Goal: Task Accomplishment & Management: Use online tool/utility

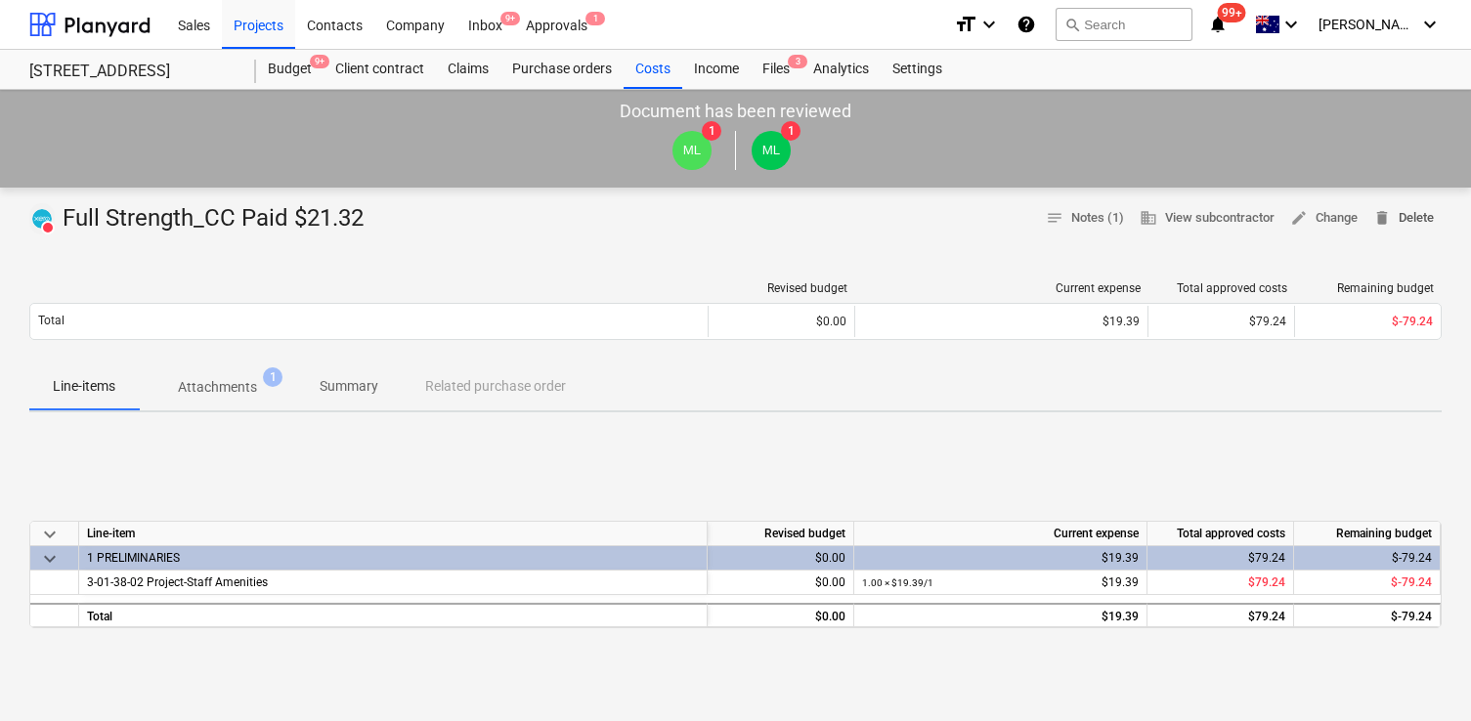
click at [1421, 224] on span "delete Delete" at bounding box center [1403, 218] width 61 height 22
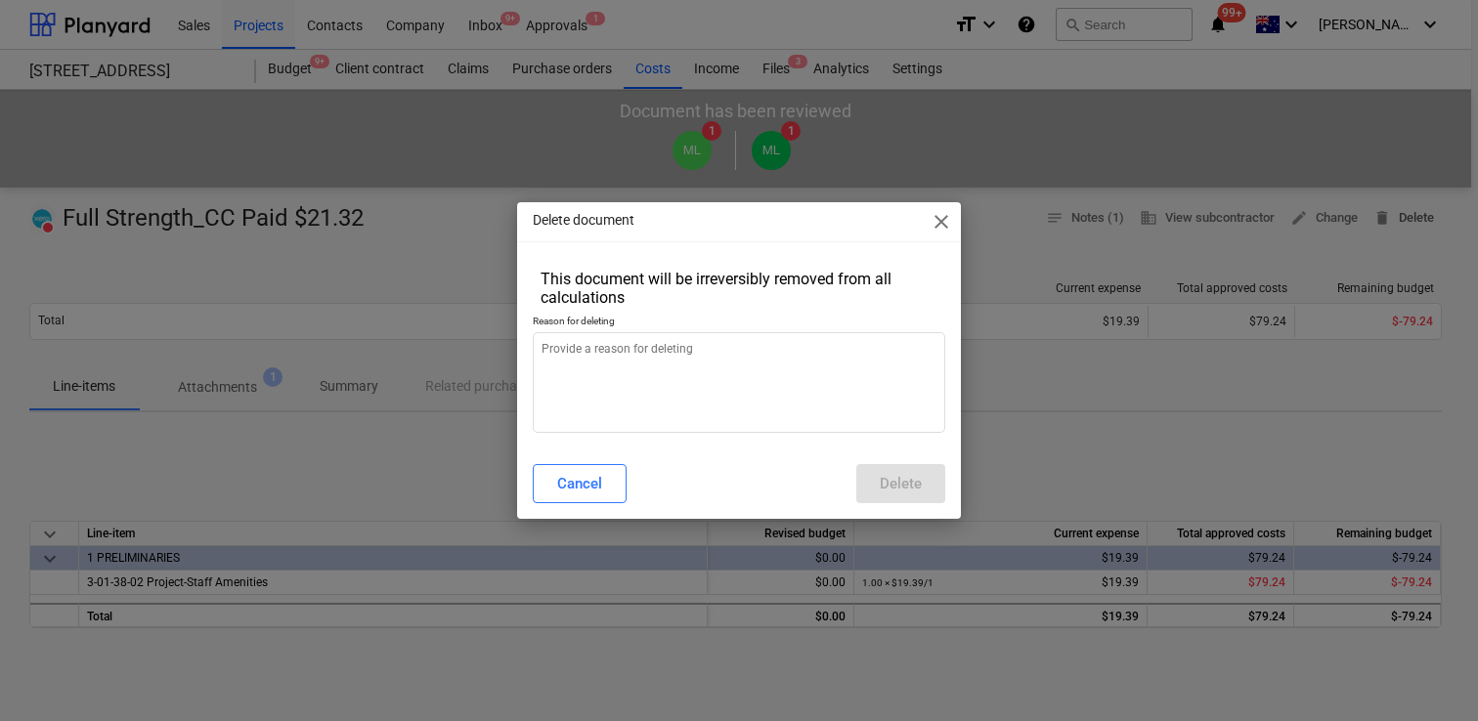
type textarea "x"
click at [881, 420] on textarea at bounding box center [739, 382] width 413 height 101
type textarea "d"
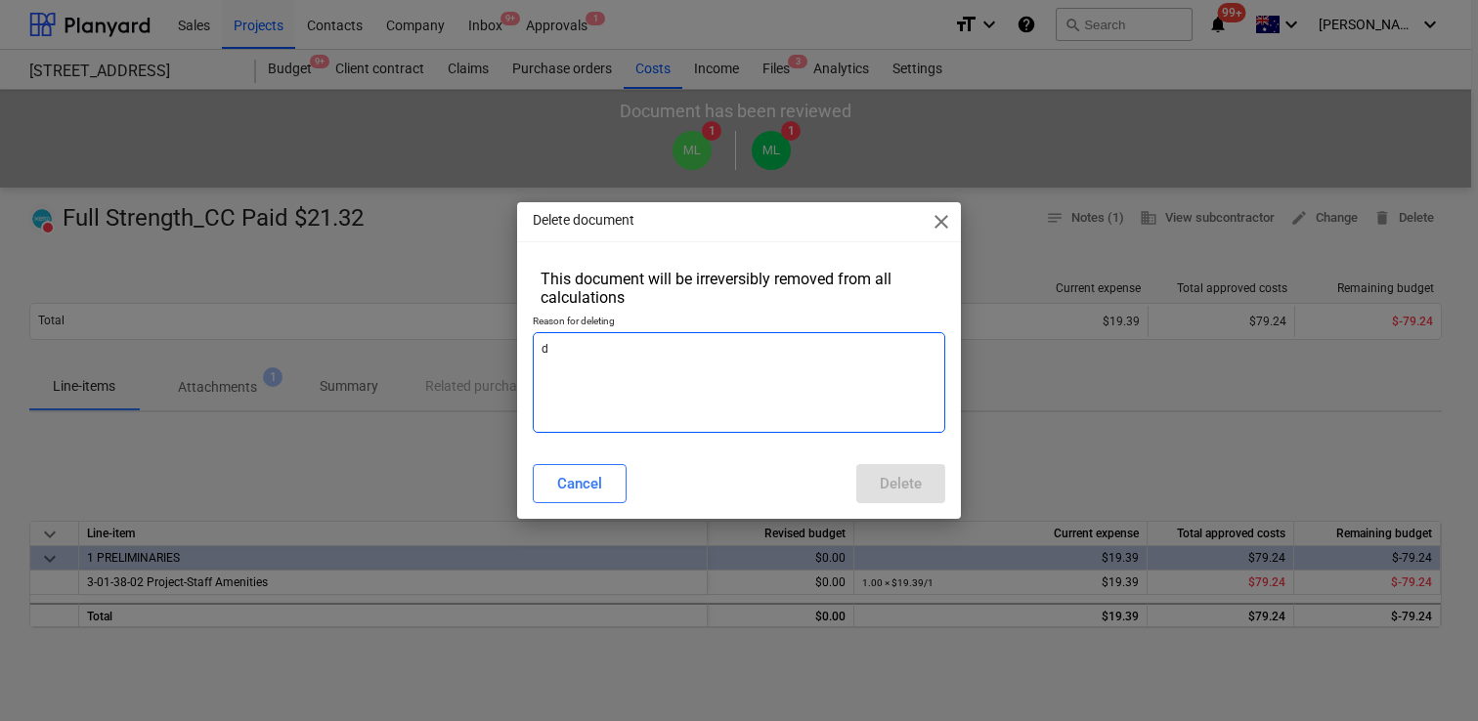
type textarea "x"
type textarea "de"
type textarea "x"
type textarea "del"
type textarea "x"
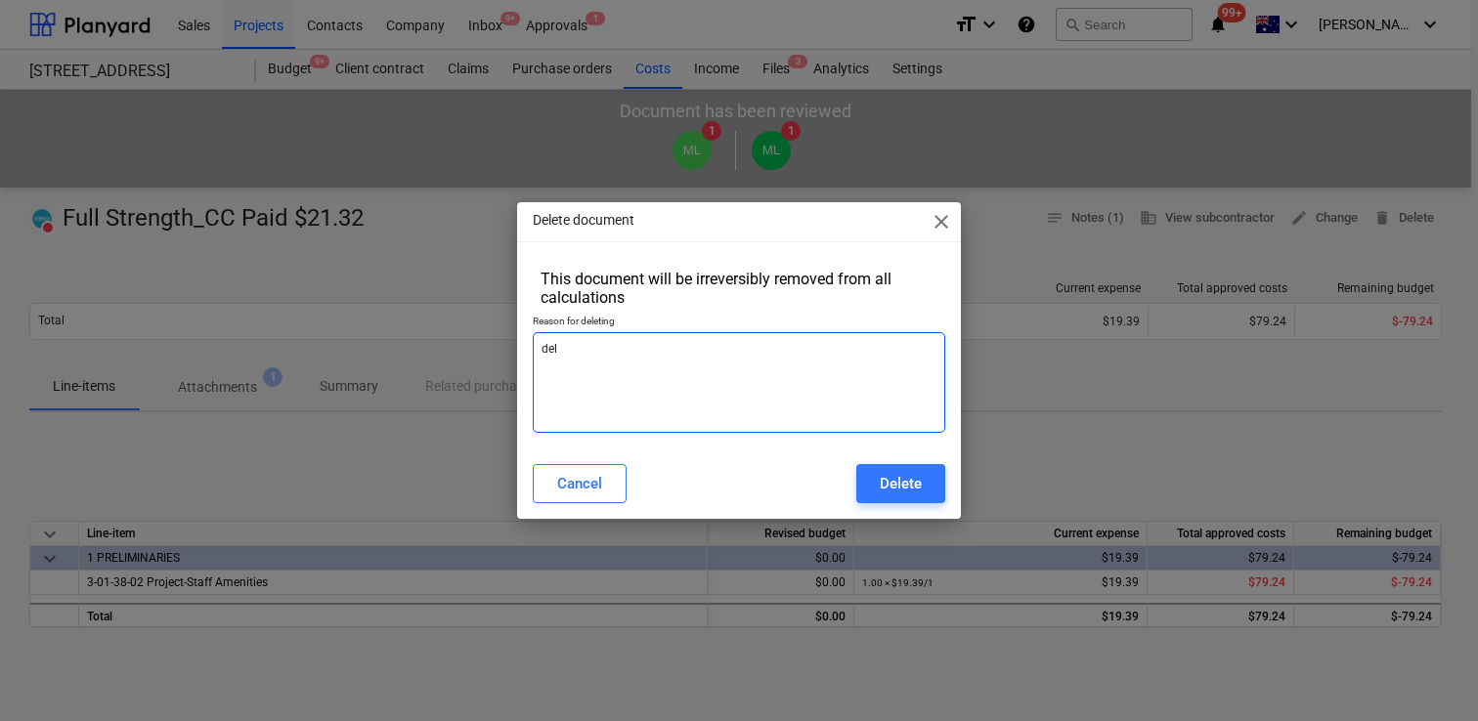
type textarea "dele"
type textarea "x"
type textarea "delet"
type textarea "x"
type textarea "delete"
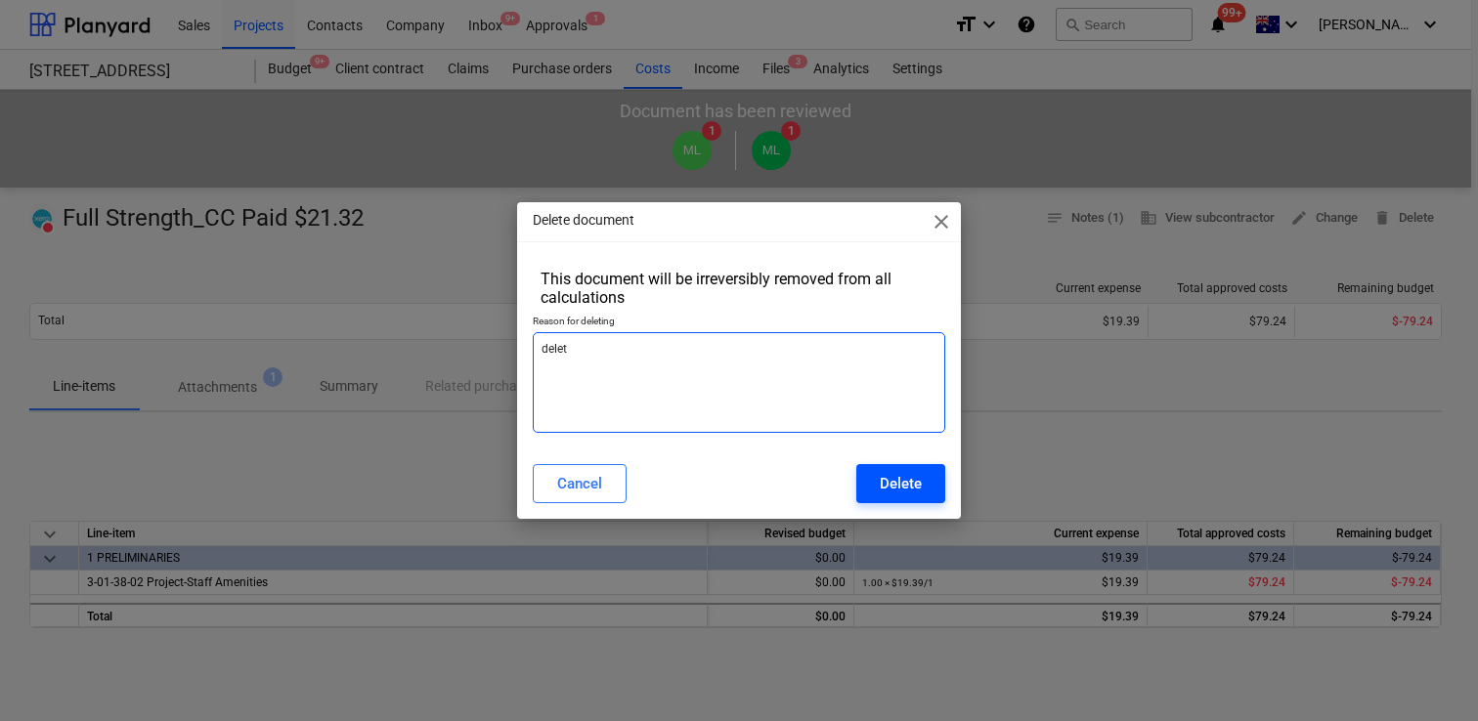
type textarea "x"
drag, startPoint x: 909, startPoint y: 490, endPoint x: 861, endPoint y: 365, distance: 134.0
click at [861, 366] on div "Delete document close This document will be irreversibly removed from all calcu…" at bounding box center [739, 360] width 444 height 316
click at [861, 365] on textarea "delete" at bounding box center [739, 382] width 413 height 101
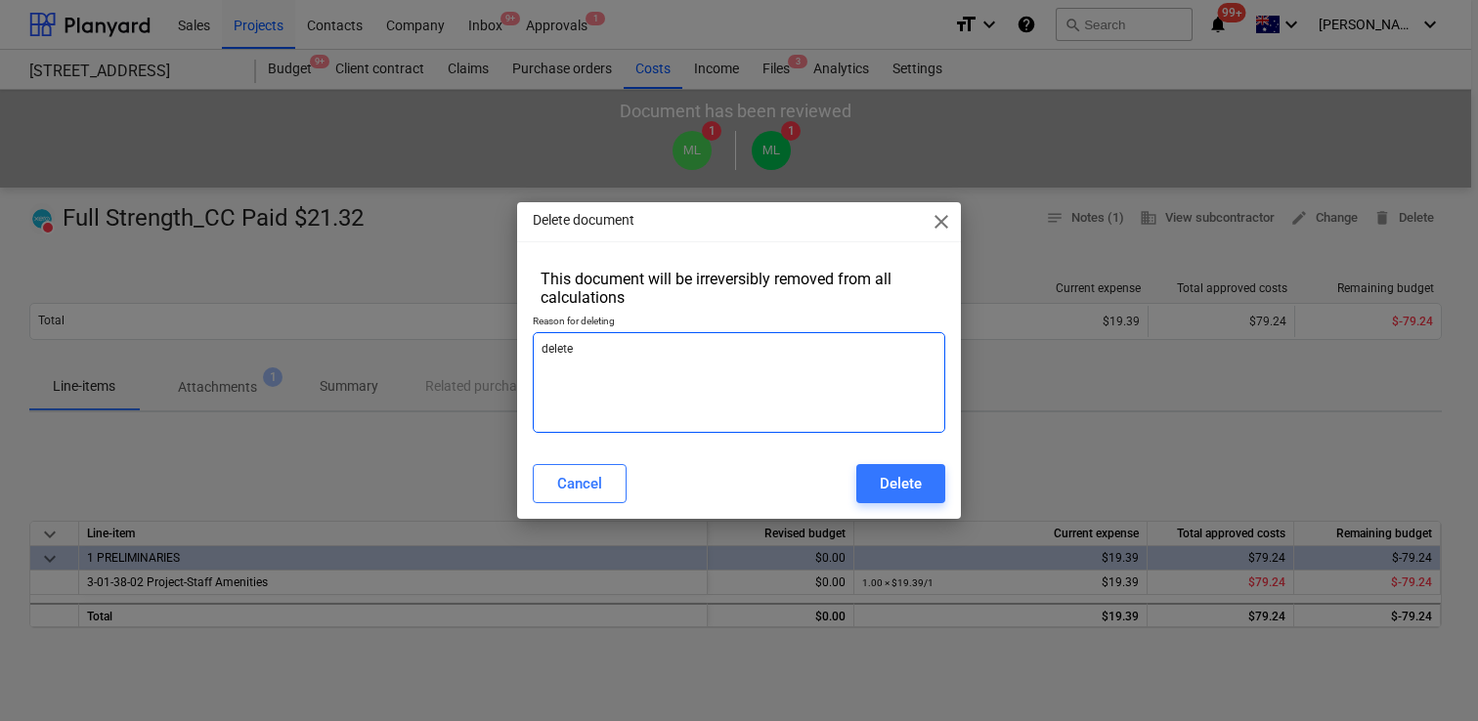
click at [861, 365] on textarea "delete" at bounding box center [739, 382] width 413 height 101
type textarea "d"
type textarea "x"
type textarea "du"
type textarea "x"
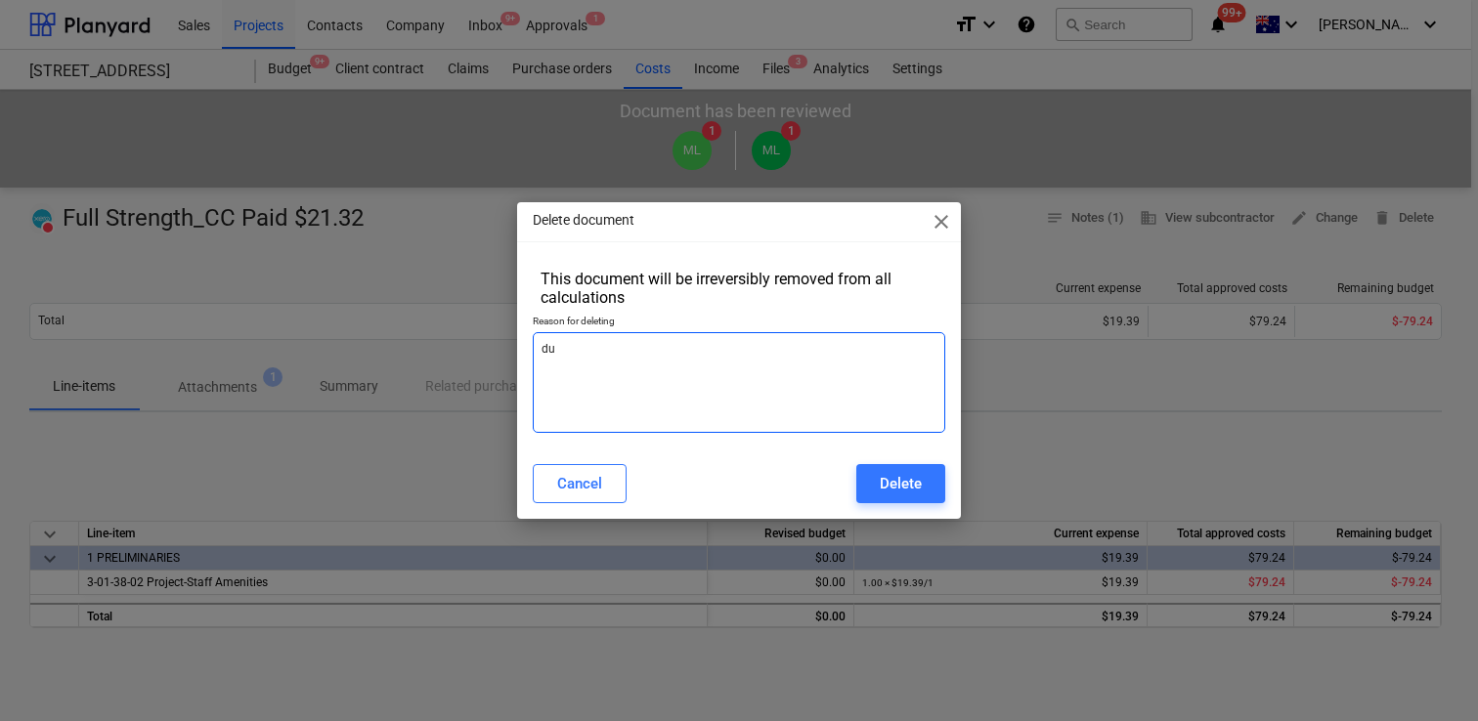
type textarea "dup"
type textarea "x"
type textarea "dupl"
type textarea "x"
type textarea "dupli"
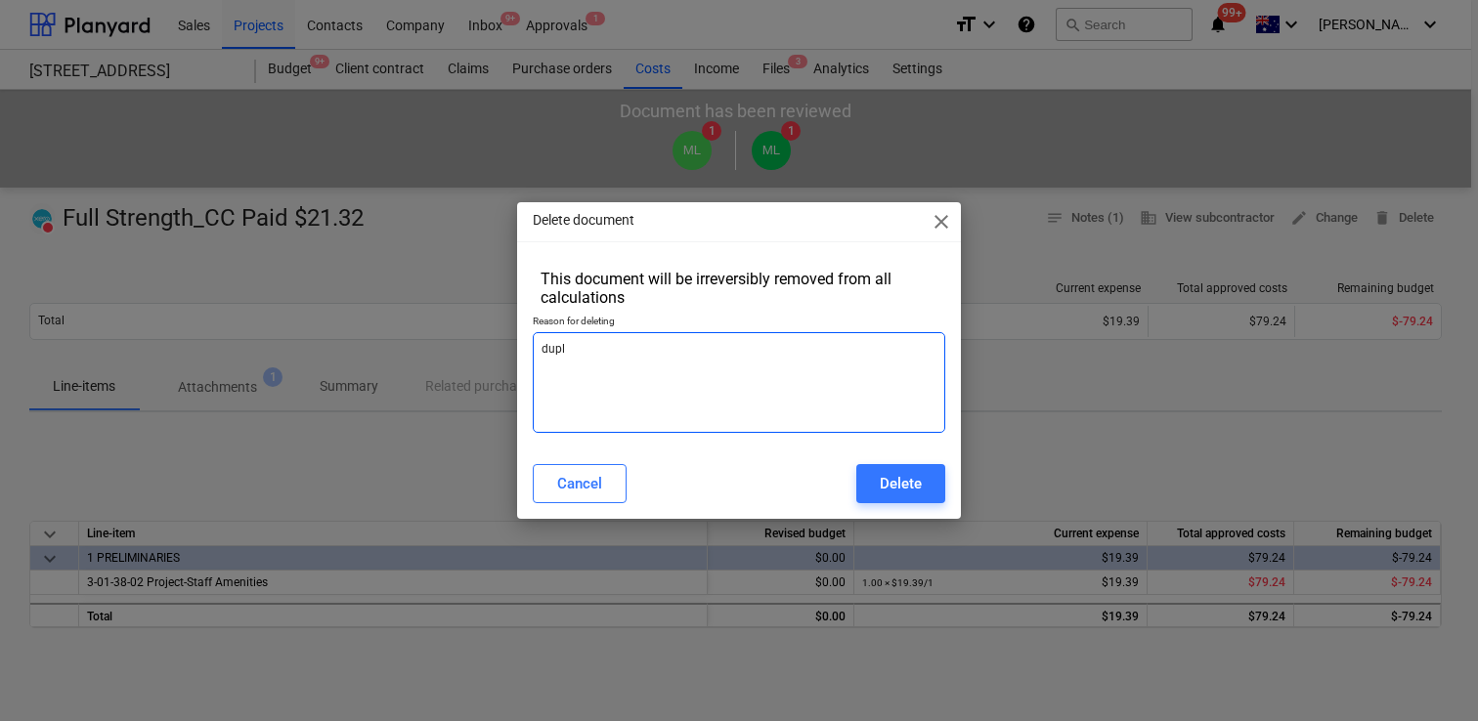
type textarea "x"
type textarea "duplic"
type textarea "x"
type textarea "duplica"
type textarea "x"
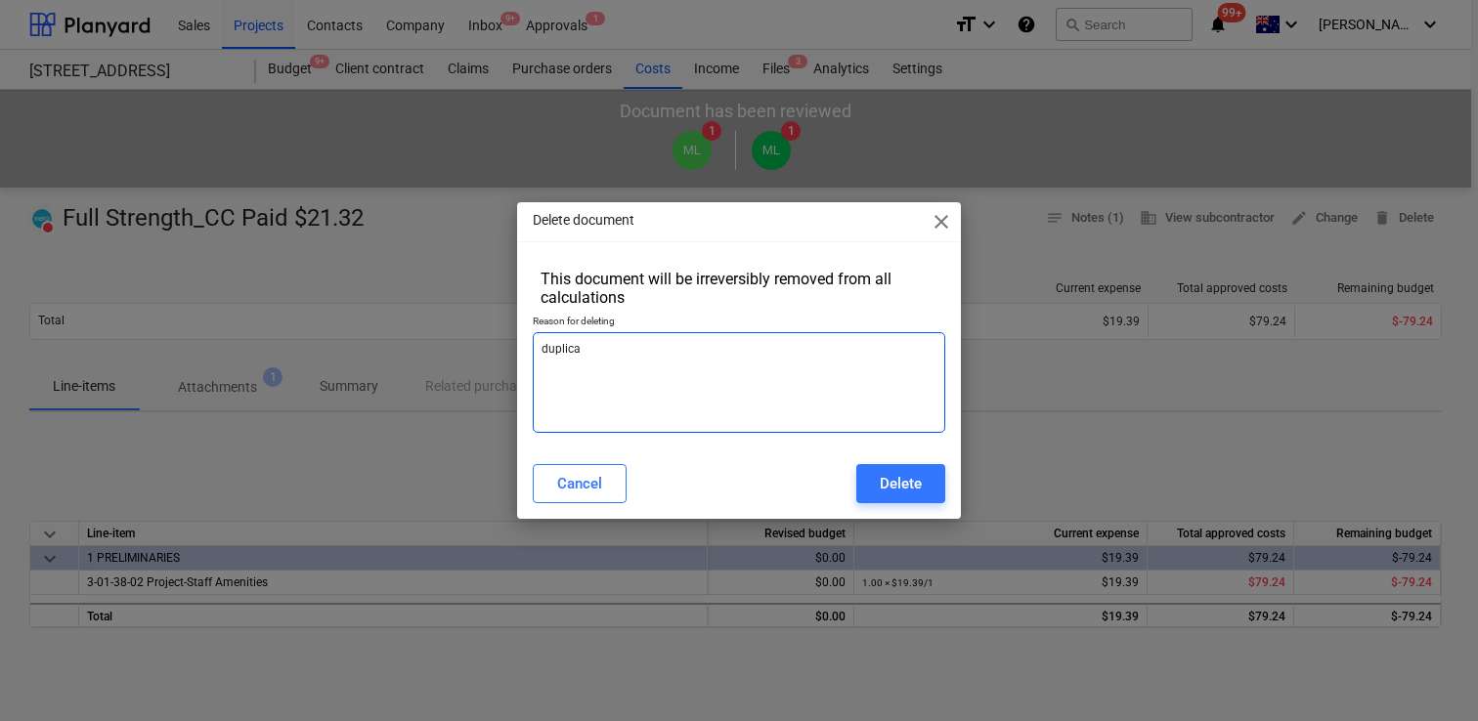
type textarea "duplicat"
type textarea "x"
type textarea "duplicate"
type textarea "x"
type textarea "duplicate"
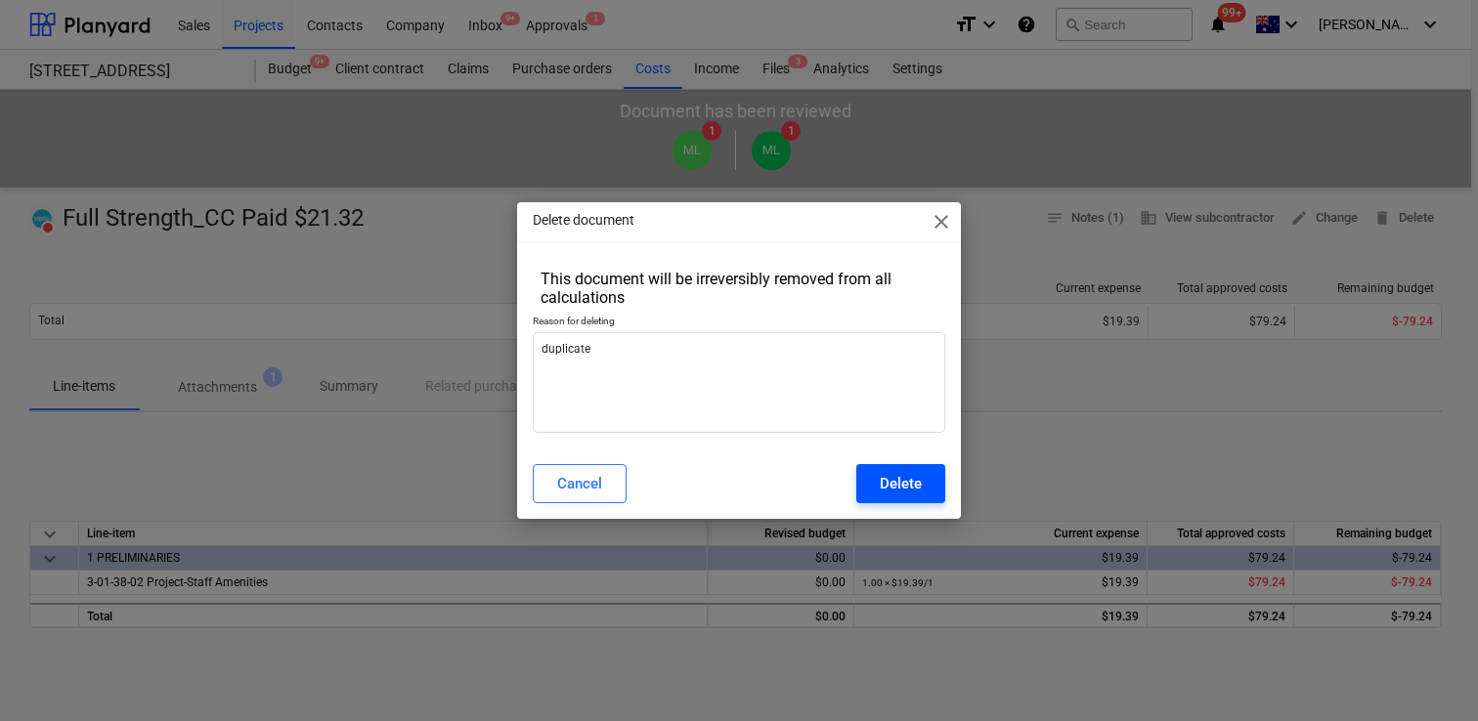
click at [937, 482] on button "Delete" at bounding box center [900, 483] width 89 height 39
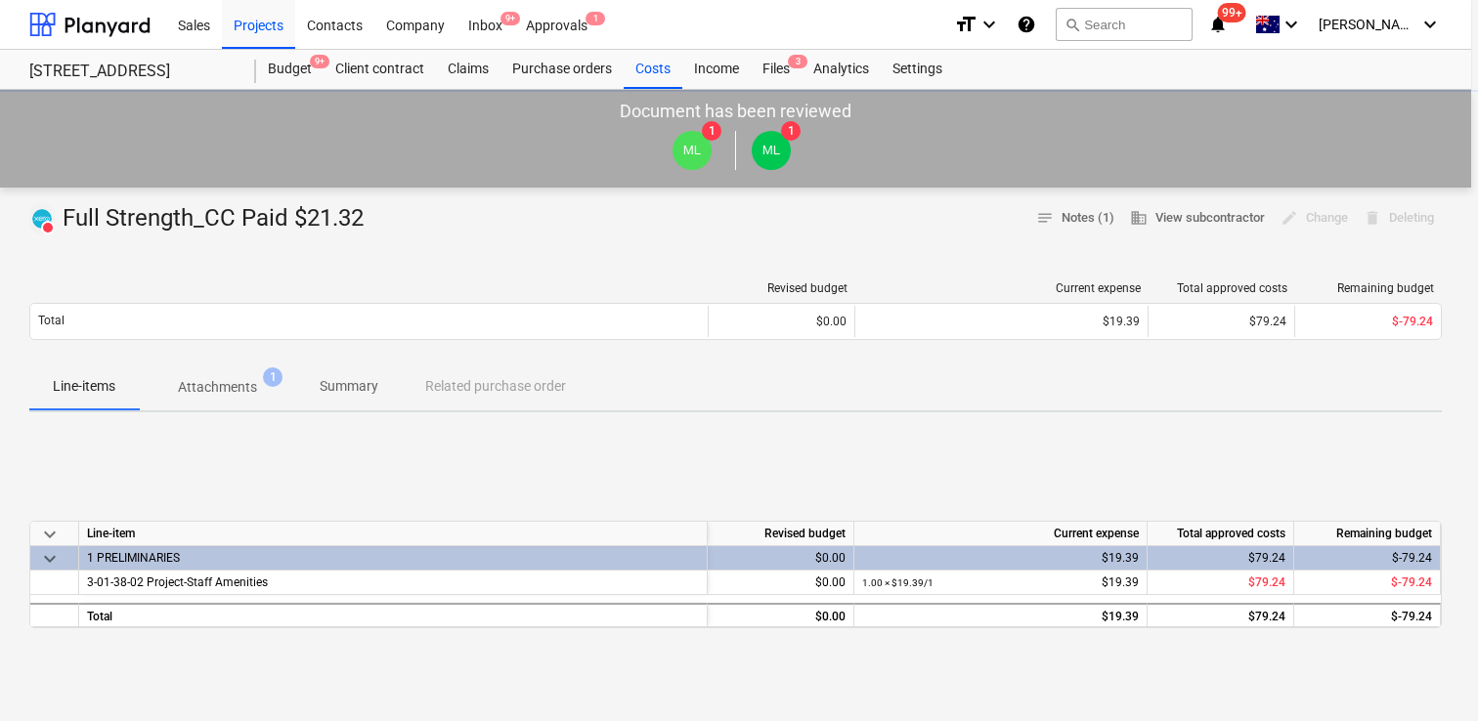
type textarea "x"
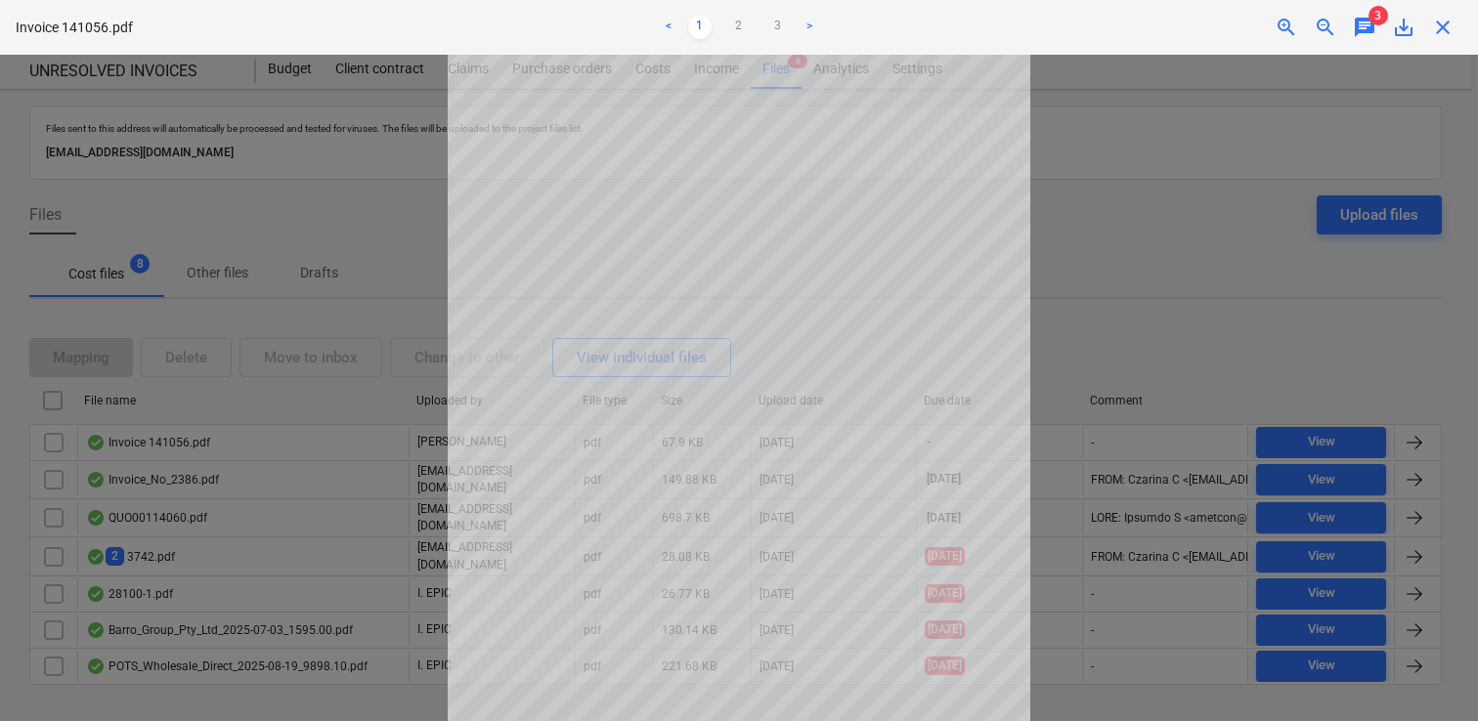
scroll to position [160, 0]
click at [732, 19] on link "2" at bounding box center [738, 27] width 23 height 23
click at [768, 26] on link "3" at bounding box center [777, 27] width 23 height 23
click at [741, 30] on link "2" at bounding box center [738, 27] width 23 height 23
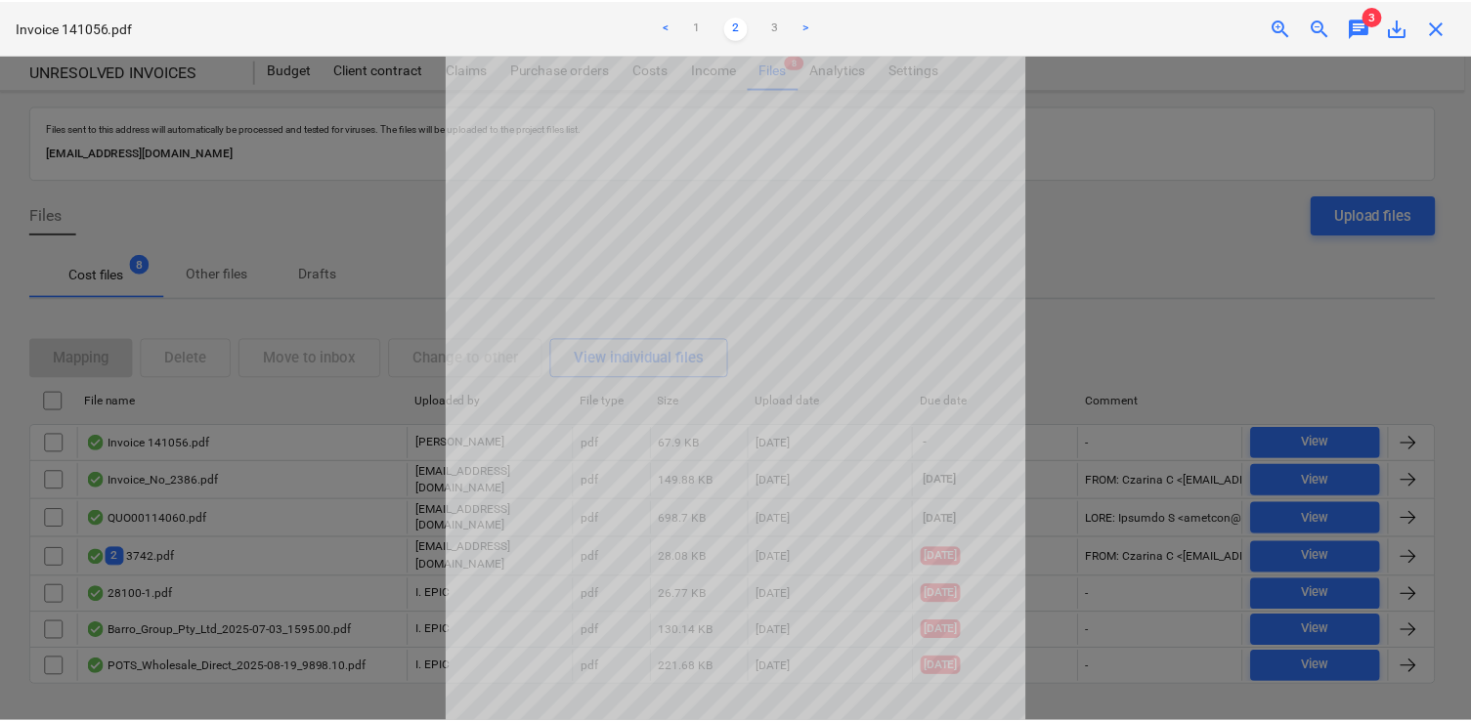
scroll to position [39, 0]
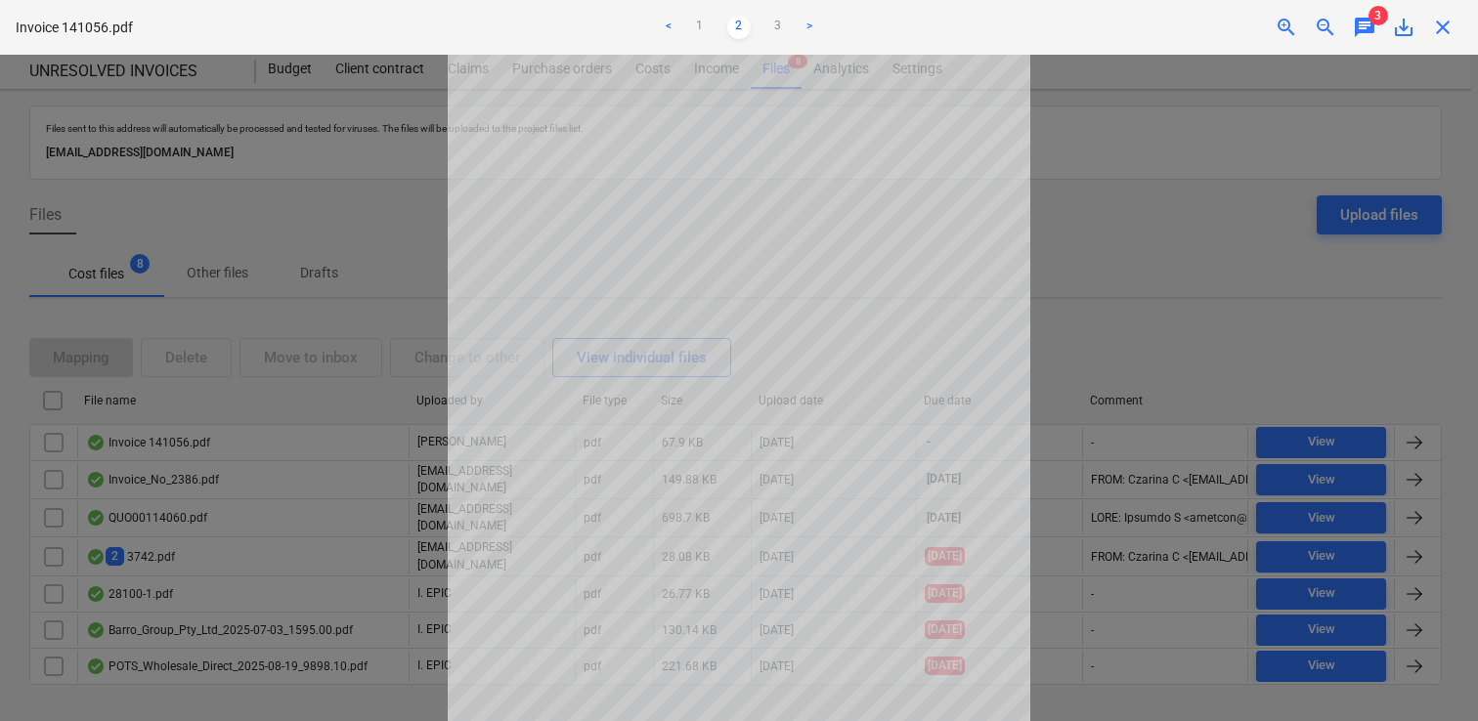
click at [373, 256] on div at bounding box center [739, 388] width 1478 height 667
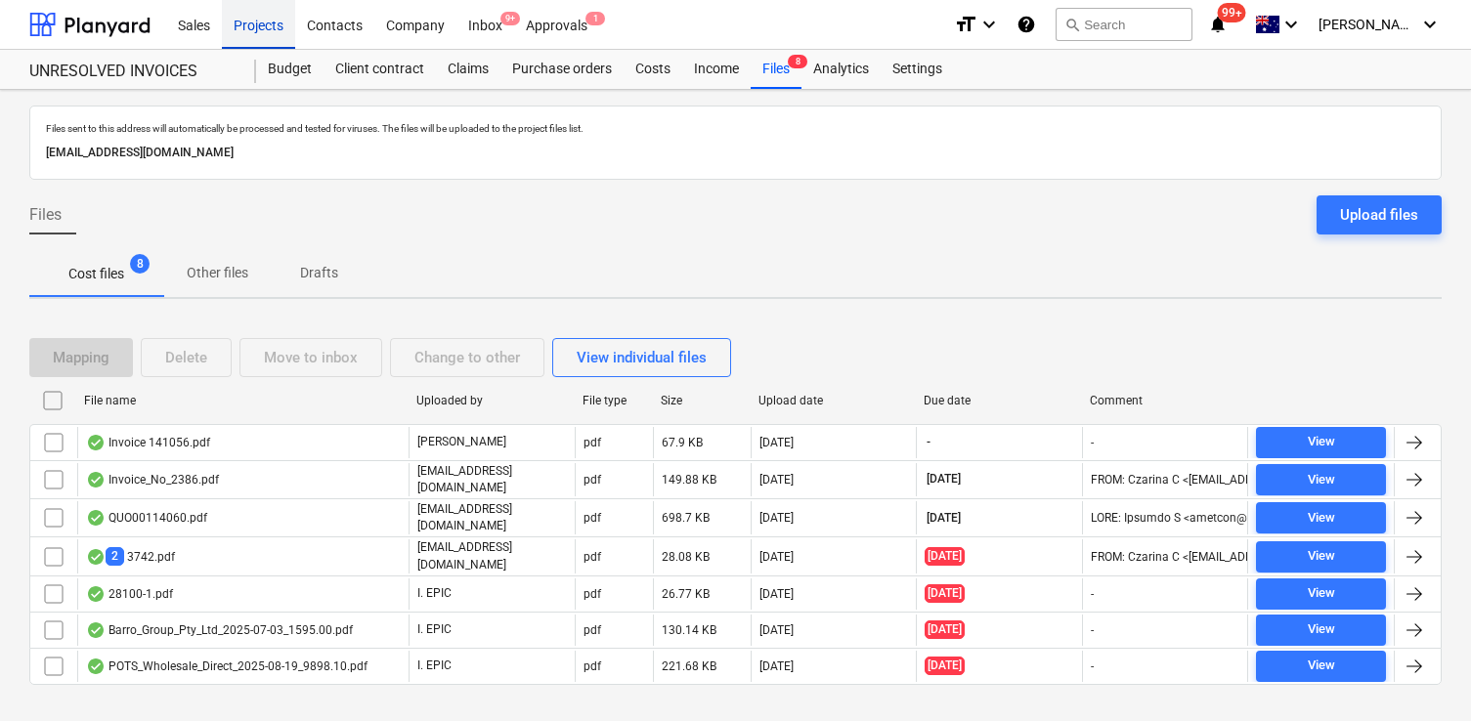
click at [262, 34] on div "Projects" at bounding box center [258, 24] width 73 height 50
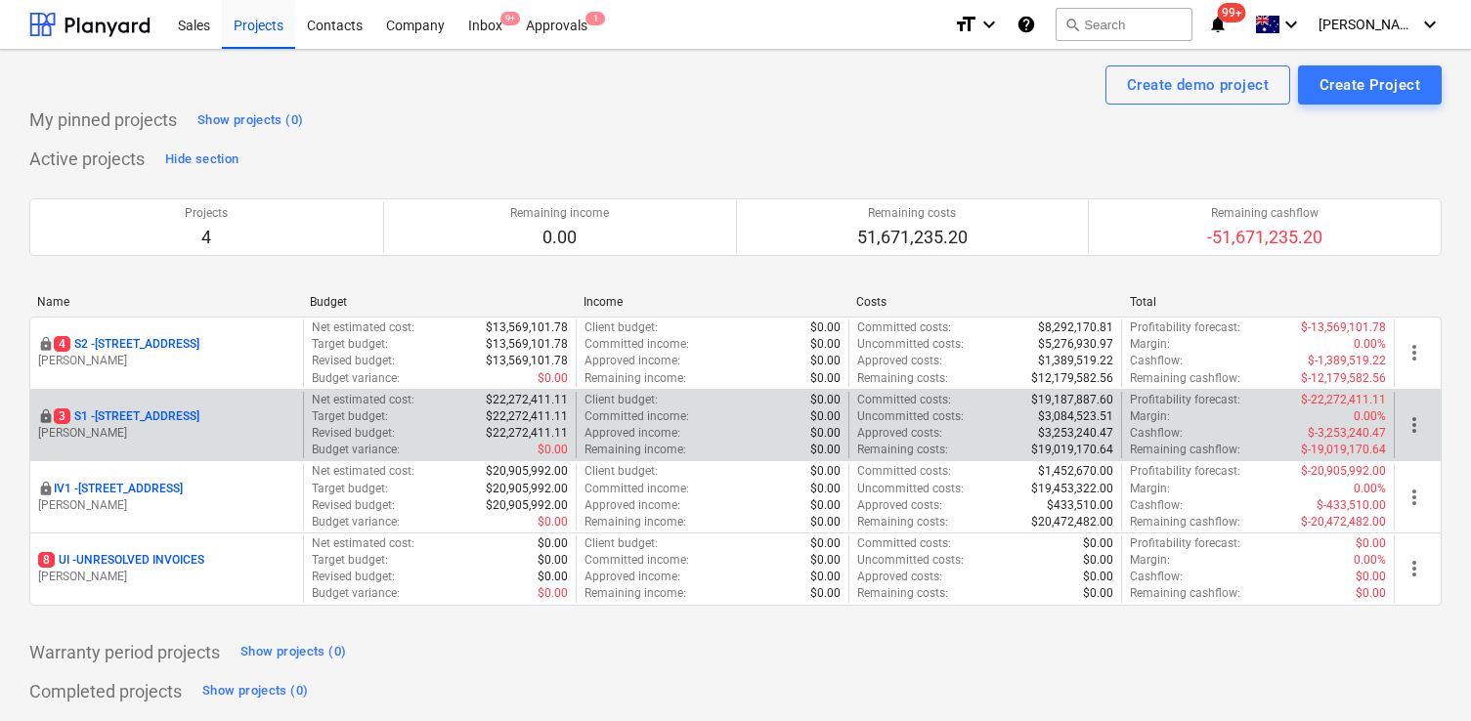
click at [167, 411] on p "3 S1 - [STREET_ADDRESS]" at bounding box center [127, 417] width 146 height 17
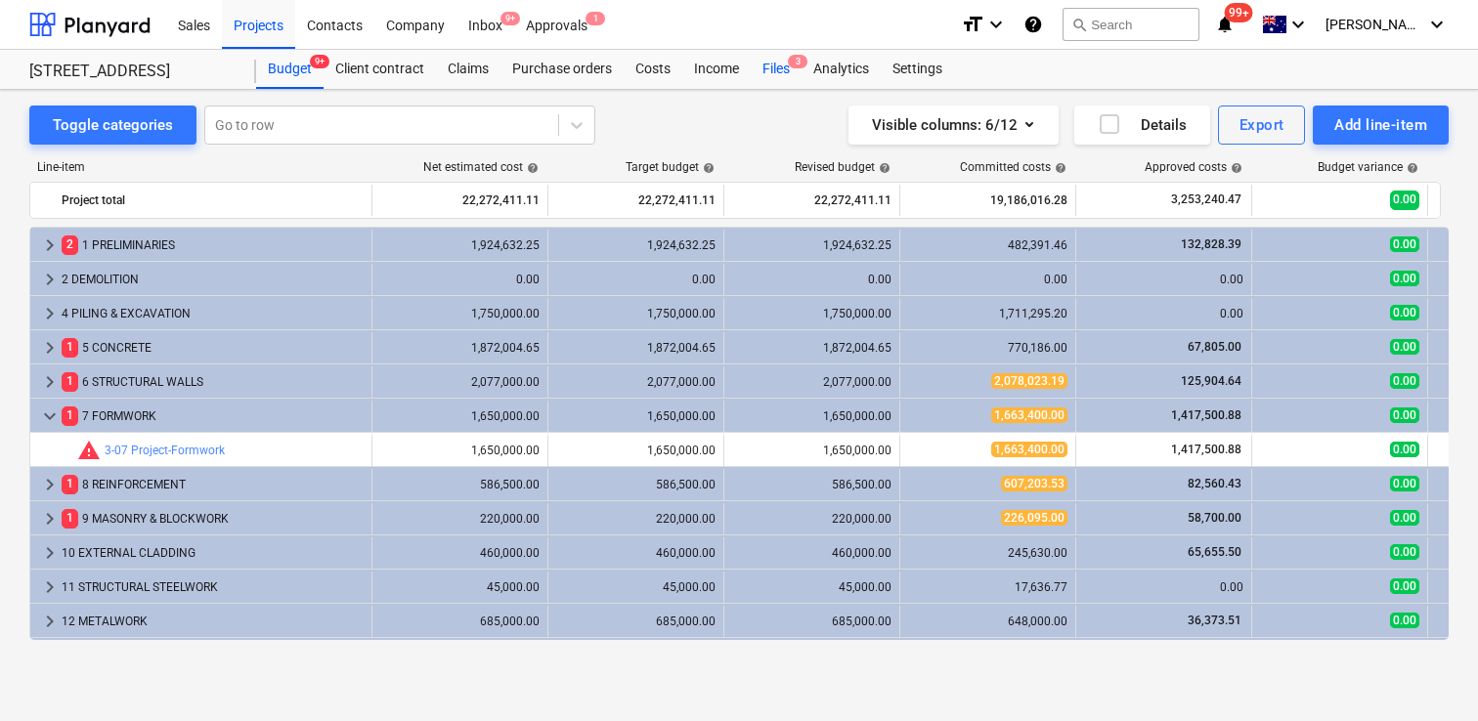
click at [787, 65] on div "Files 3" at bounding box center [776, 69] width 51 height 39
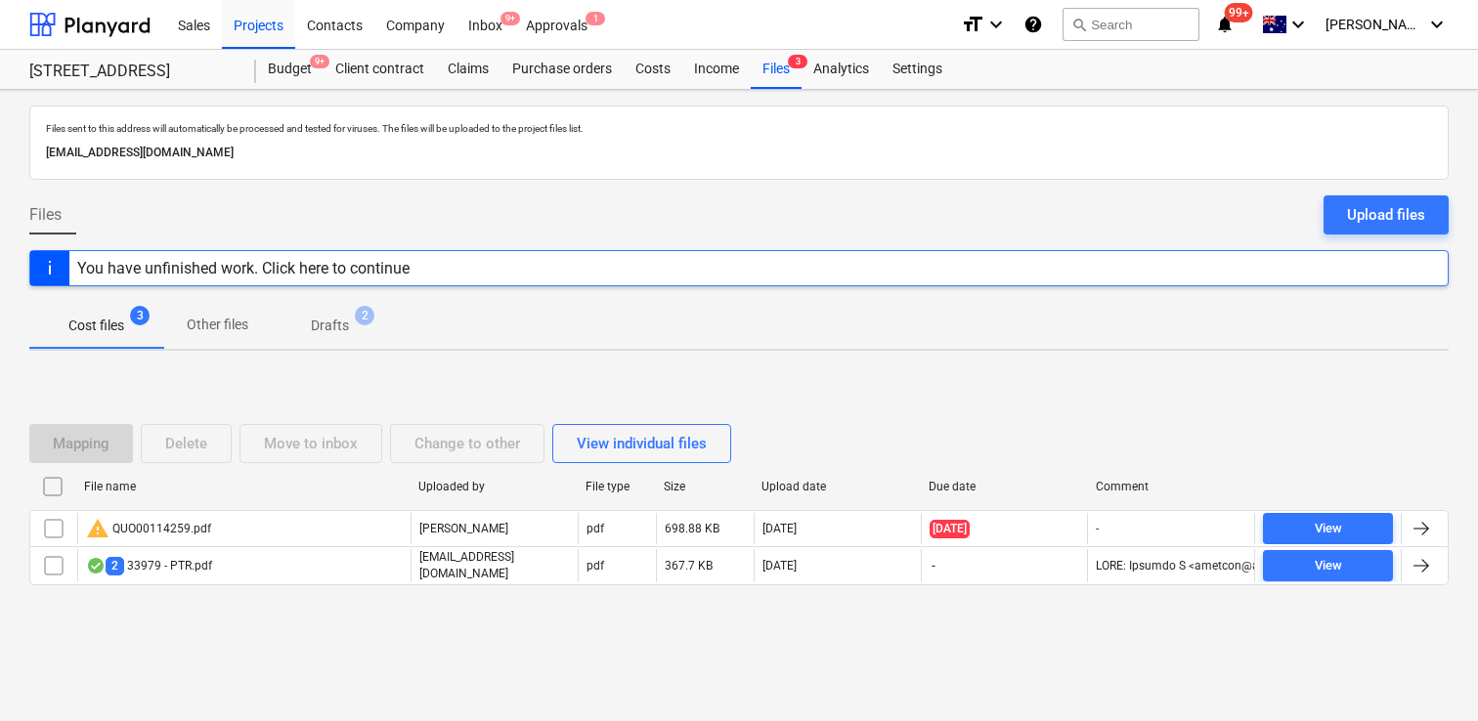
click at [350, 319] on span "Drafts 2" at bounding box center [329, 326] width 69 height 21
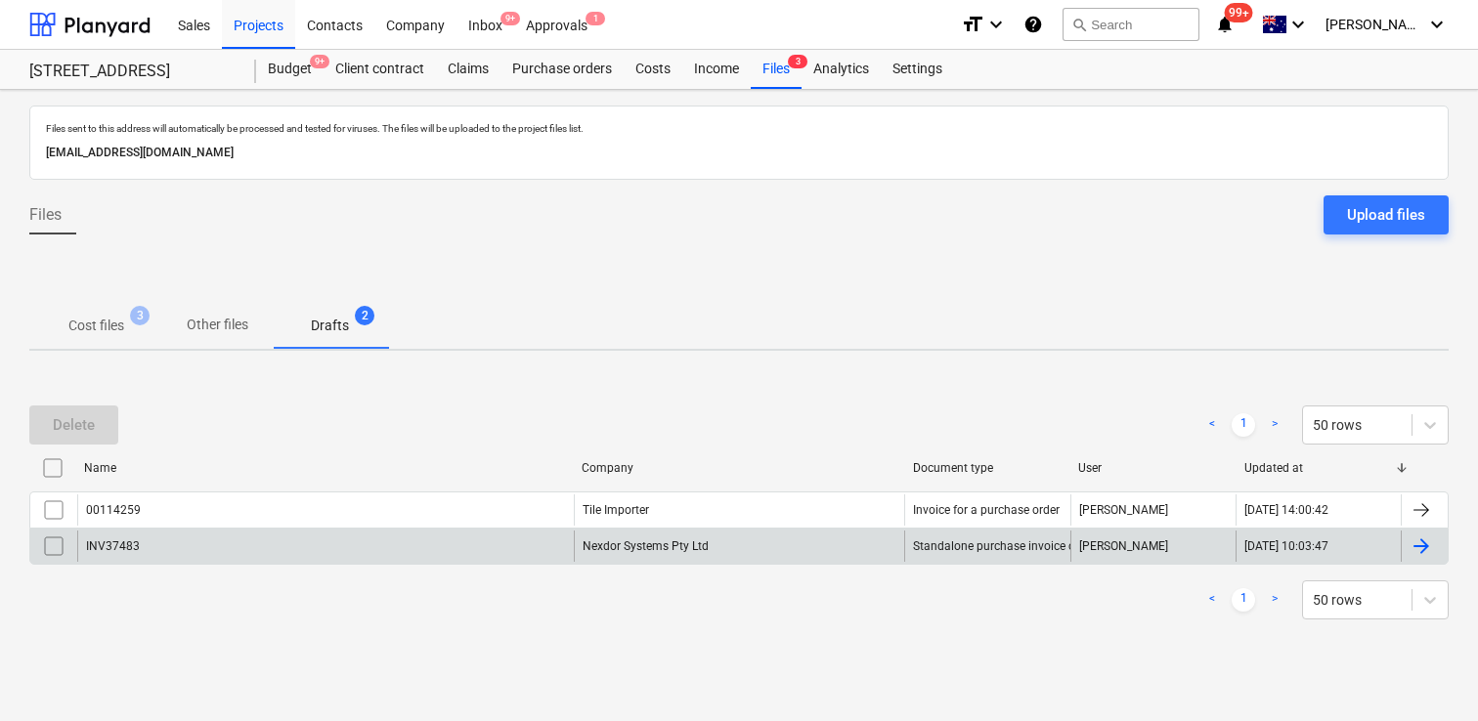
click at [278, 556] on div "INV37483" at bounding box center [325, 546] width 497 height 31
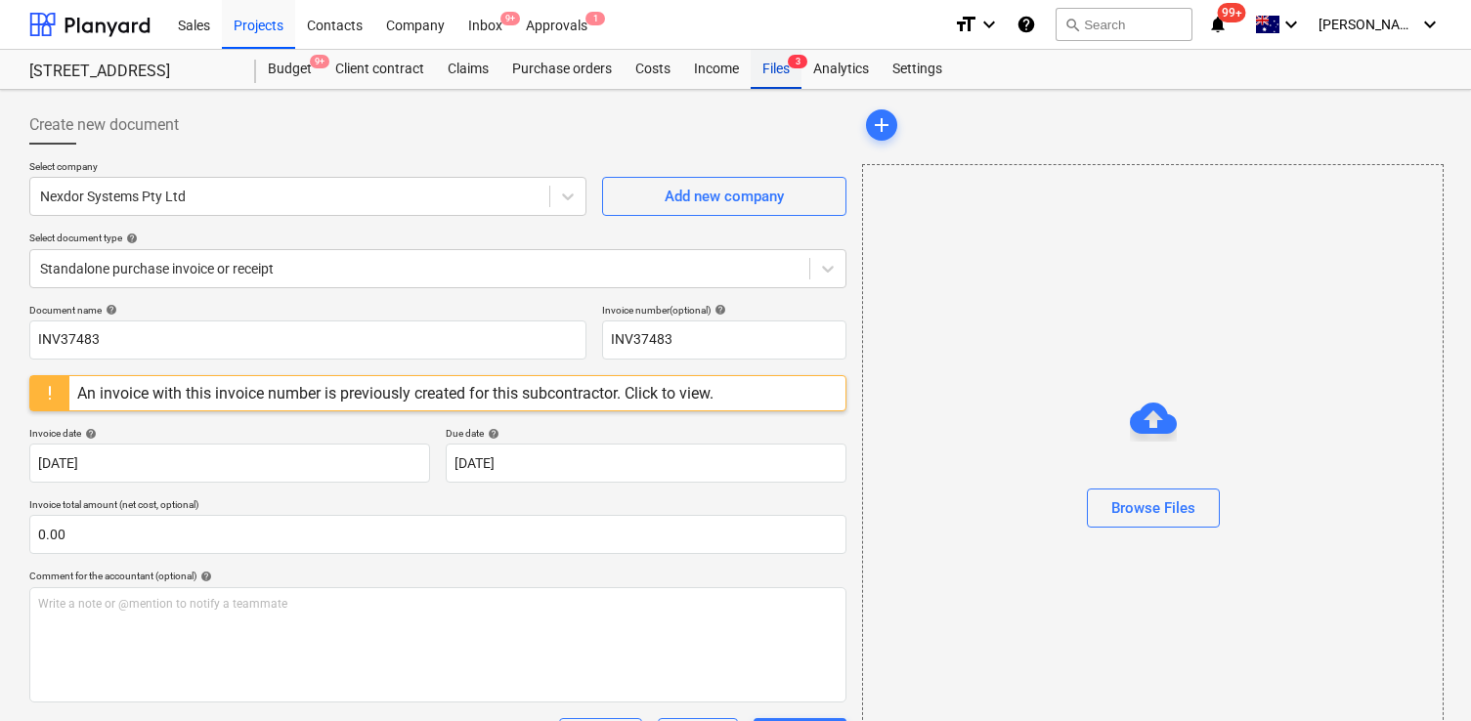
click at [790, 86] on div "Files 3" at bounding box center [776, 69] width 51 height 39
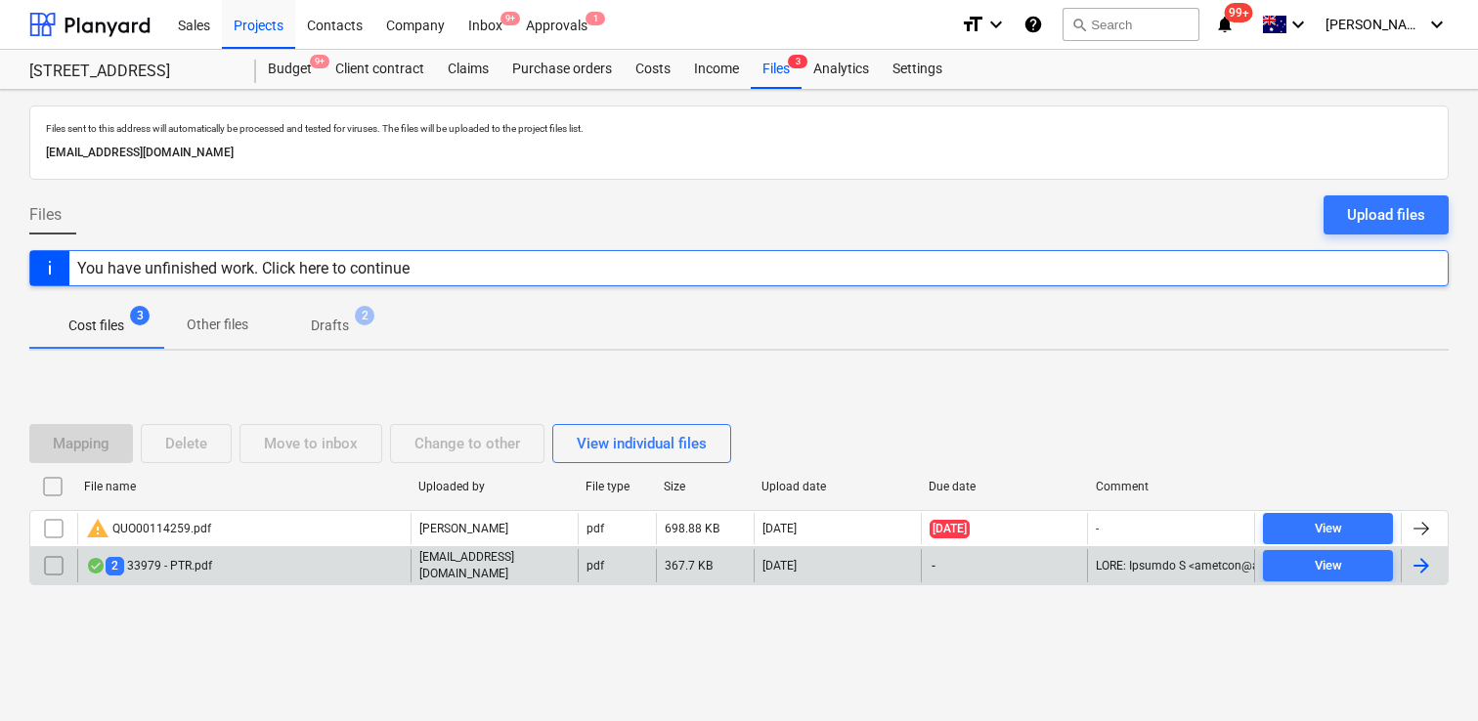
click at [63, 566] on input "checkbox" at bounding box center [53, 565] width 31 height 31
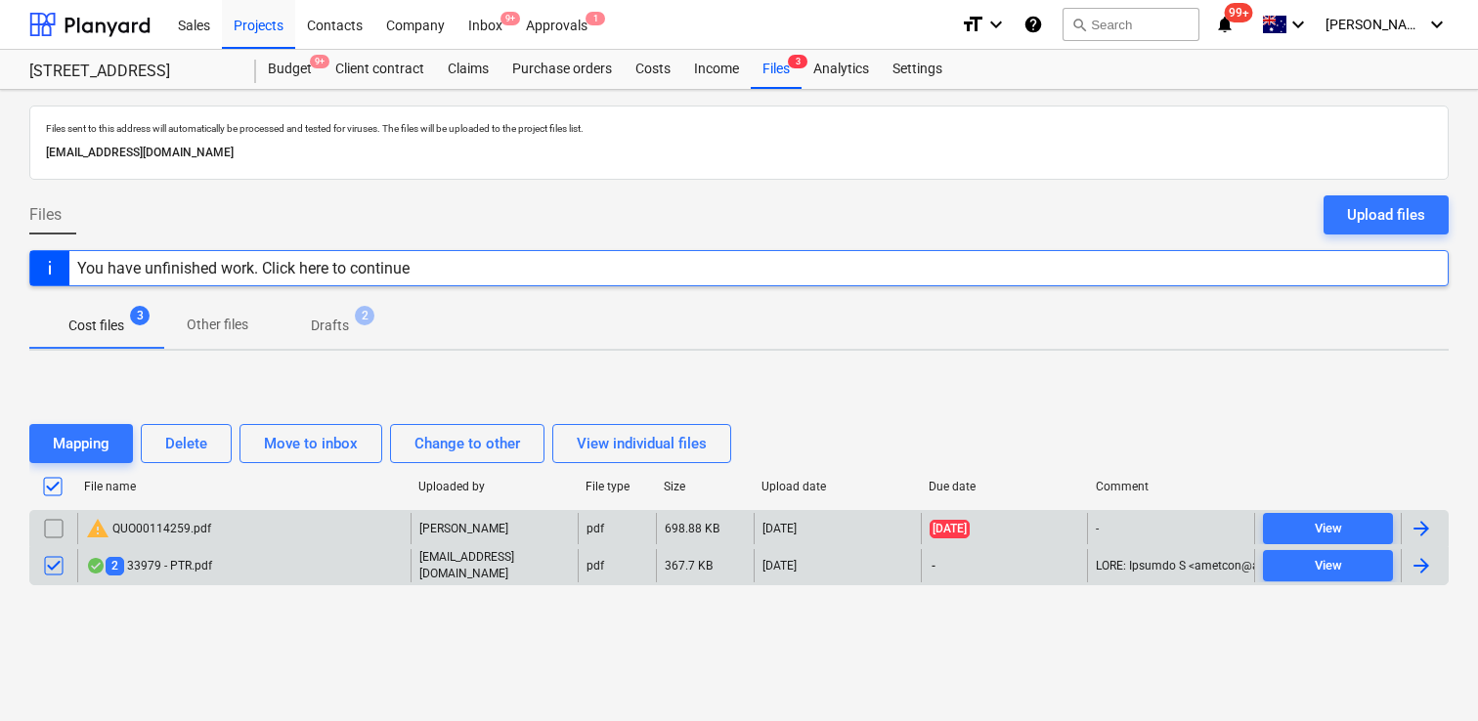
click at [291, 535] on div "warning QUO00114259.pdf" at bounding box center [243, 528] width 333 height 31
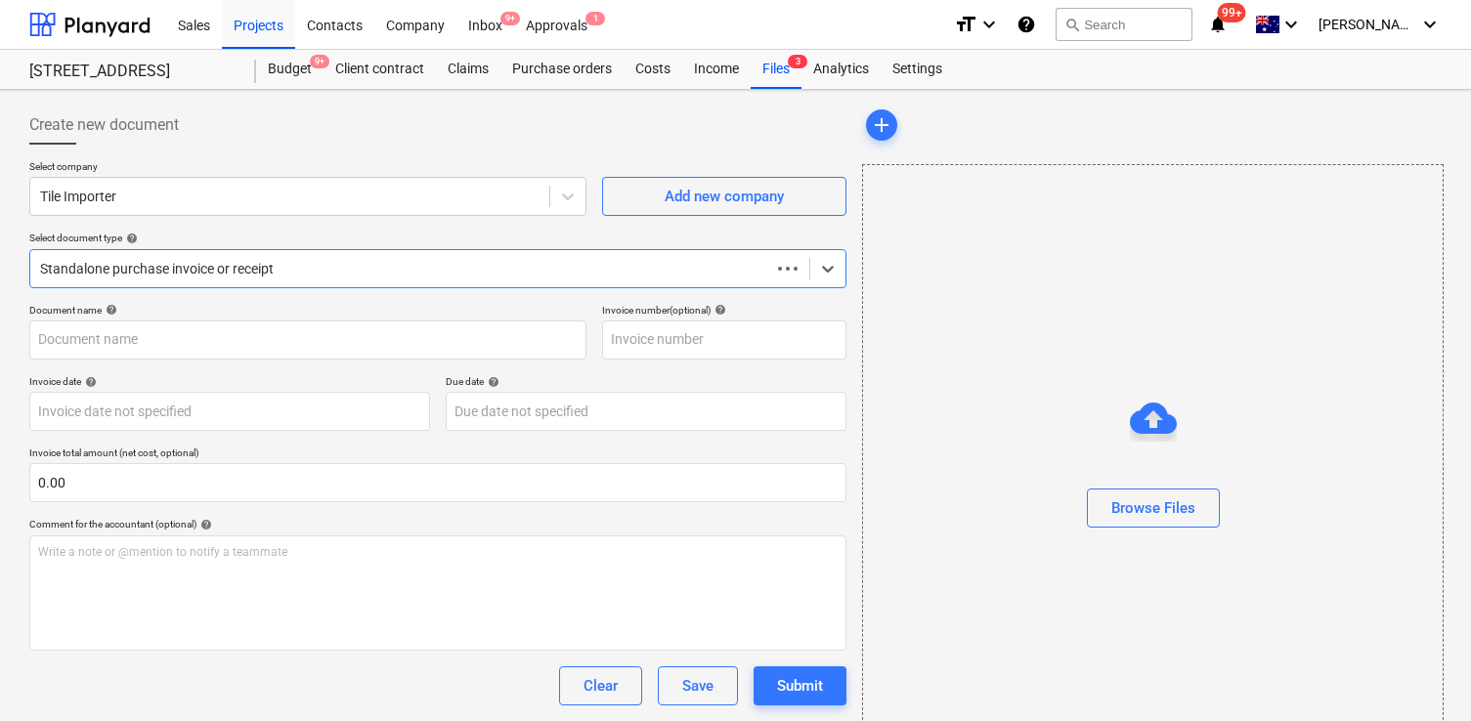
type input "00114259"
type input "[DATE]"
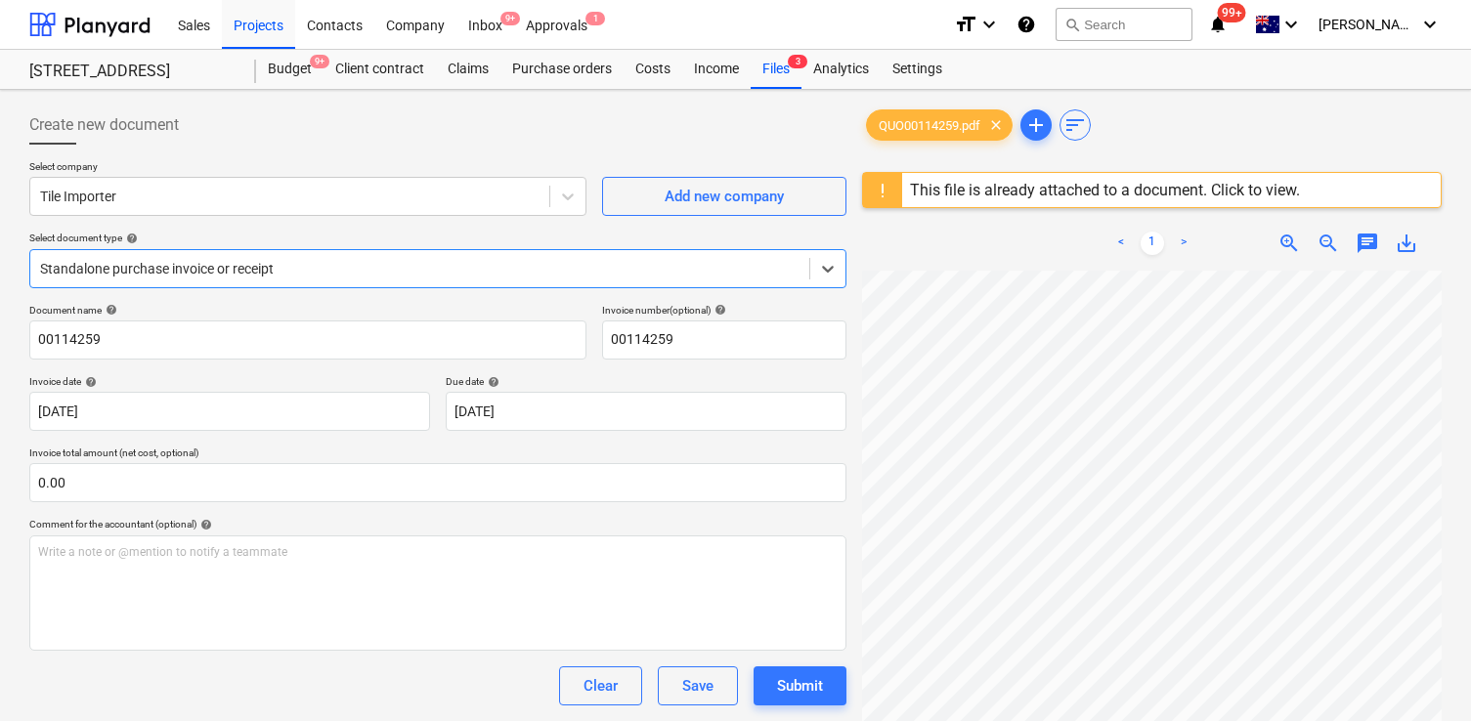
click at [1412, 243] on span "save_alt" at bounding box center [1406, 243] width 23 height 23
click at [978, 188] on div "This file is already attached to a document. Click to view." at bounding box center [1105, 190] width 390 height 19
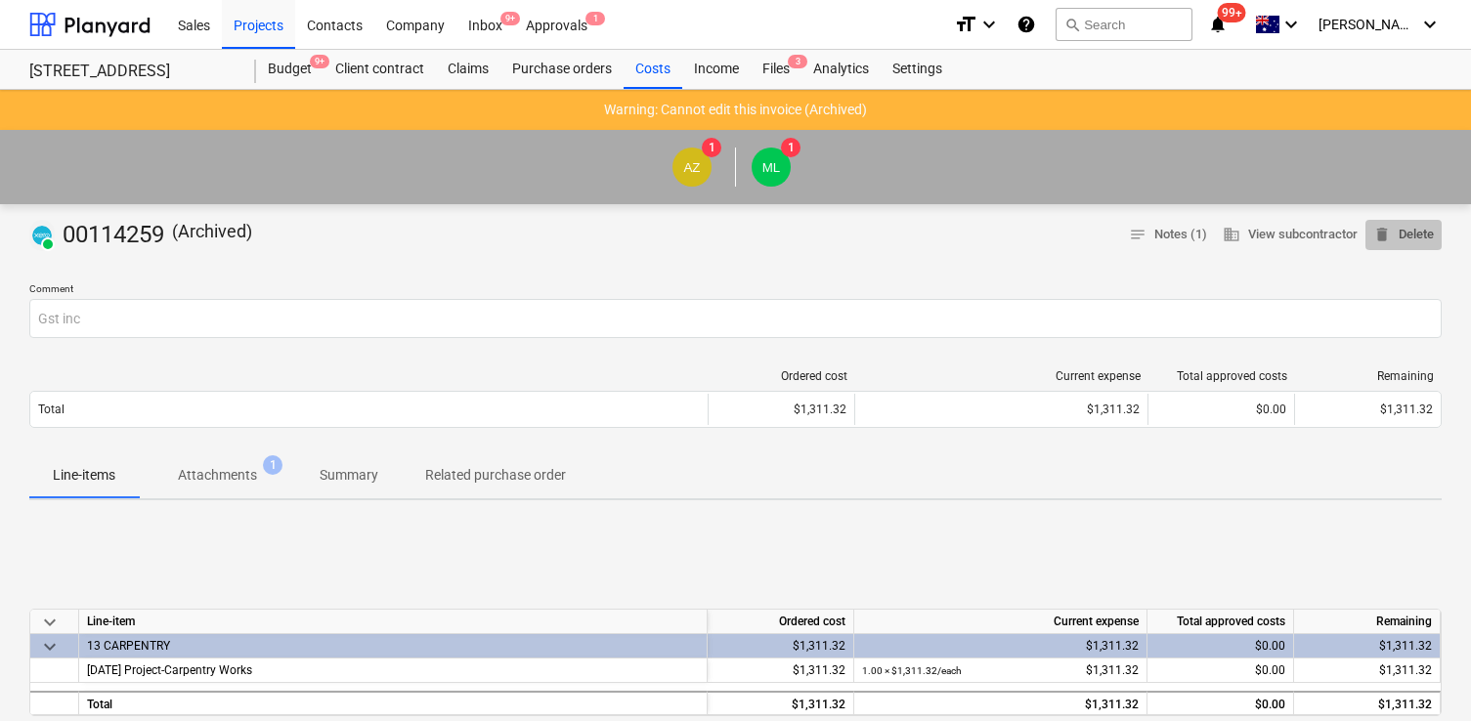
click at [1422, 241] on span "delete Delete" at bounding box center [1403, 235] width 61 height 22
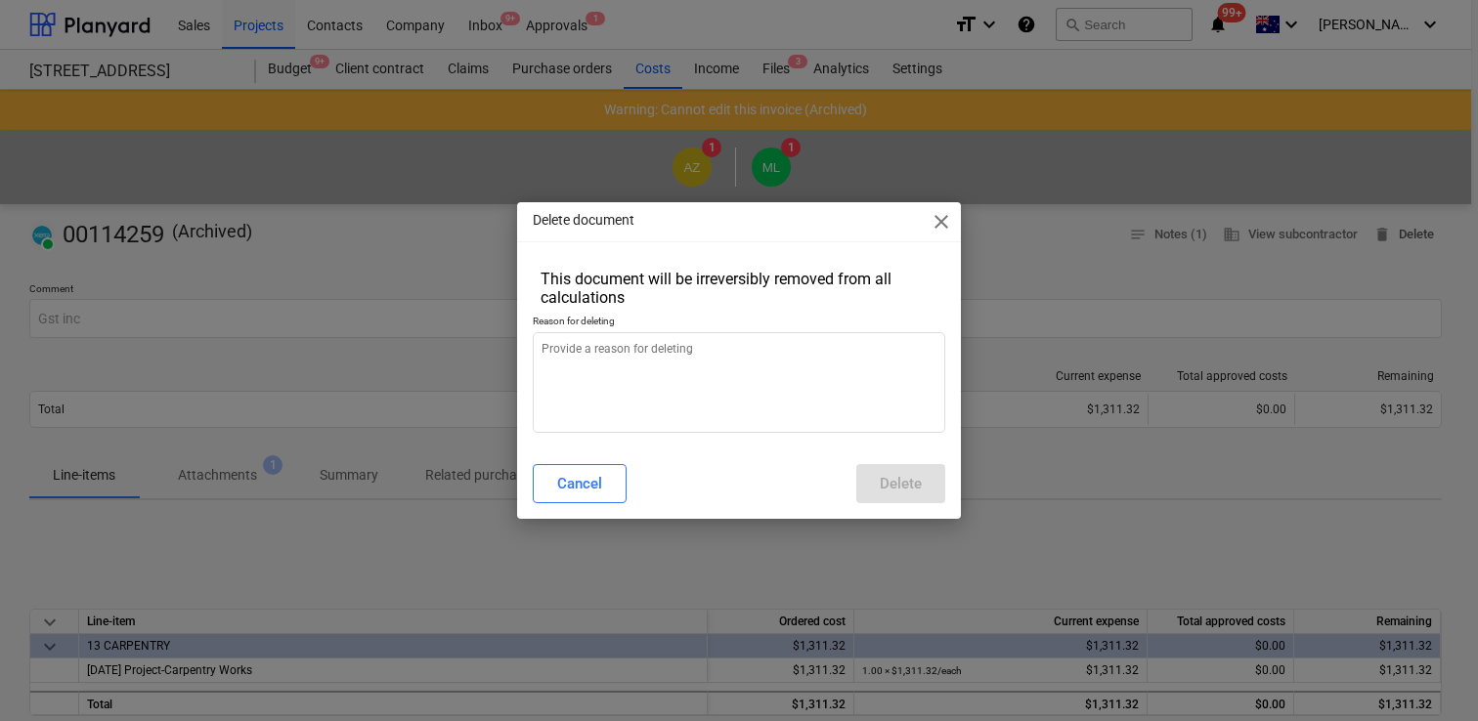
type textarea "x"
click at [840, 410] on textarea at bounding box center [739, 382] width 413 height 101
type textarea "g"
type textarea "x"
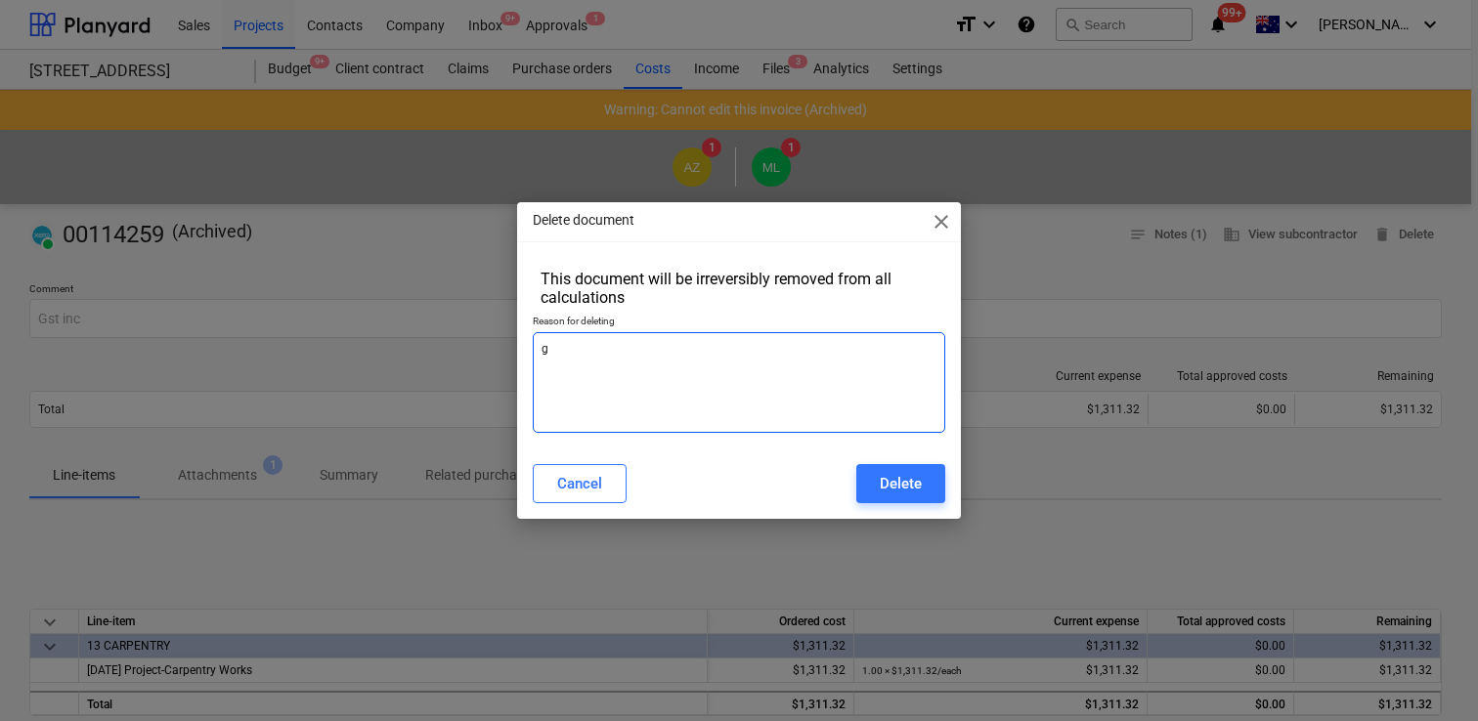
type textarea "x"
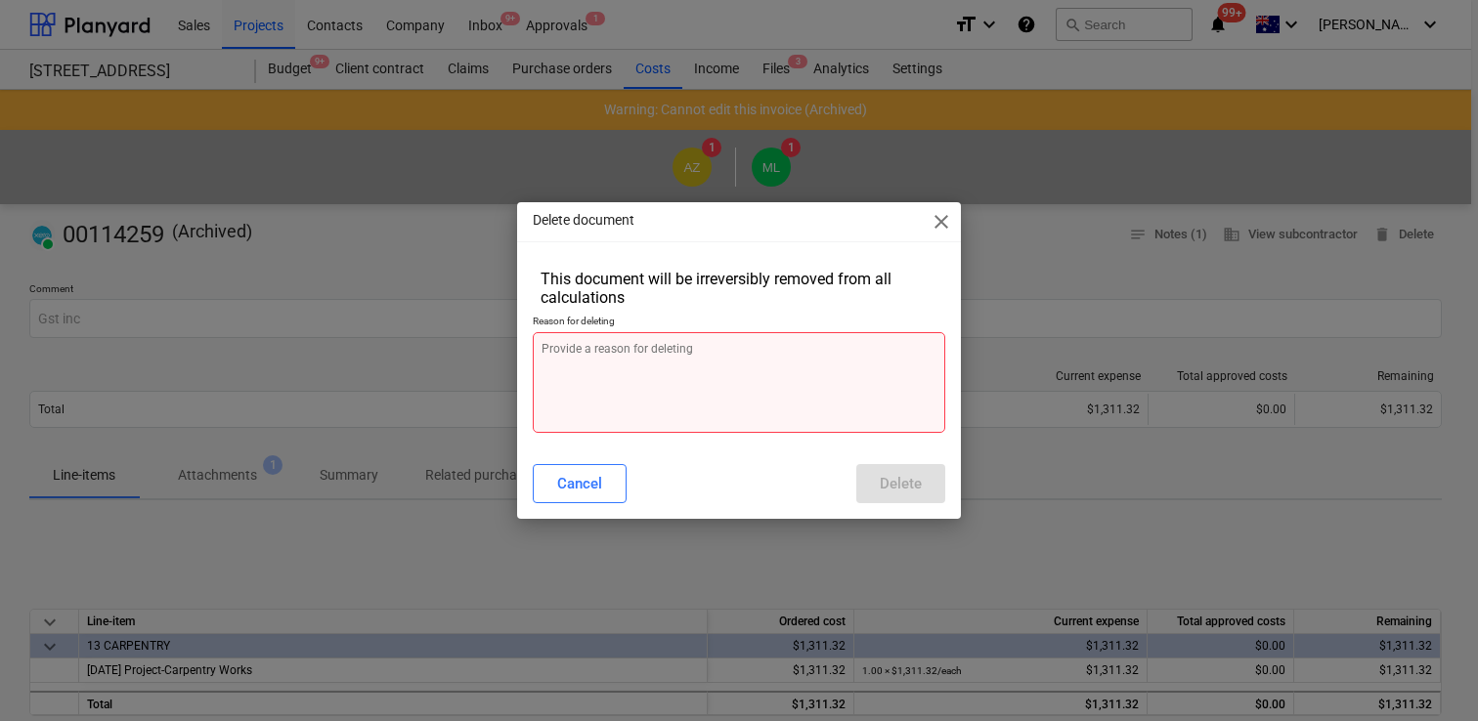
type textarea "e"
type textarea "x"
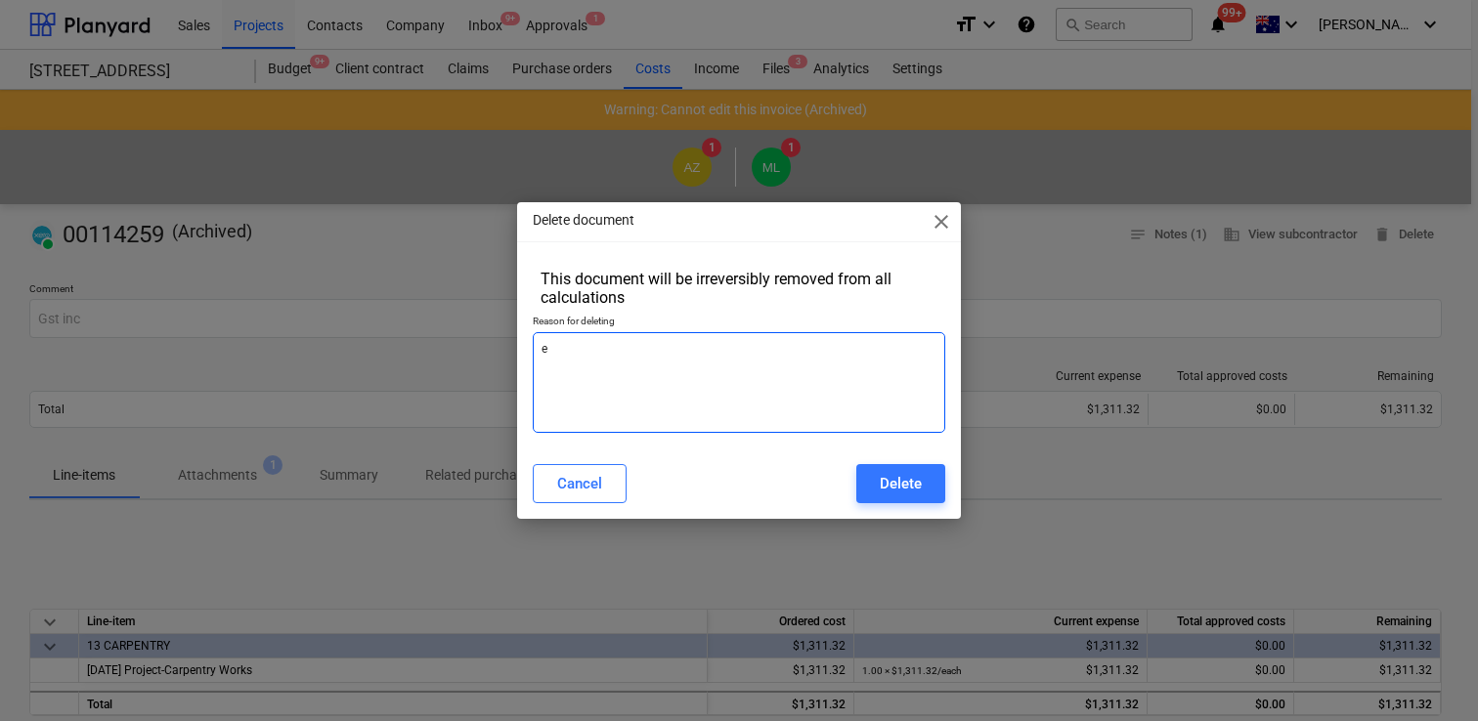
type textarea "ex"
type textarea "x"
type textarea "ex"
type textarea "x"
type textarea "ex g"
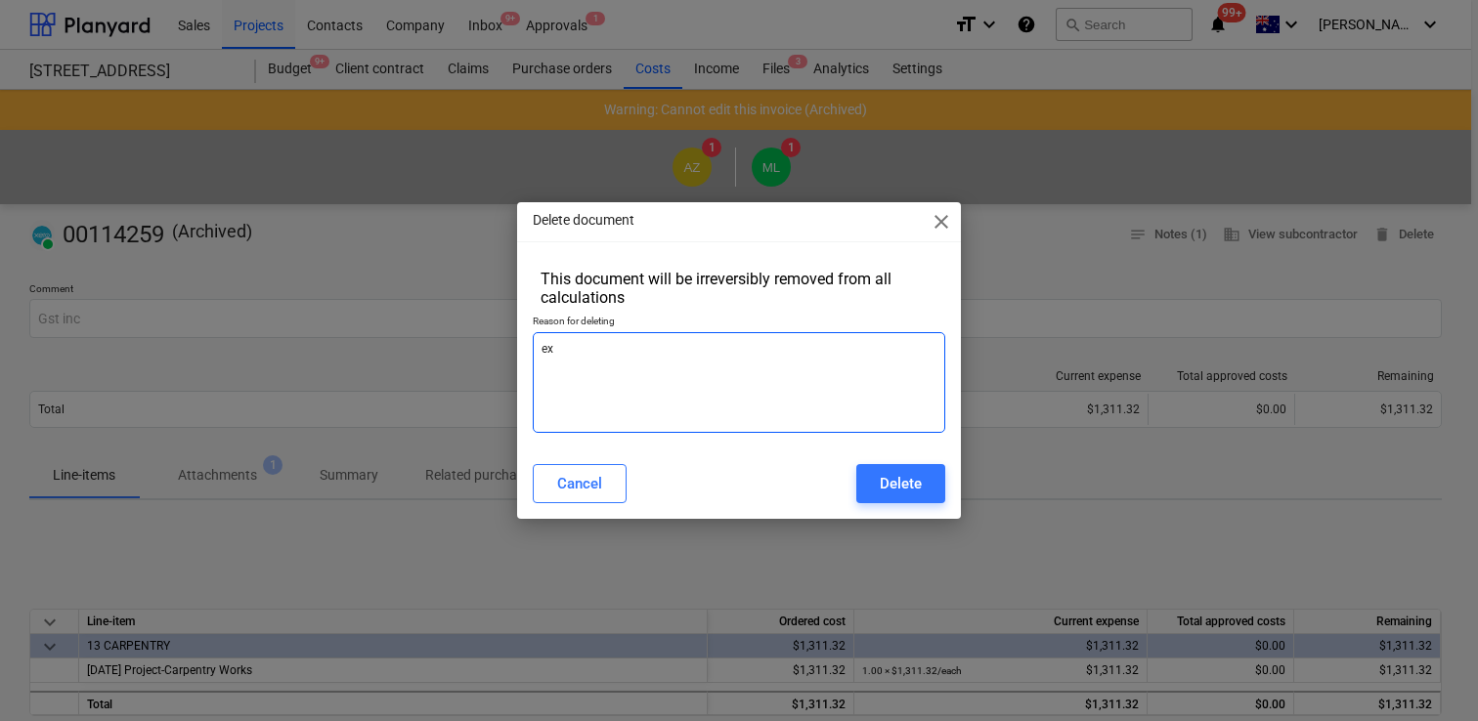
type textarea "x"
type textarea "ex gs"
type textarea "x"
type textarea "ex gst"
type textarea "x"
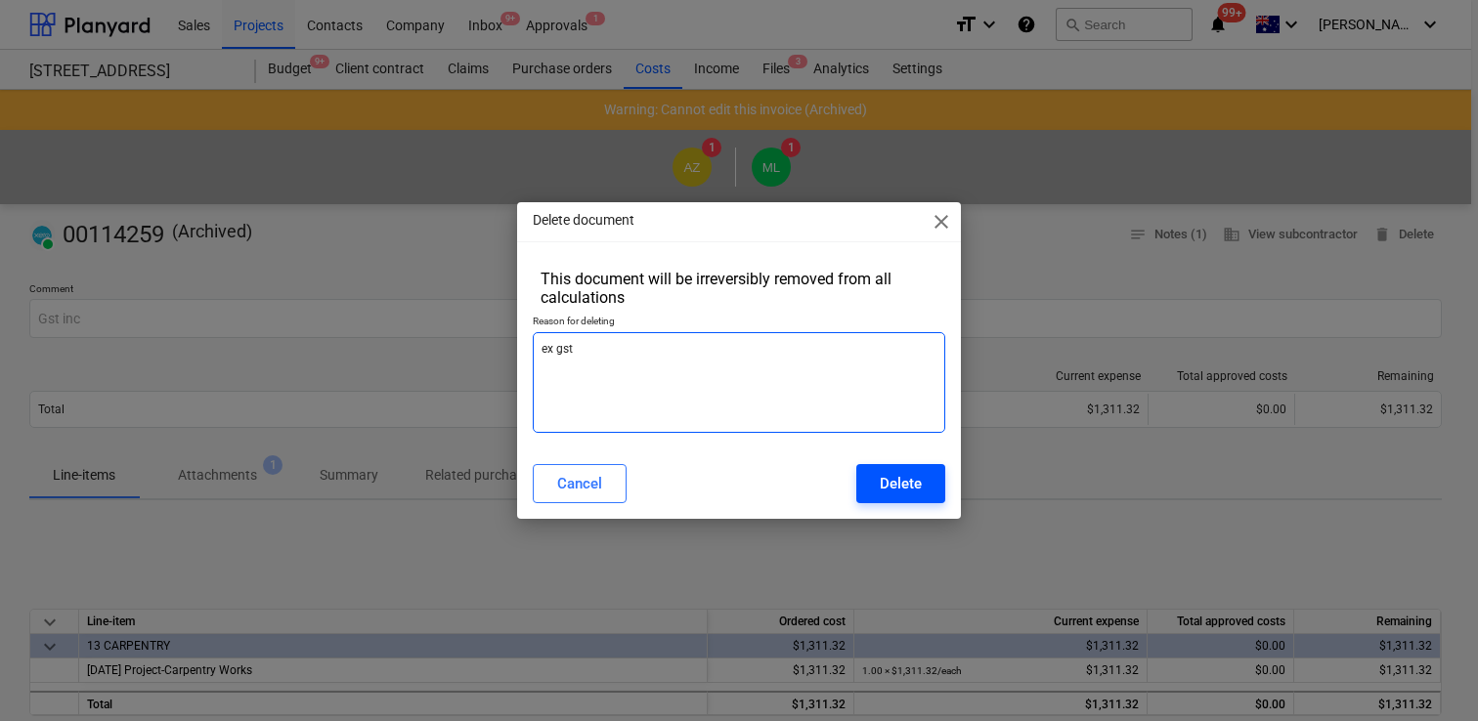
type textarea "ex gst"
click at [906, 500] on button "Delete" at bounding box center [900, 483] width 89 height 39
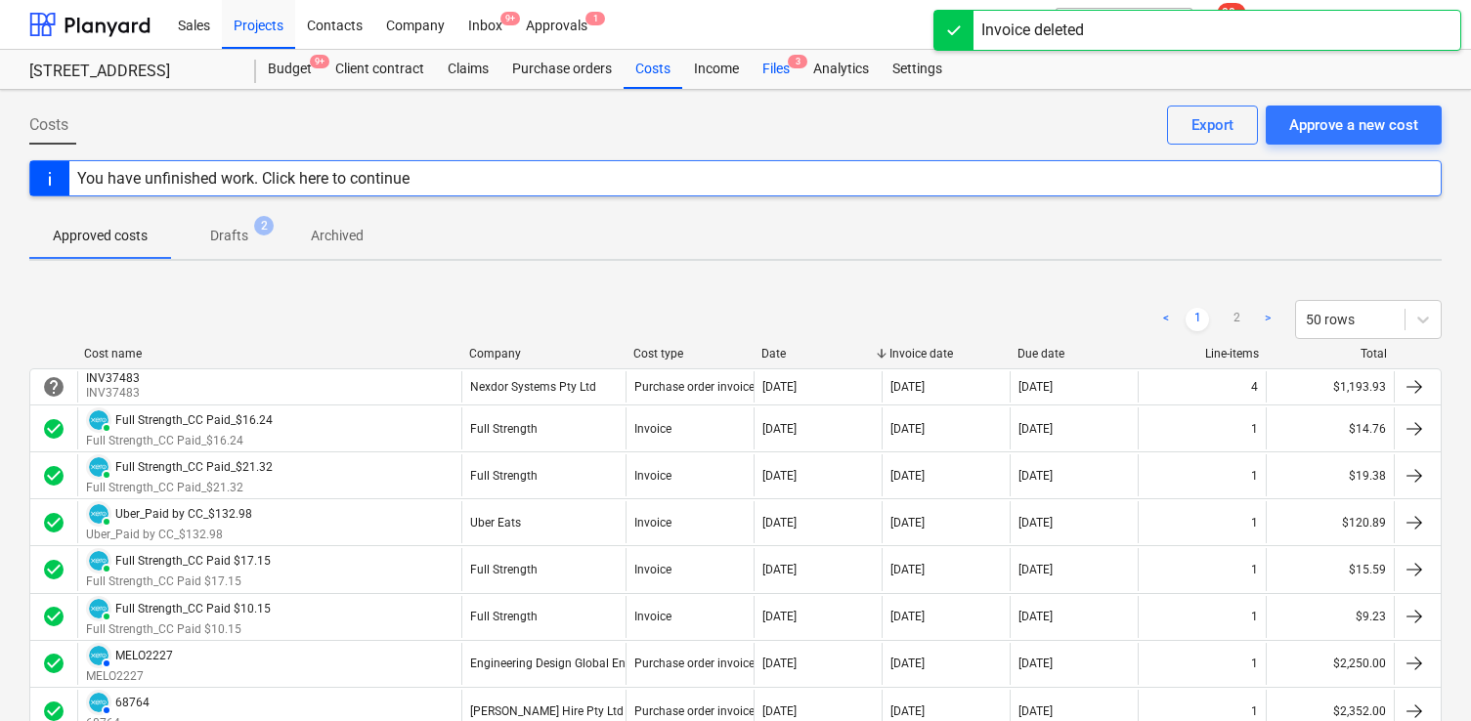
click at [772, 71] on div "Files 3" at bounding box center [776, 69] width 51 height 39
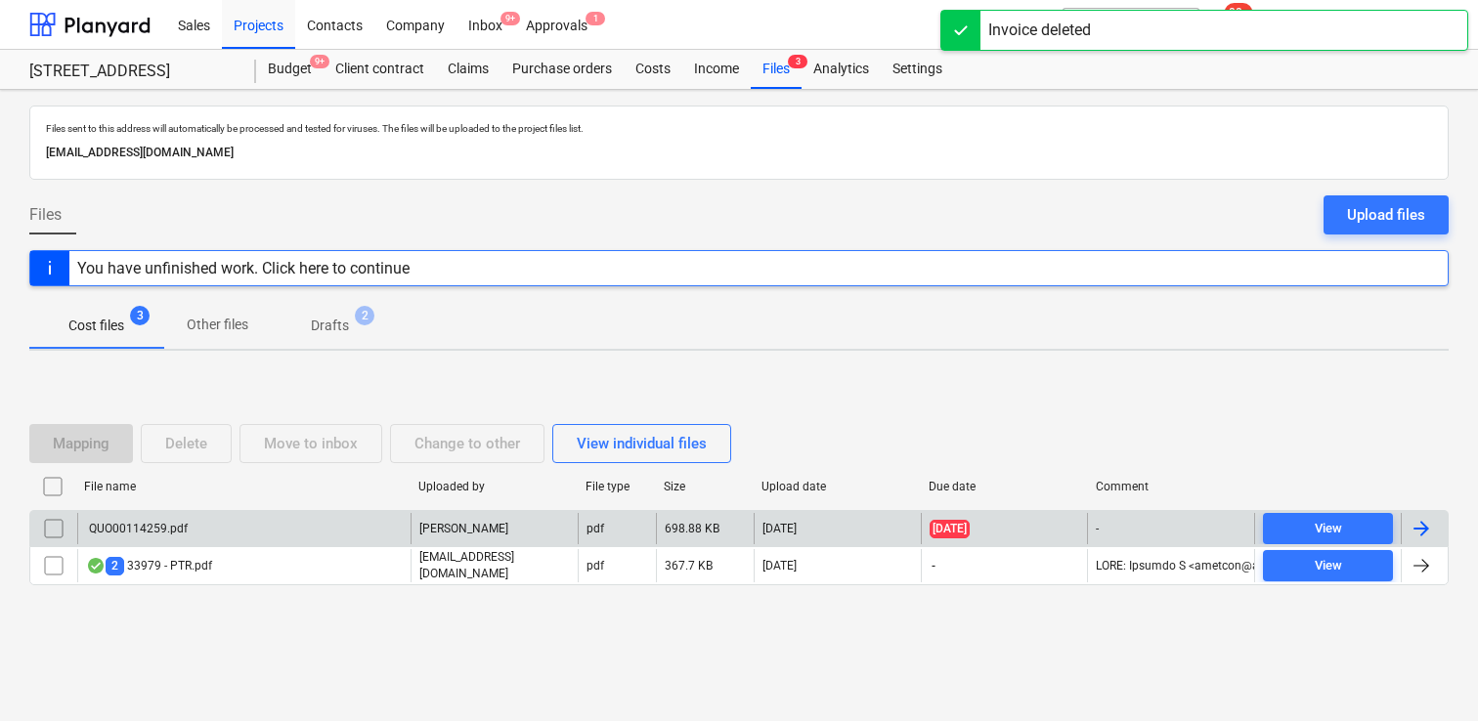
click at [276, 525] on div "QUO00114259.pdf" at bounding box center [243, 528] width 333 height 31
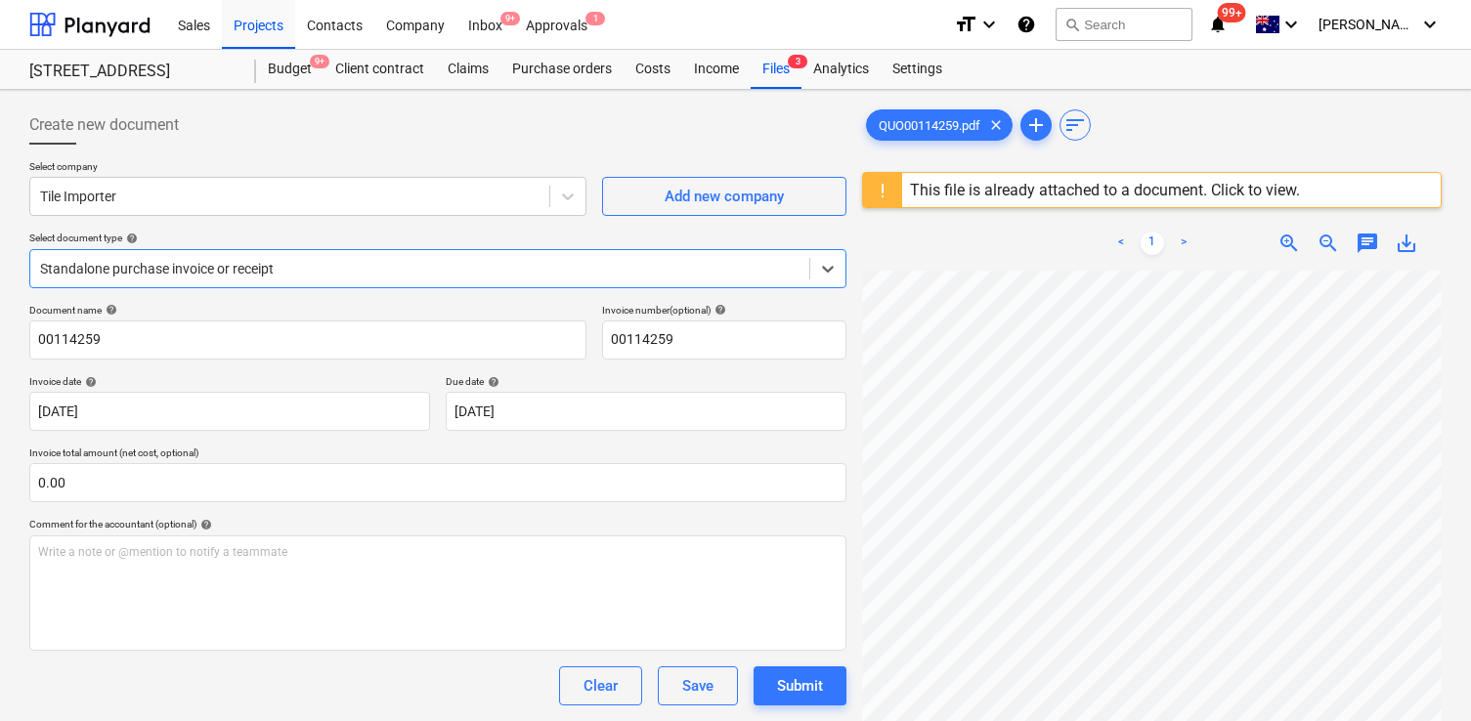
click at [1016, 190] on div "This file is already attached to a document. Click to view." at bounding box center [1105, 190] width 390 height 19
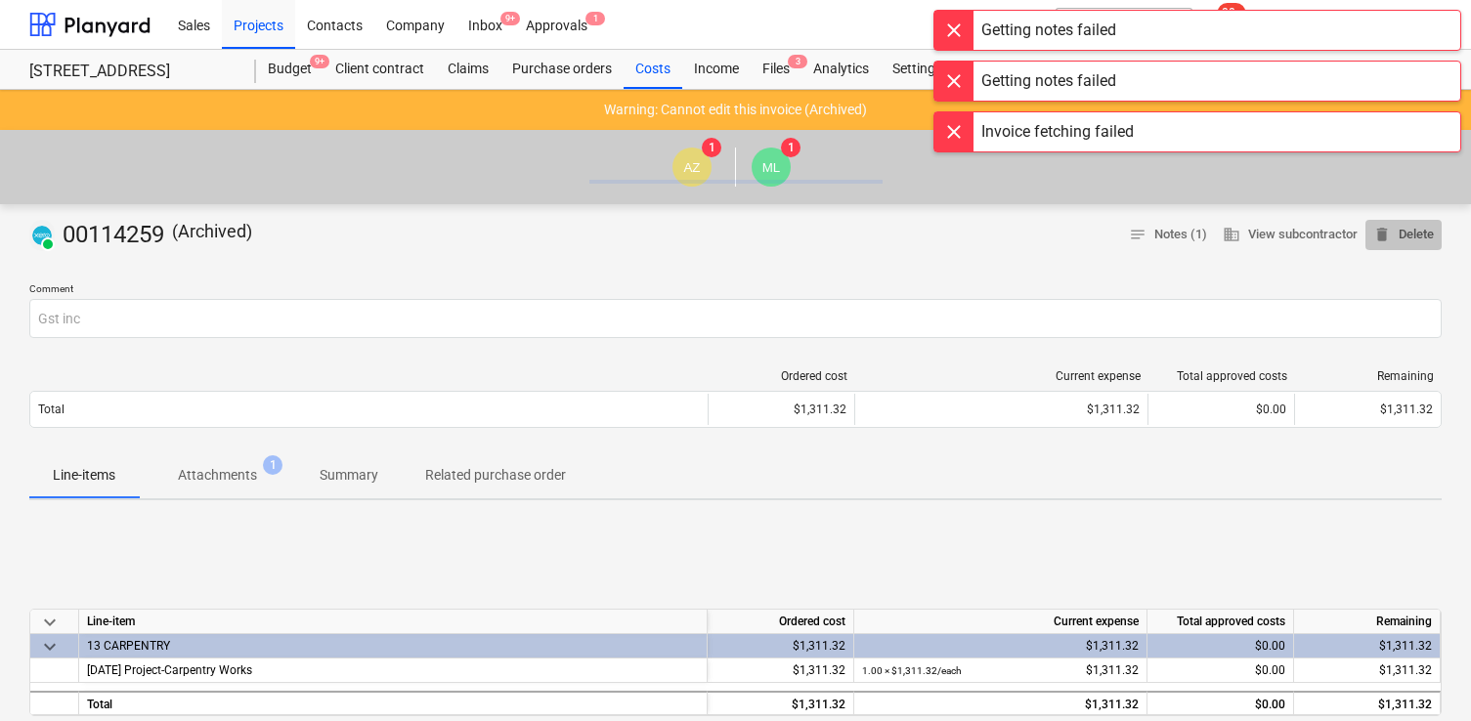
click at [1417, 237] on span "delete Delete" at bounding box center [1403, 235] width 61 height 22
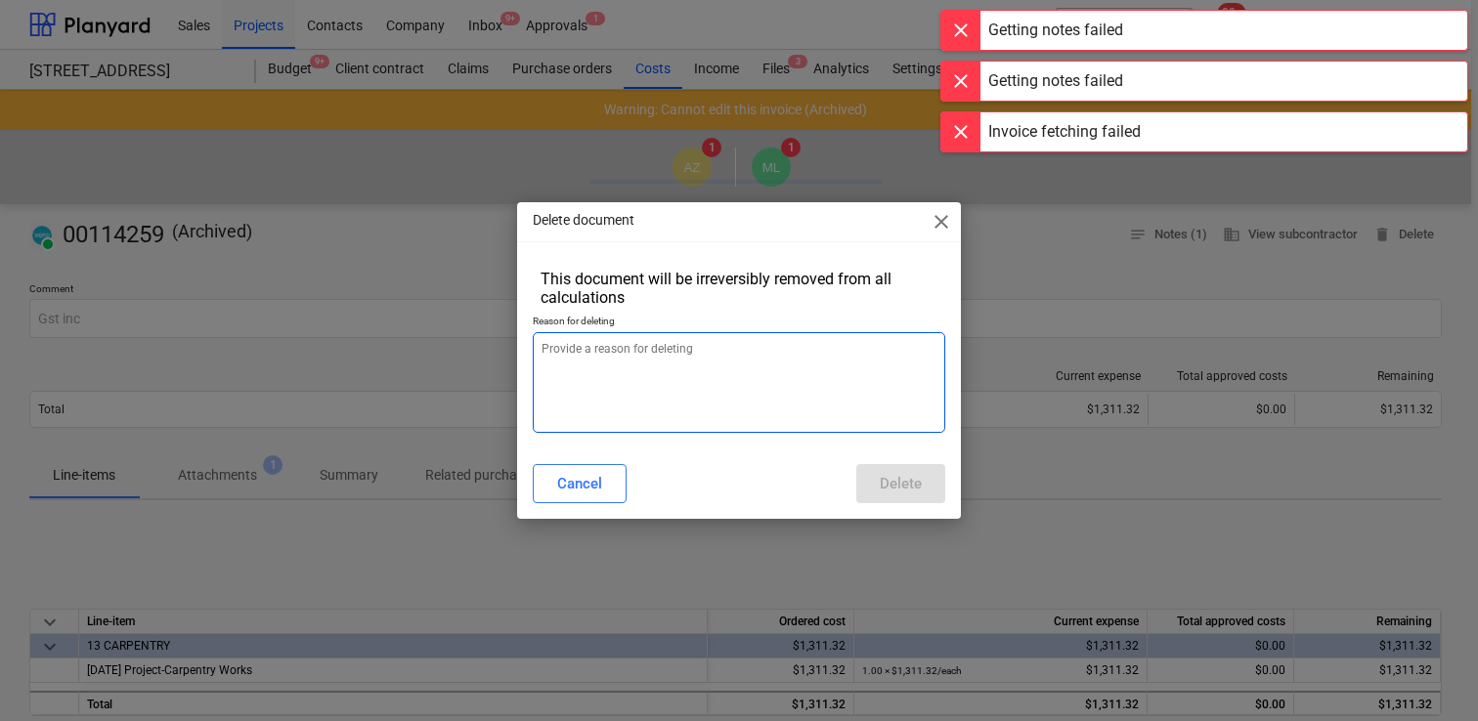
click at [825, 410] on textarea at bounding box center [739, 382] width 413 height 101
type textarea "x"
type textarea "d"
type textarea "x"
type textarea "du"
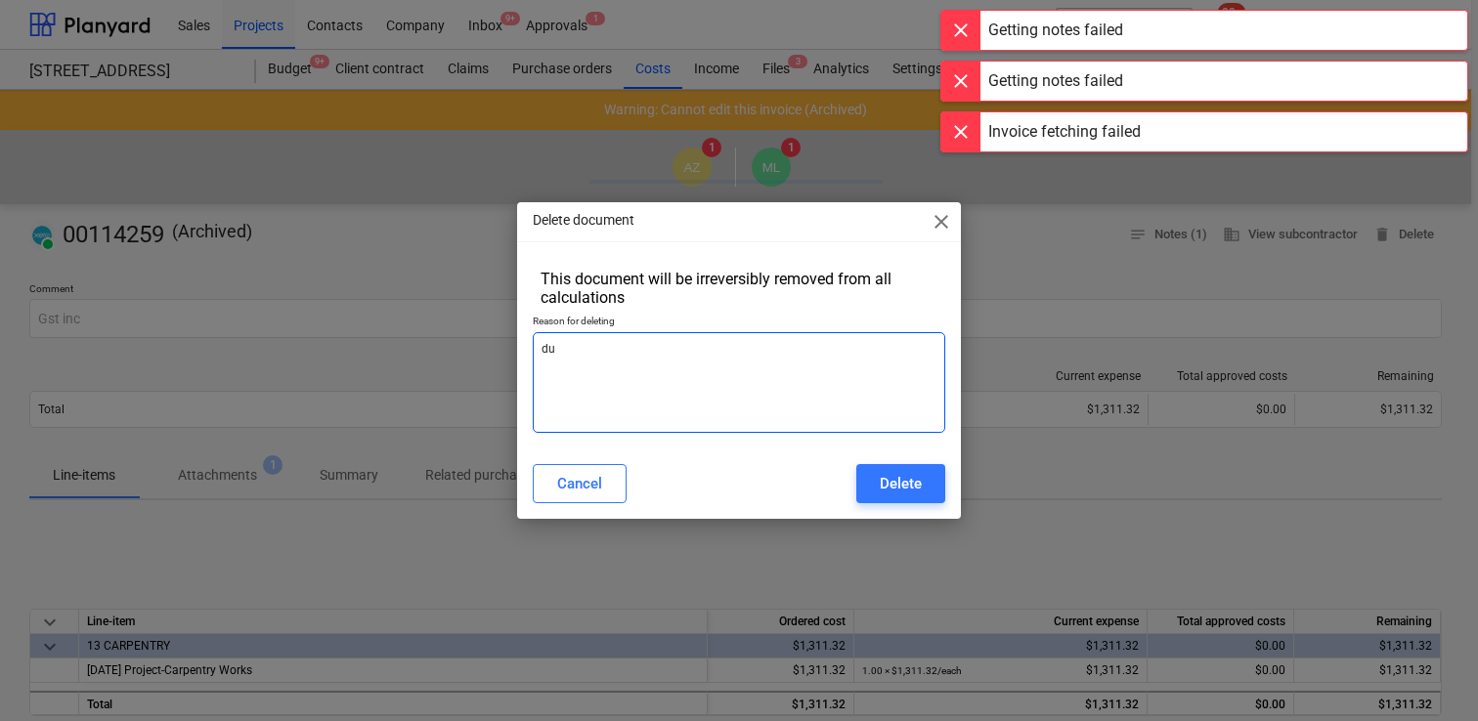
type textarea "x"
type textarea "d"
type textarea "x"
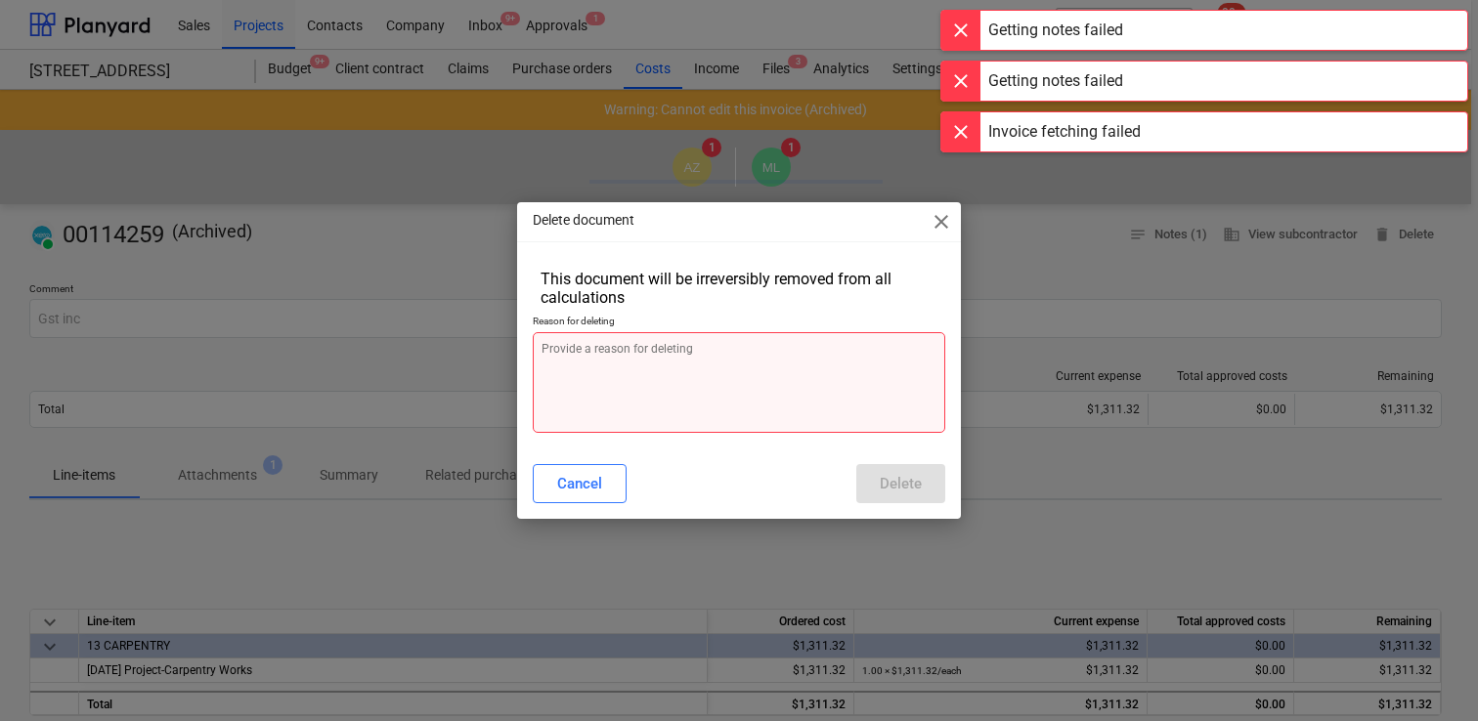
type textarea "x"
type textarea "e"
type textarea "x"
type textarea "ex"
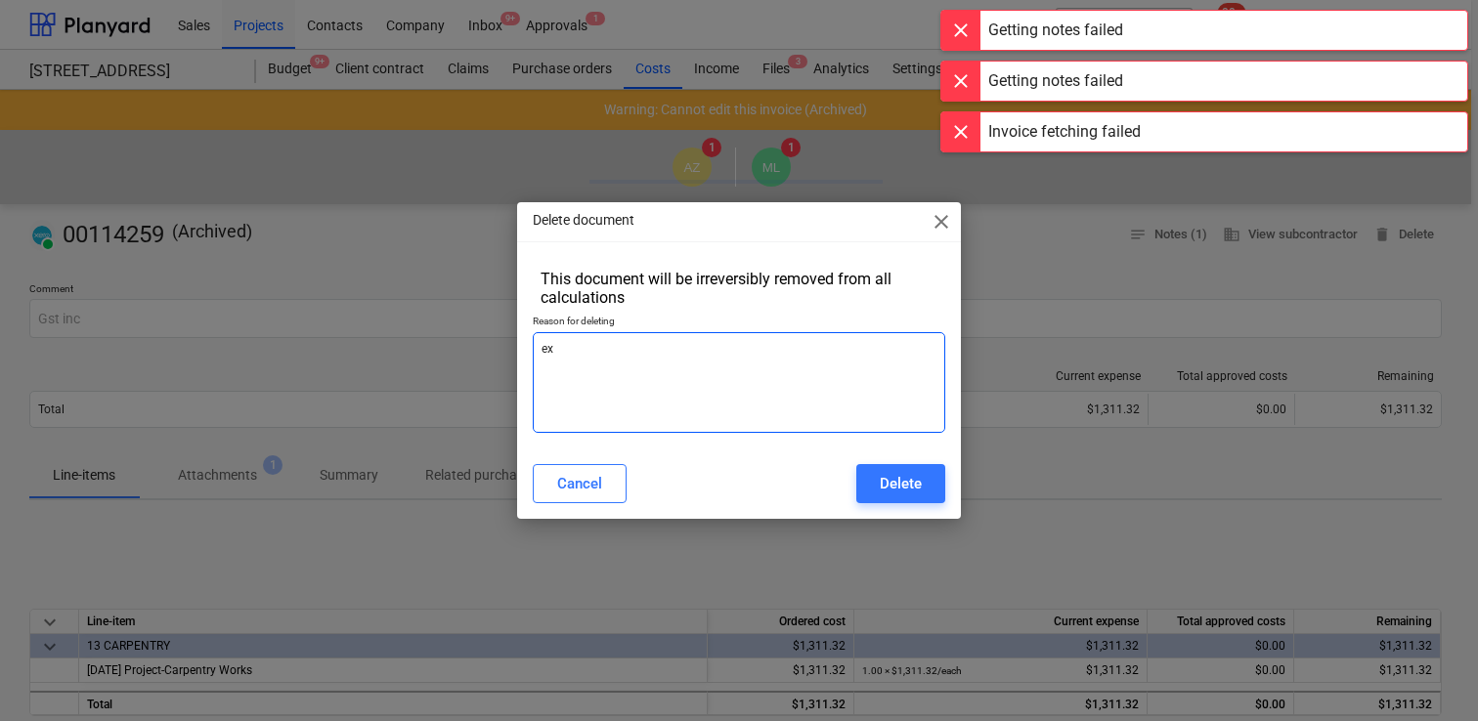
type textarea "x"
type textarea "ex"
type textarea "x"
type textarea "ex g"
type textarea "x"
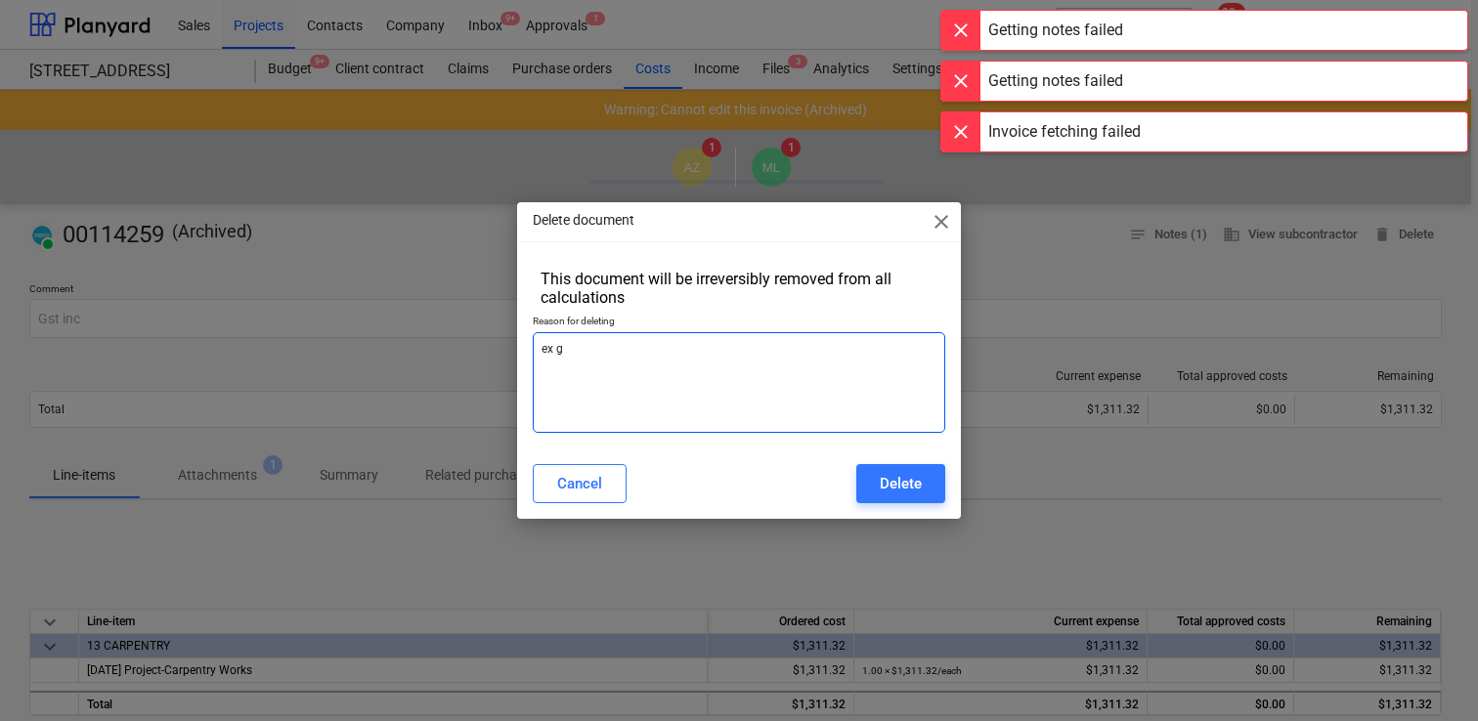
type textarea "ex gs"
type textarea "x"
type textarea "ex gst"
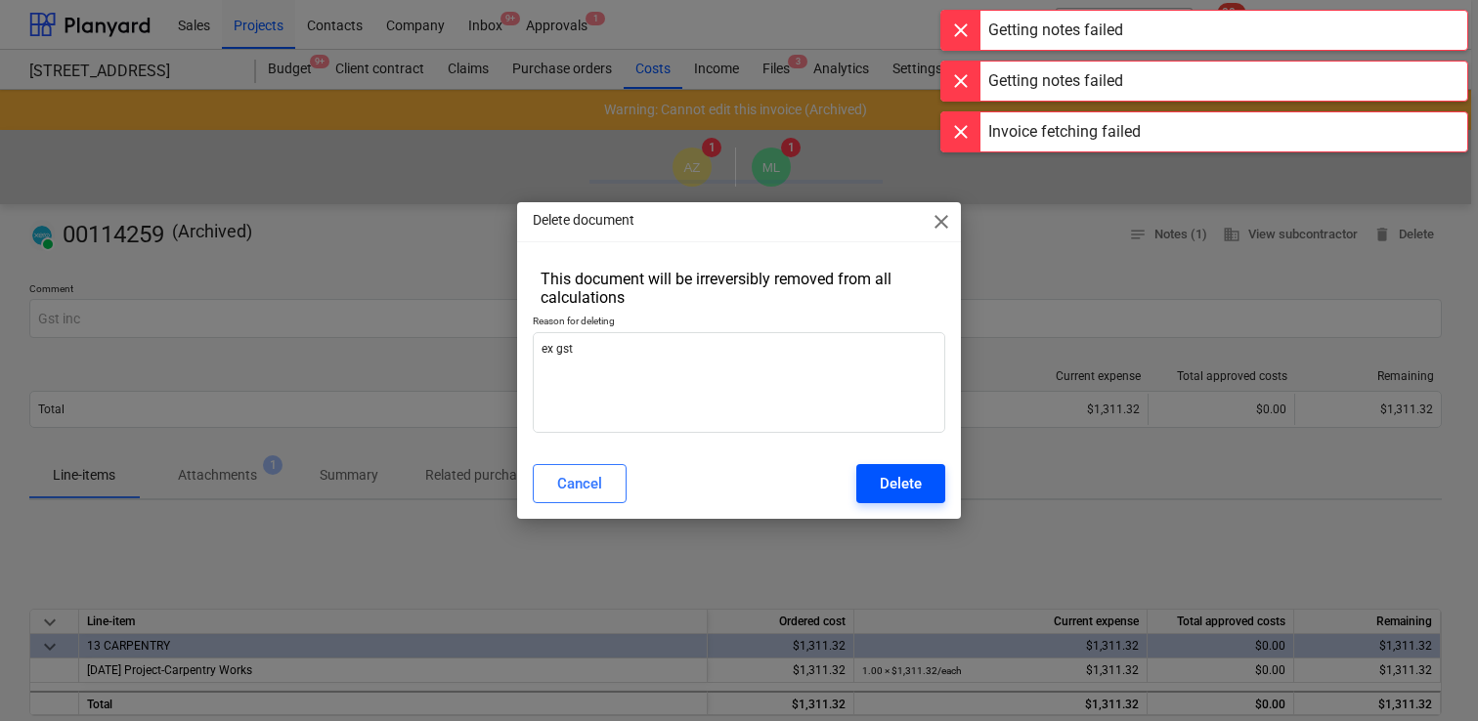
click at [899, 479] on div "Delete" at bounding box center [901, 483] width 42 height 25
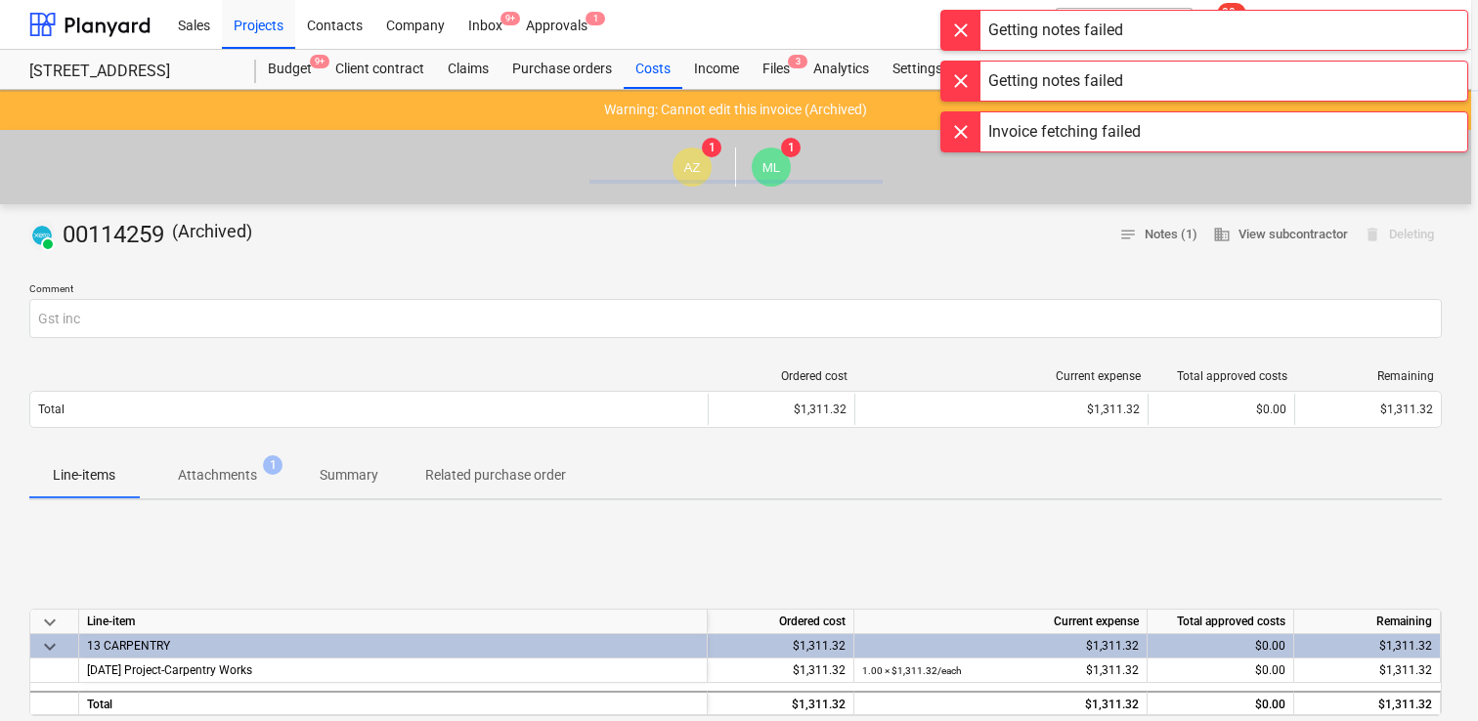
type textarea "x"
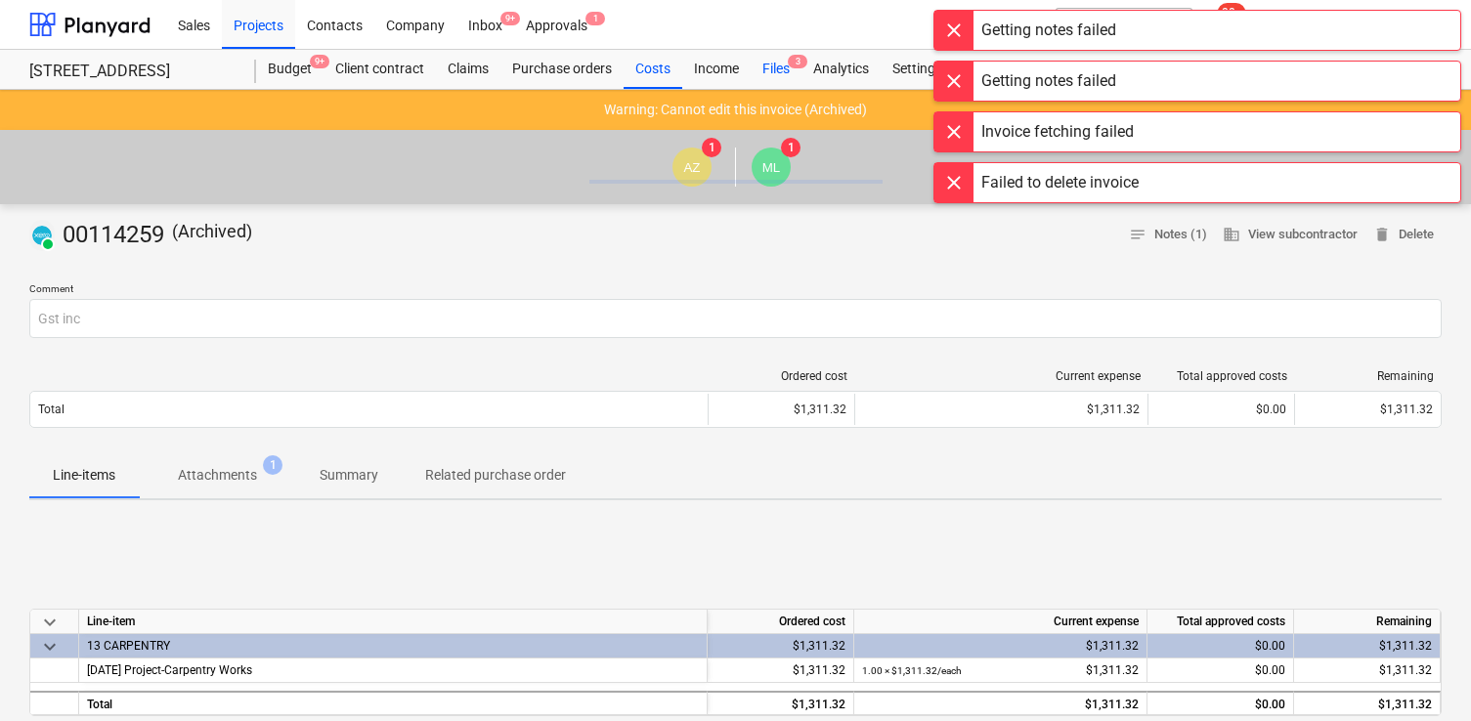
click at [778, 66] on div "Files 3" at bounding box center [776, 69] width 51 height 39
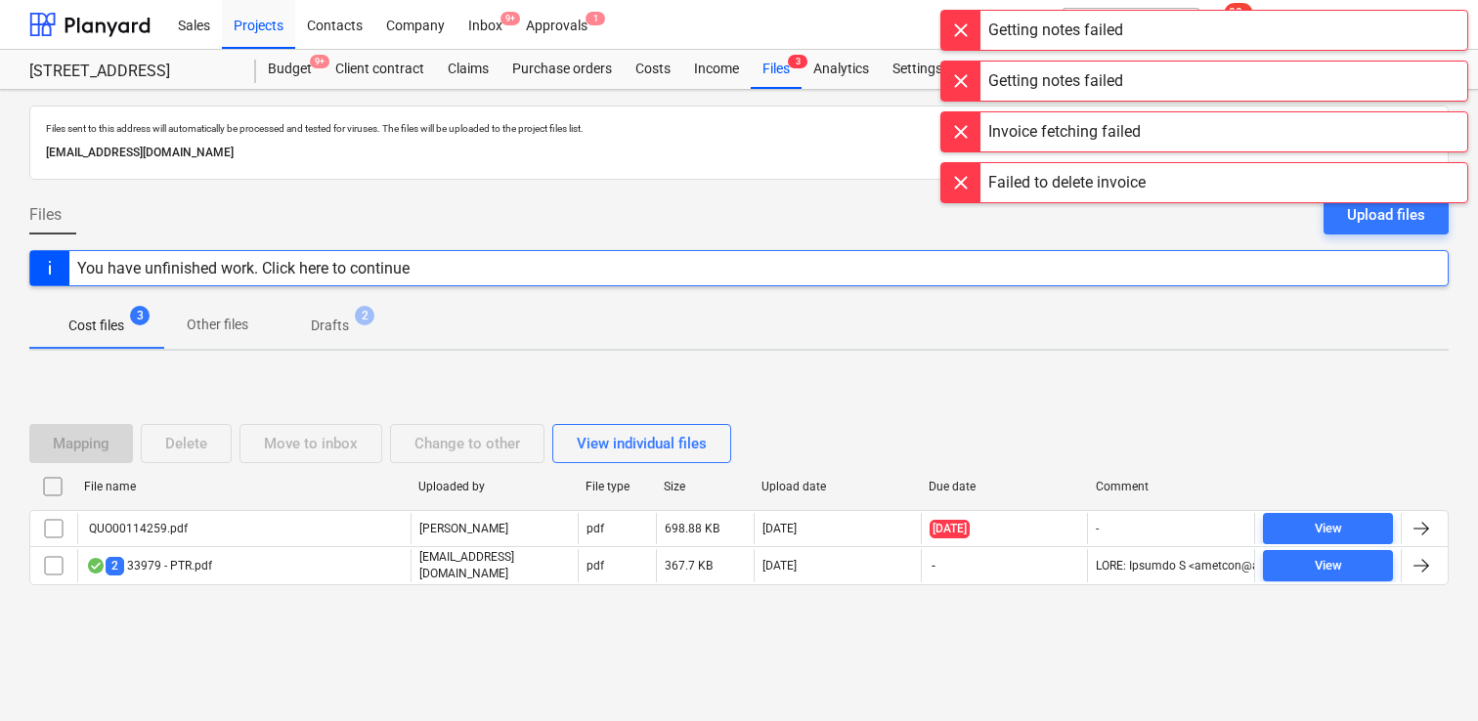
click at [344, 510] on div "File name Uploaded by File type Size Upload date Due date Comment" at bounding box center [738, 490] width 1419 height 39
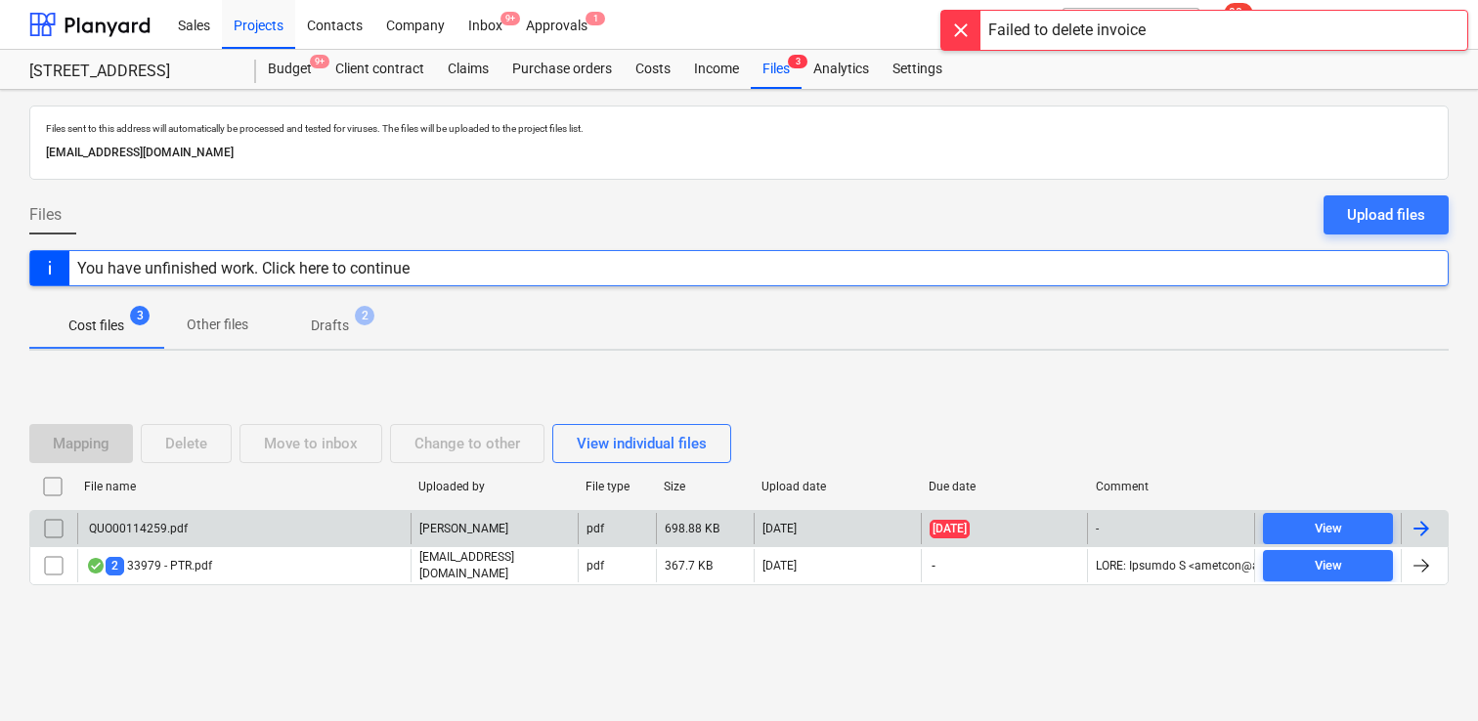
click at [344, 523] on div "QUO00114259.pdf" at bounding box center [243, 528] width 333 height 31
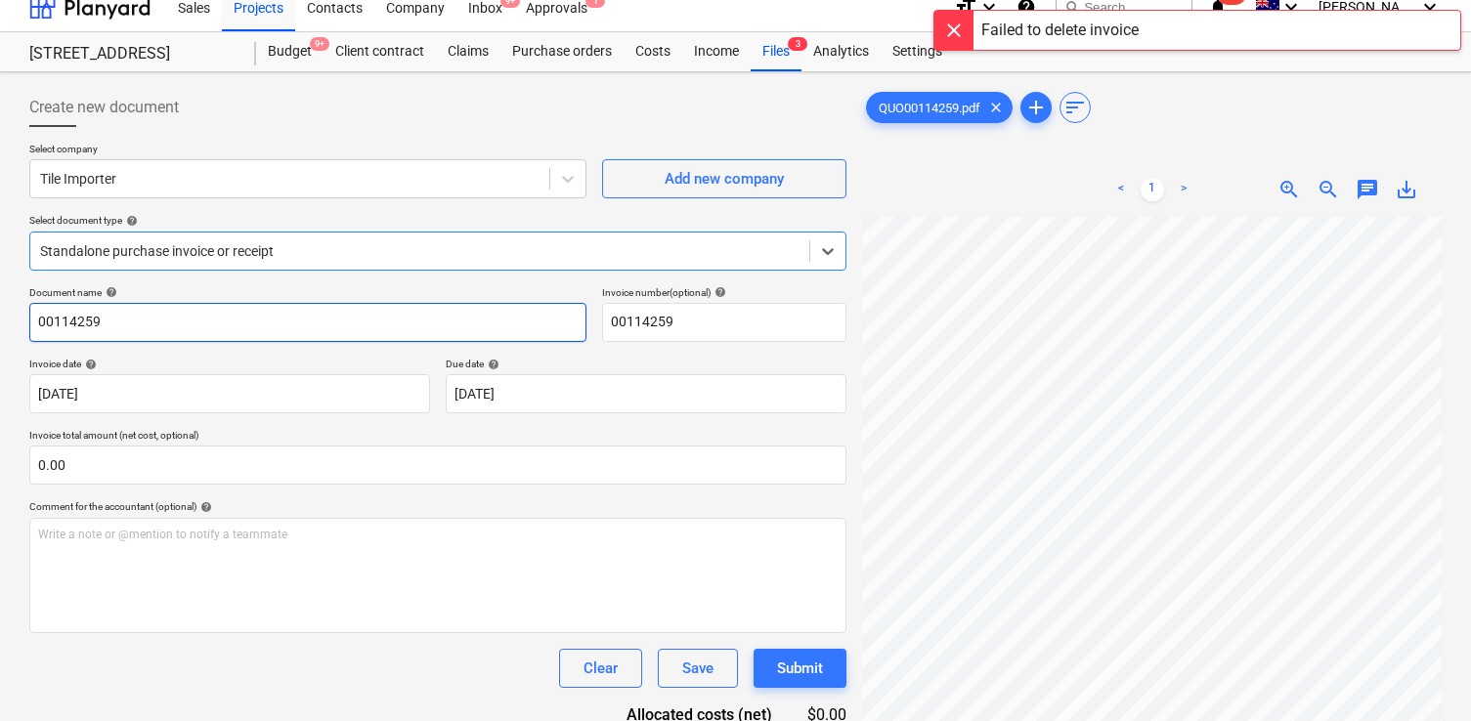
scroll to position [22, 0]
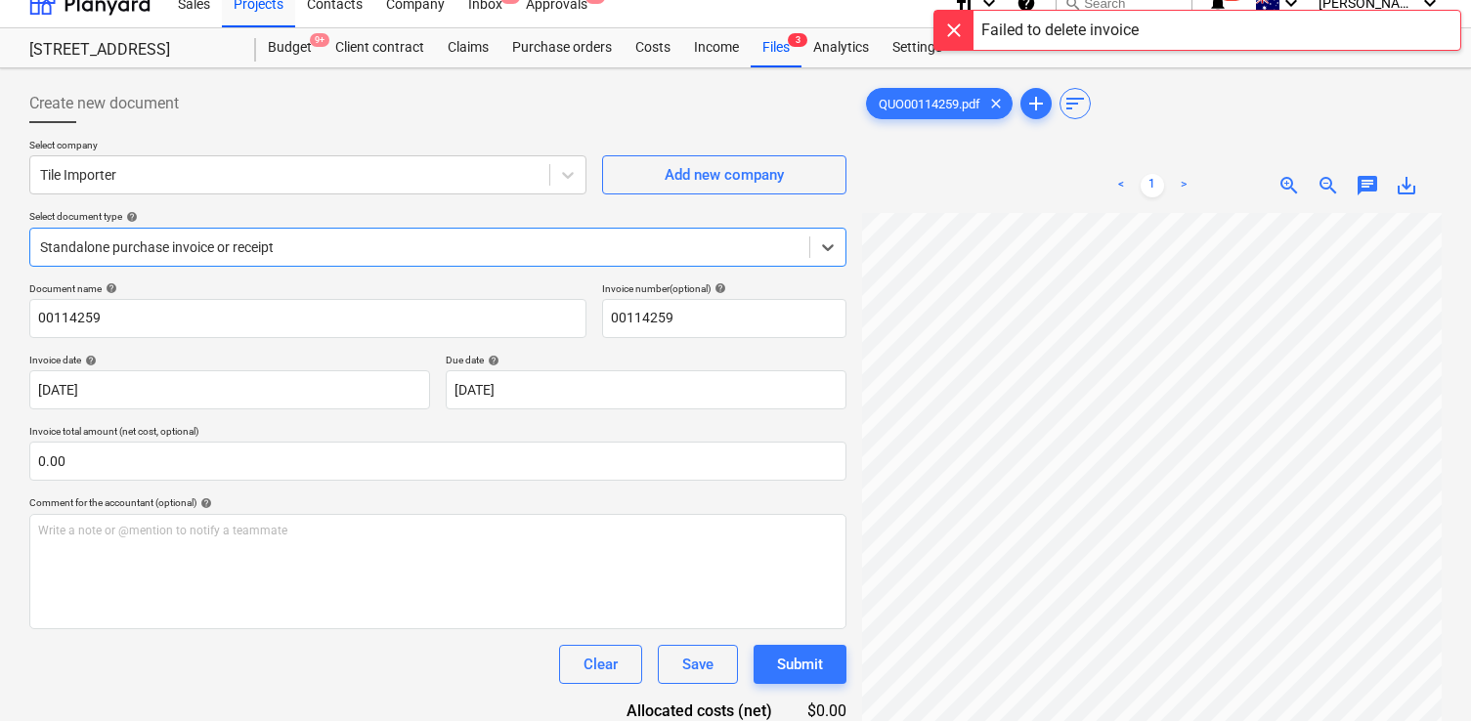
click at [510, 241] on div at bounding box center [420, 248] width 760 height 20
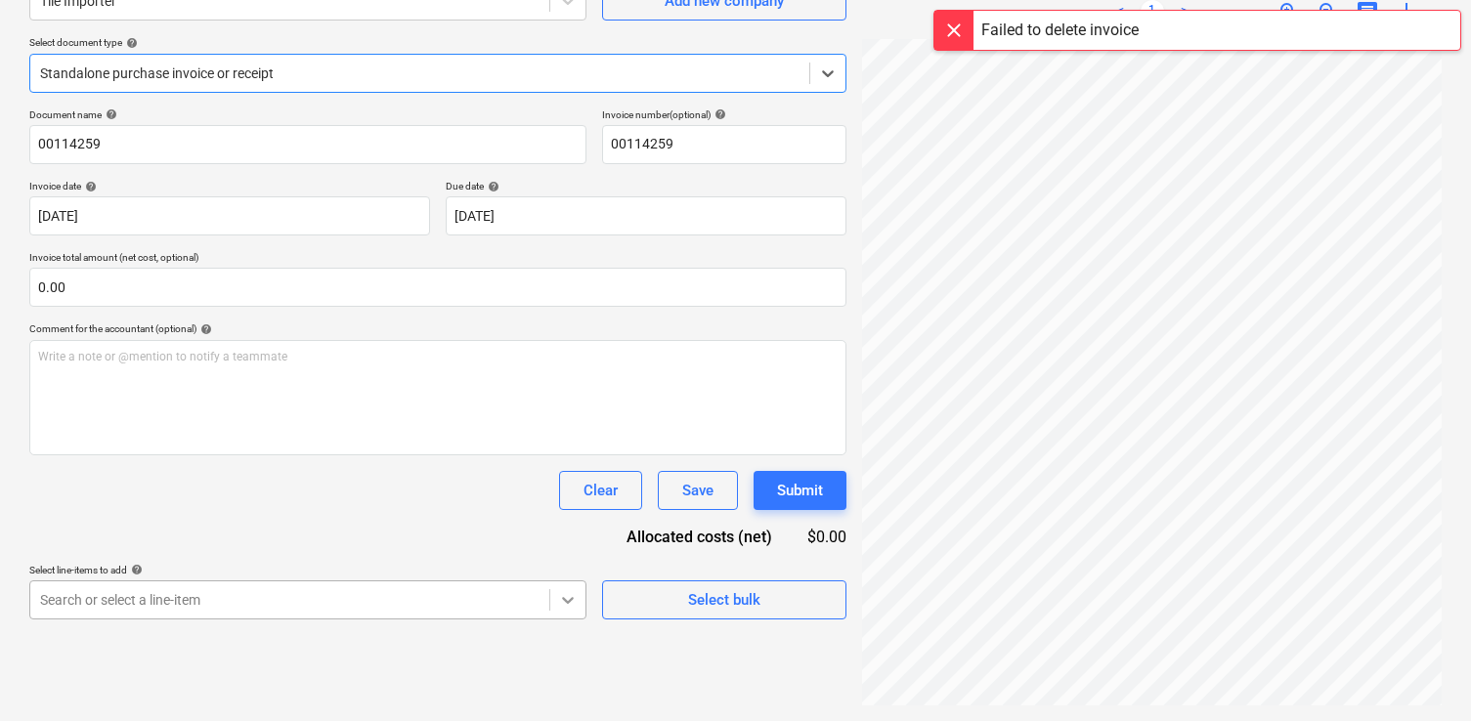
click at [556, 526] on body "Sales Projects Contacts Company Inbox 9+ Approvals 1 format_size keyboard_arrow…" at bounding box center [735, 164] width 1471 height 721
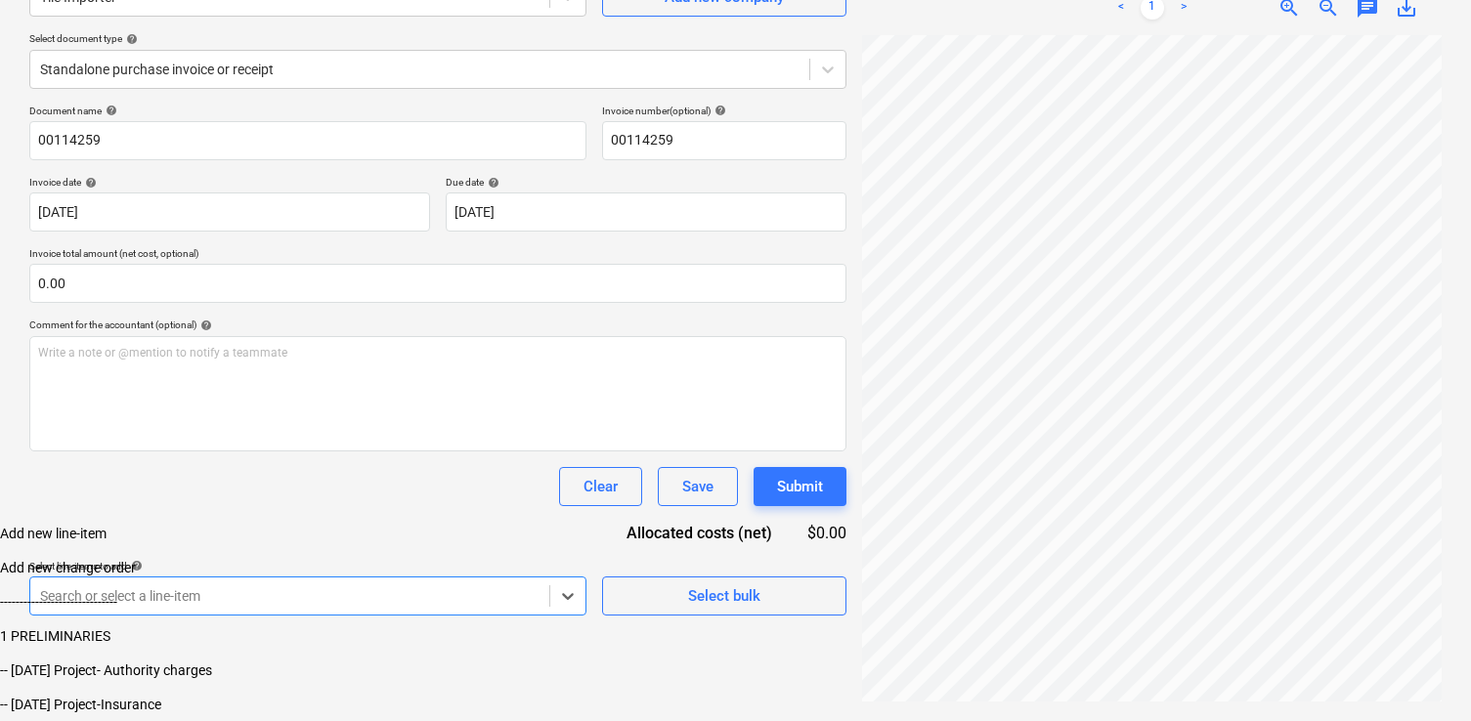
scroll to position [0, 0]
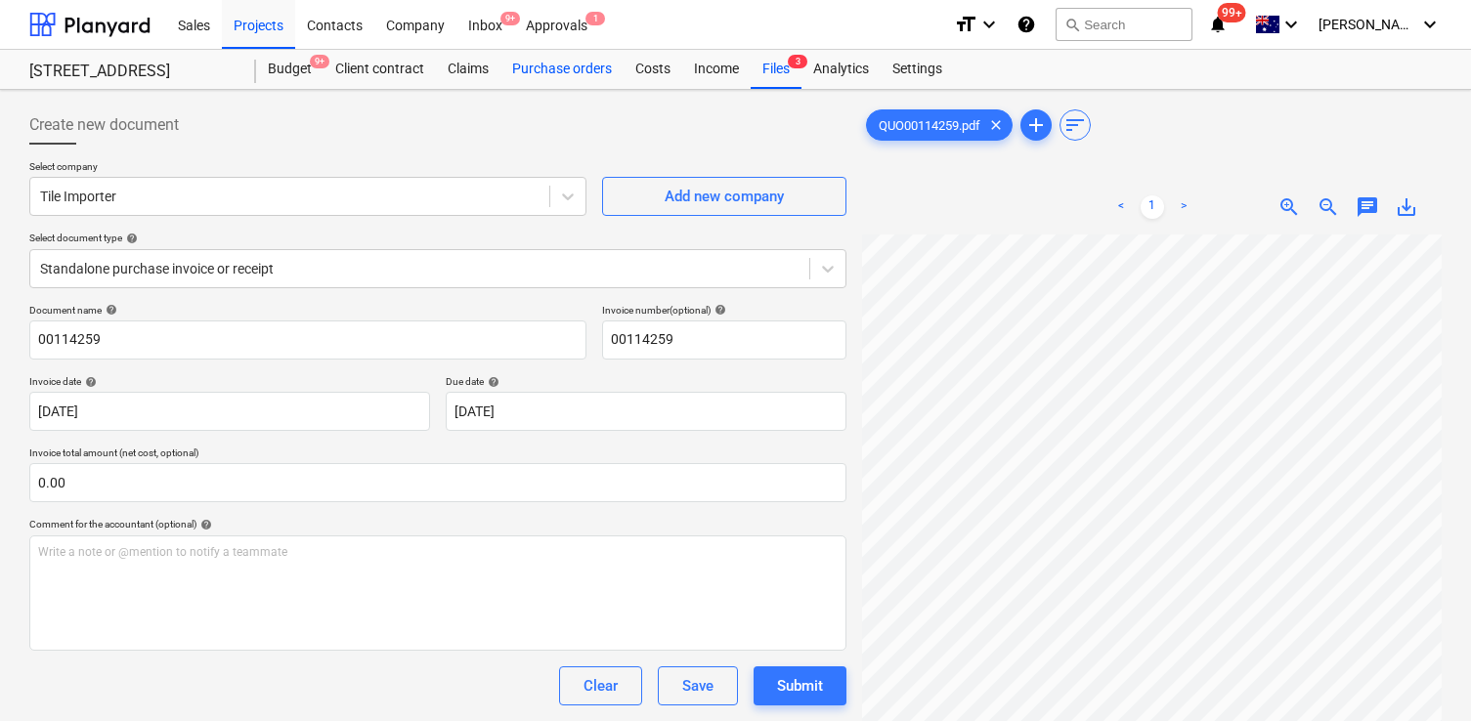
click at [553, 58] on div "Purchase orders" at bounding box center [561, 69] width 123 height 39
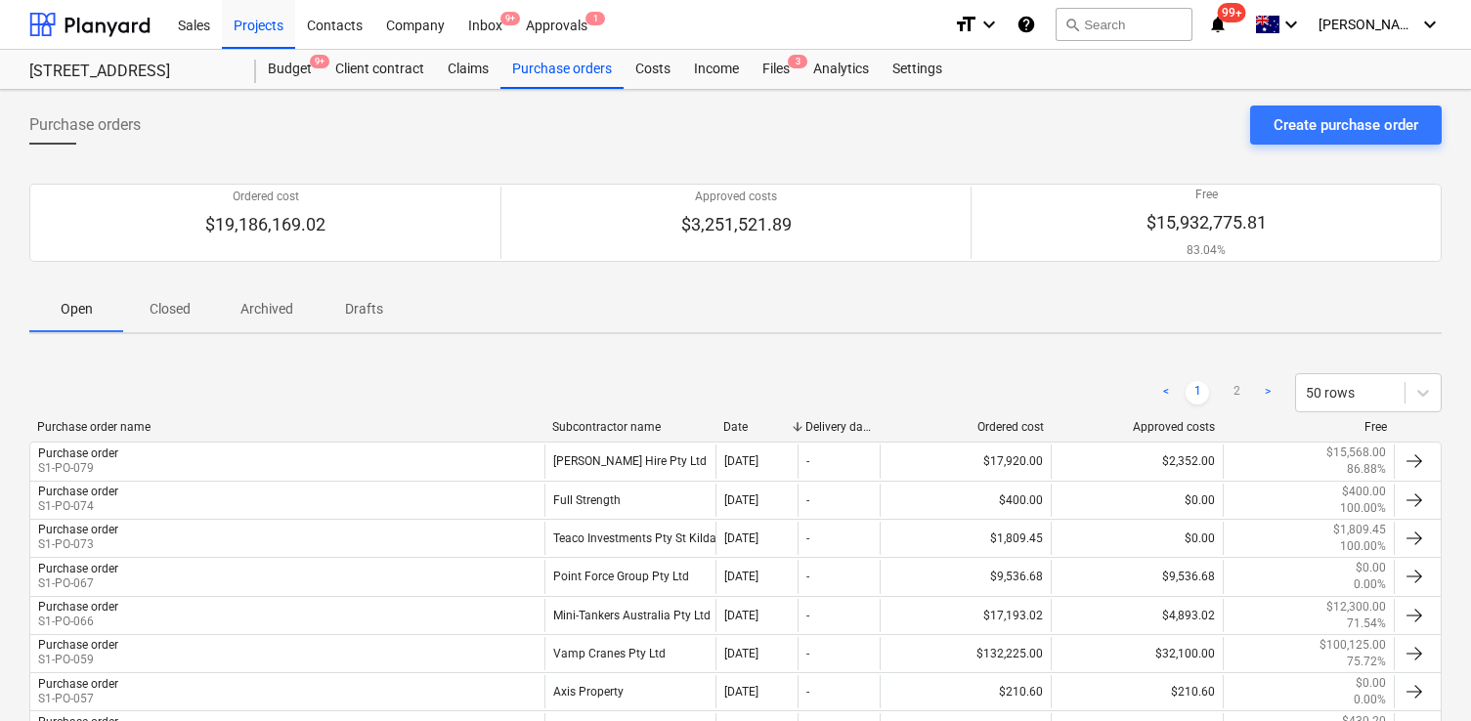
click at [183, 300] on p "Closed" at bounding box center [170, 309] width 47 height 21
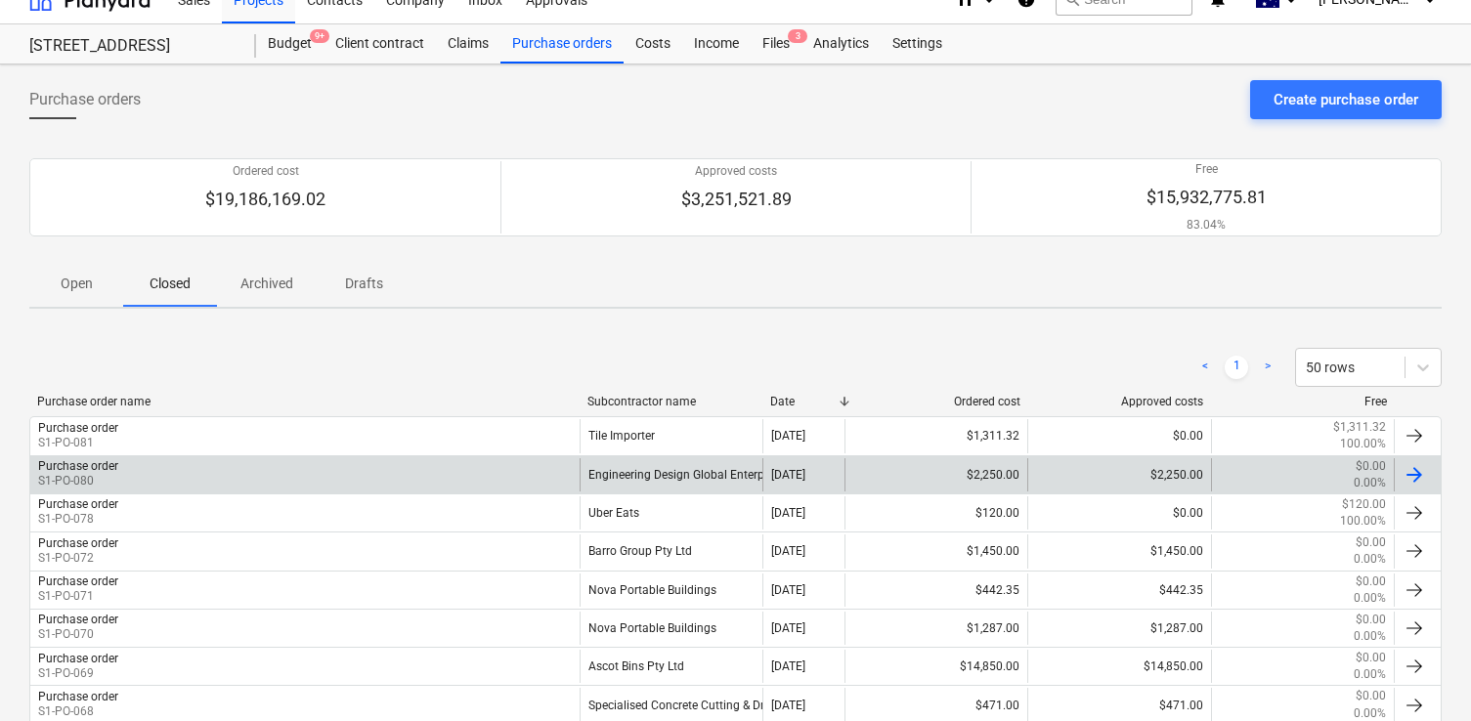
scroll to position [30, 0]
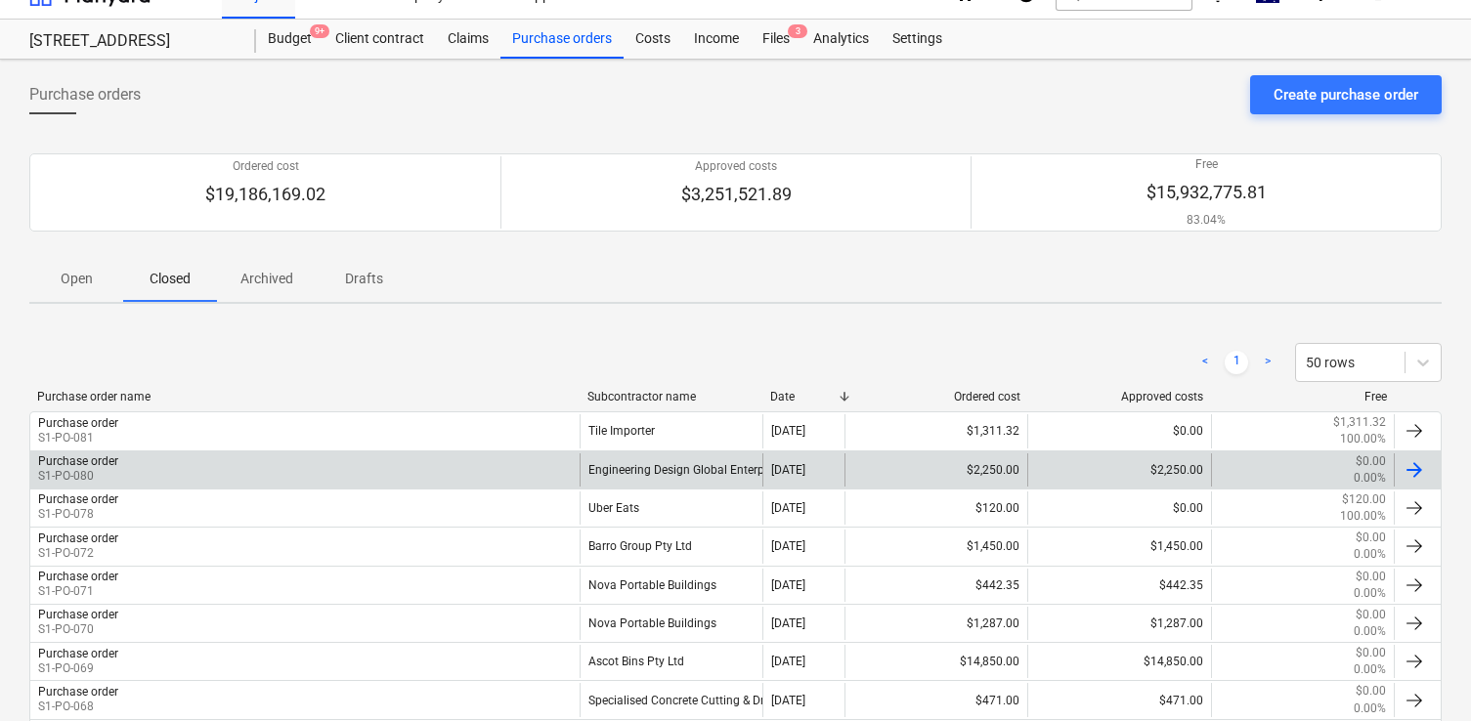
click at [427, 454] on div "Purchase order S1-PO-080" at bounding box center [304, 470] width 549 height 33
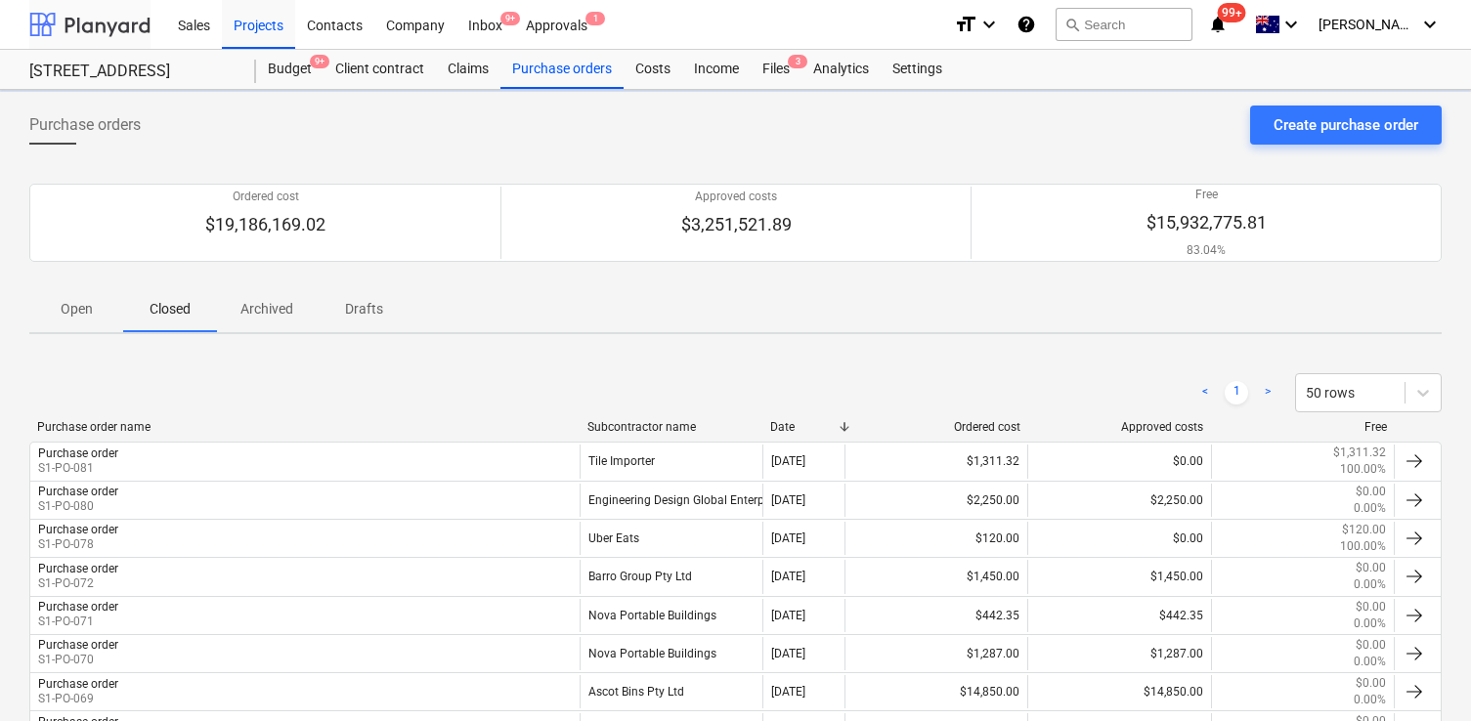
scroll to position [30, 0]
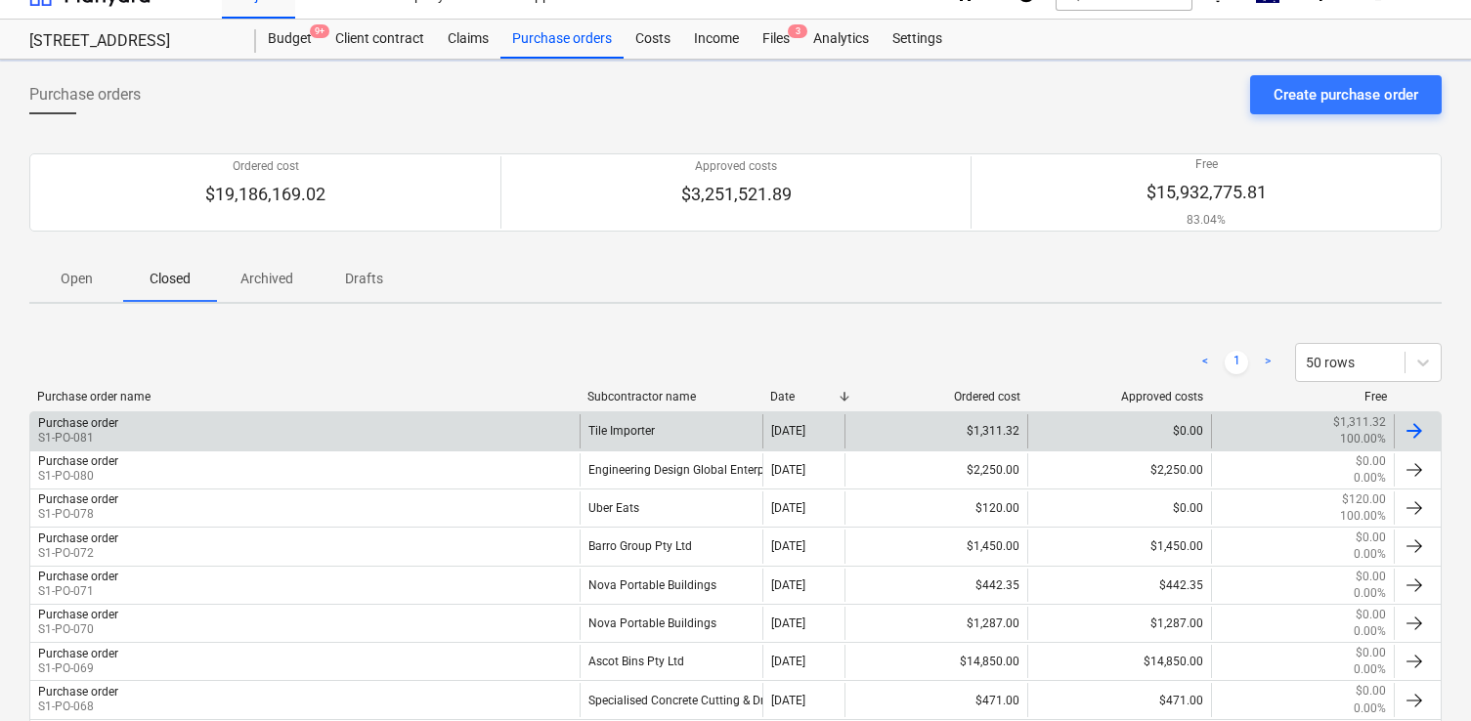
click at [391, 435] on div "Purchase order S1-PO-081" at bounding box center [304, 430] width 549 height 33
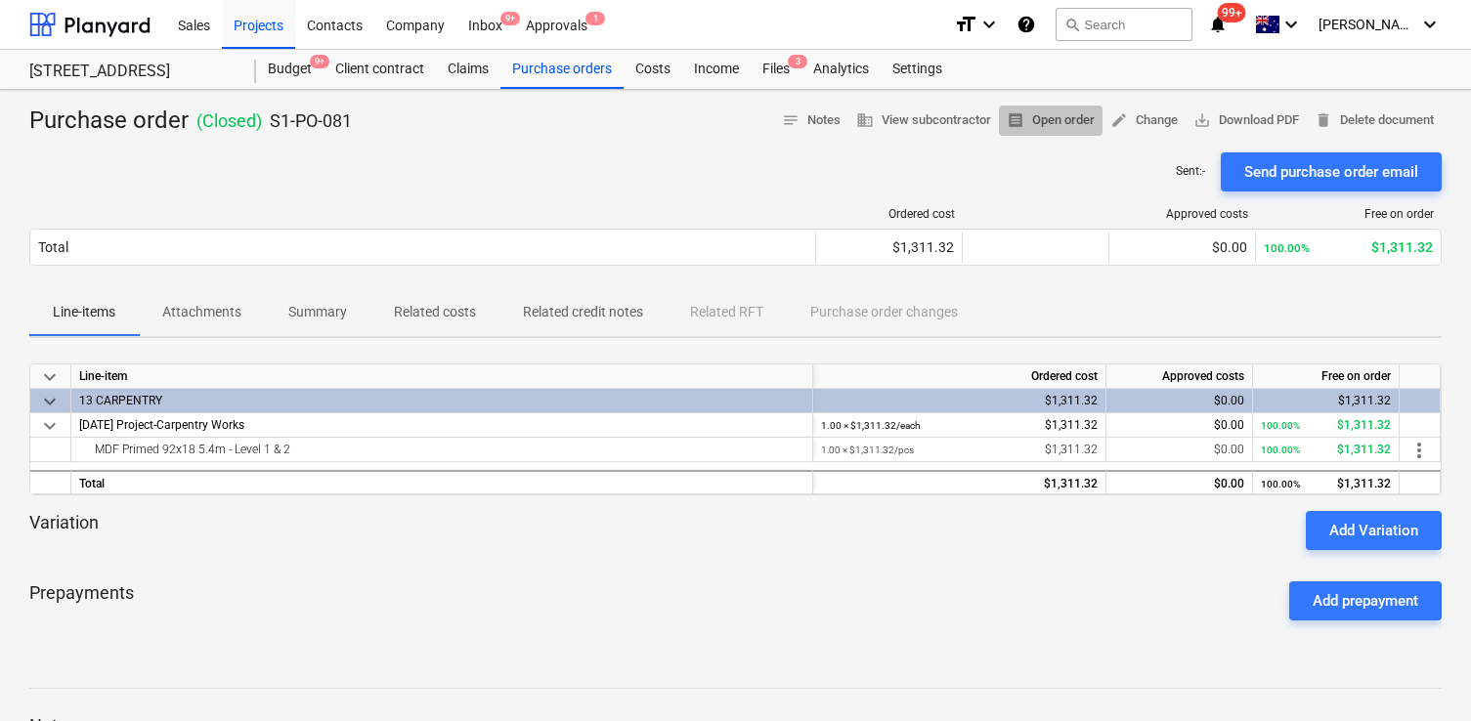
click at [1061, 118] on span "receipt Open order" at bounding box center [1051, 120] width 88 height 22
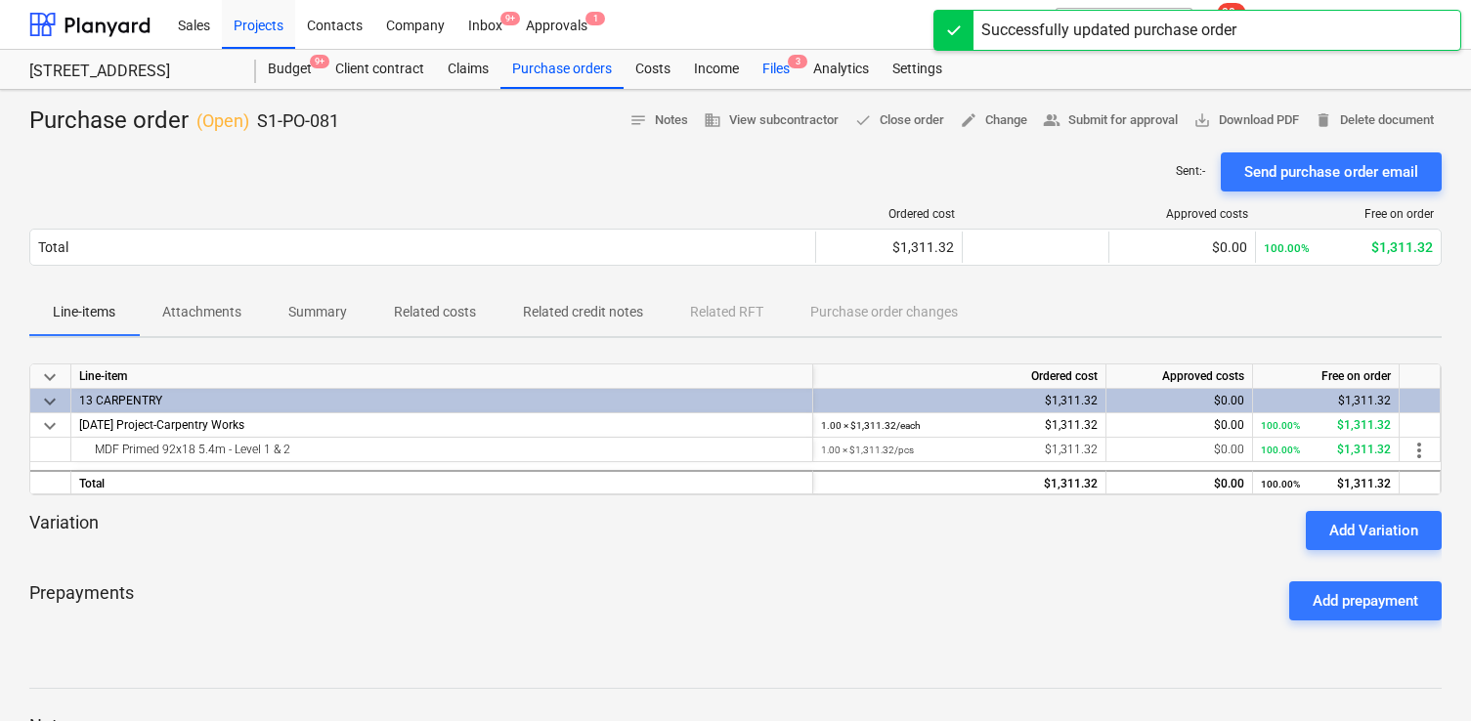
click at [781, 71] on div "Files 3" at bounding box center [776, 69] width 51 height 39
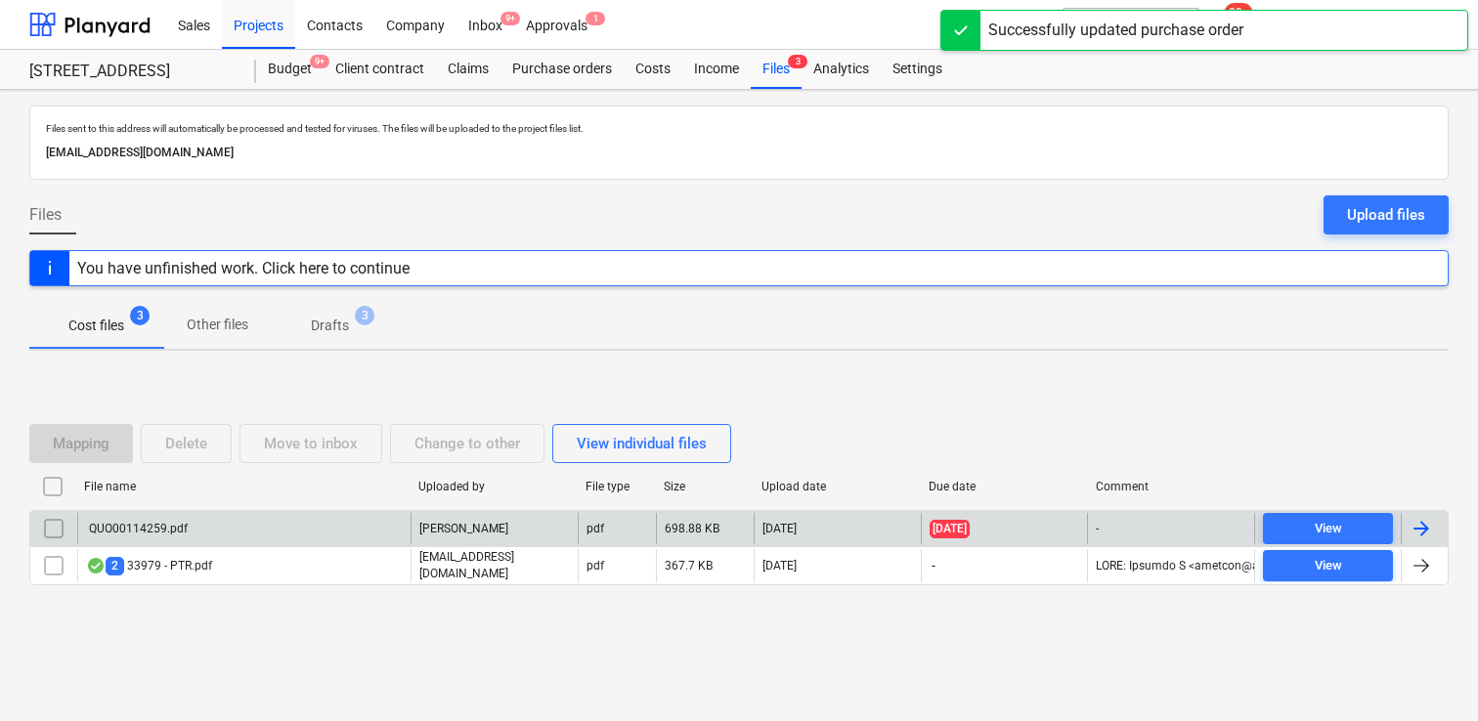
click at [343, 525] on div "QUO00114259.pdf" at bounding box center [243, 528] width 333 height 31
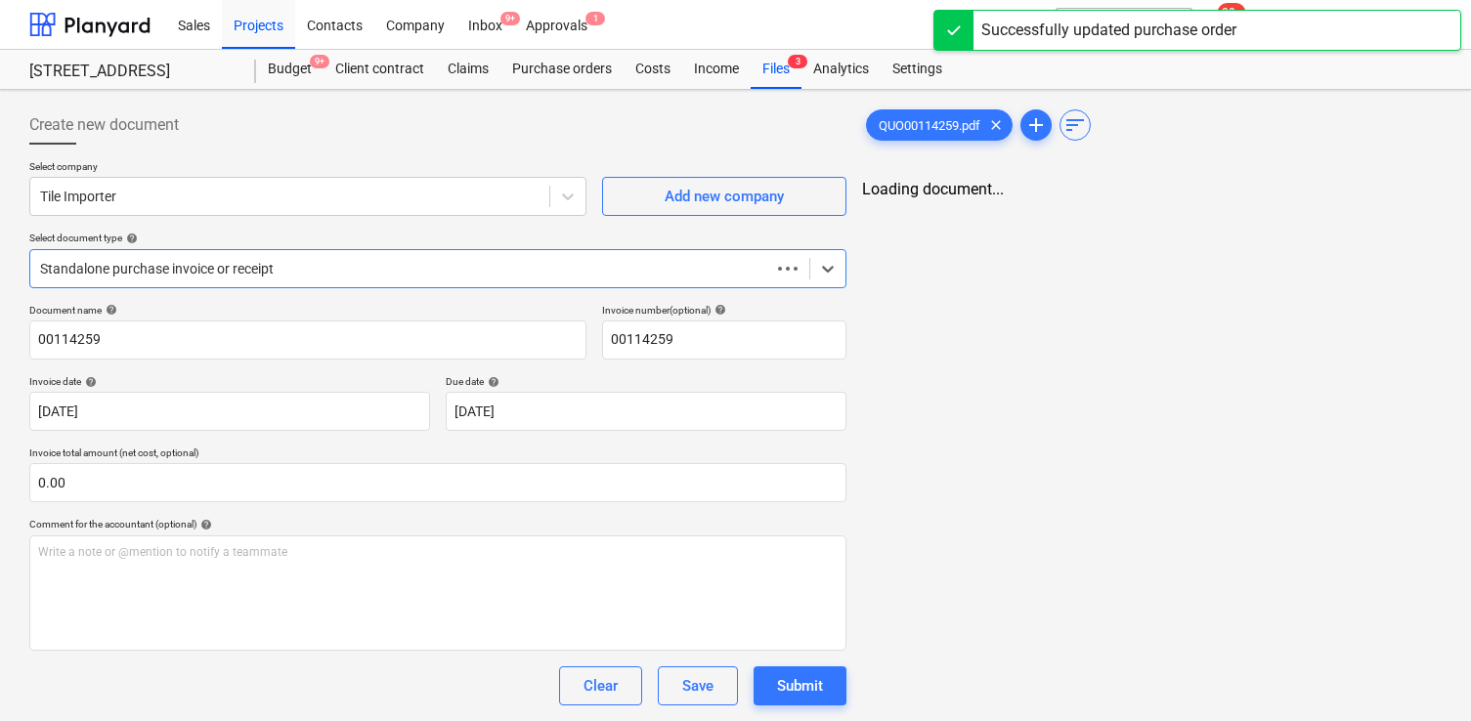
click at [447, 266] on div at bounding box center [400, 269] width 720 height 20
click at [423, 222] on div "Select company Tile Importer Add new company Select document type help option S…" at bounding box center [437, 232] width 817 height 144
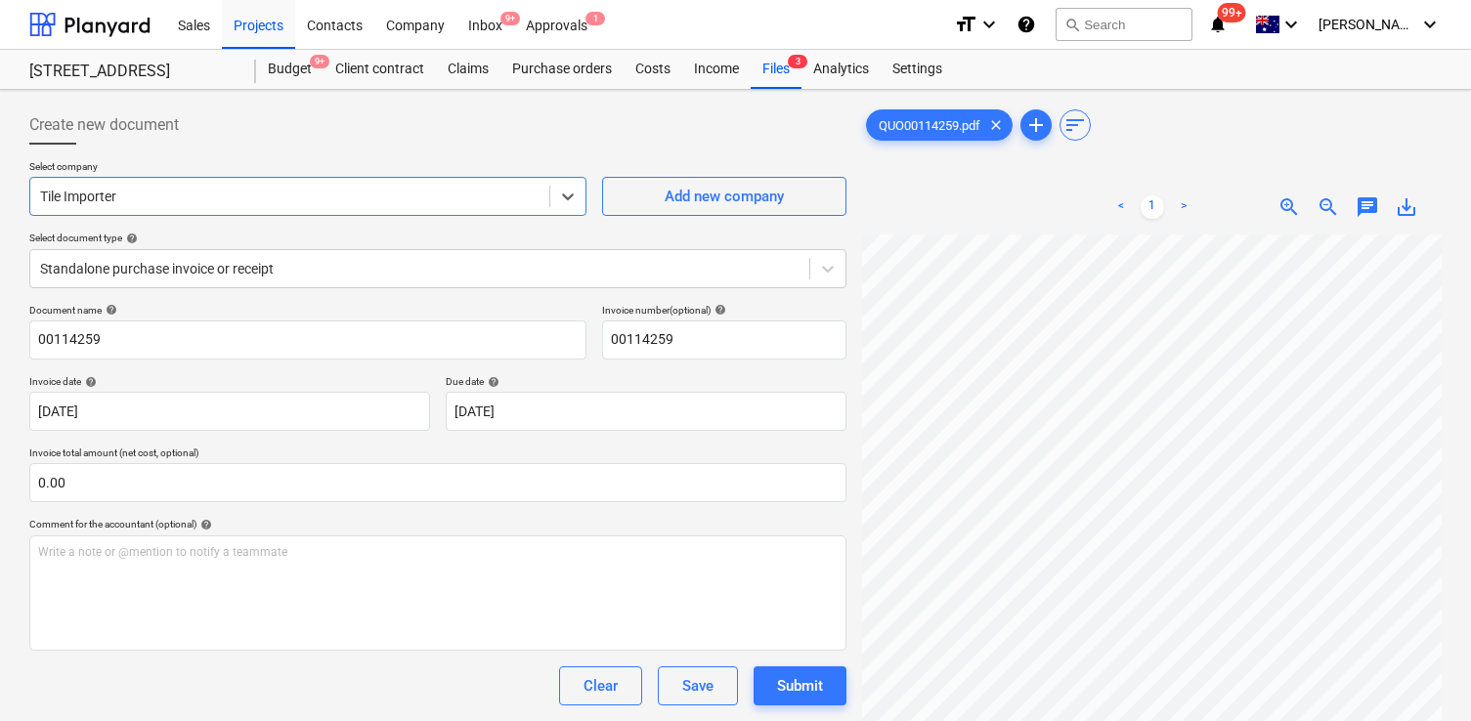
click at [432, 200] on div at bounding box center [290, 197] width 500 height 20
click at [421, 720] on div "Tile Importer" at bounding box center [735, 733] width 1471 height 16
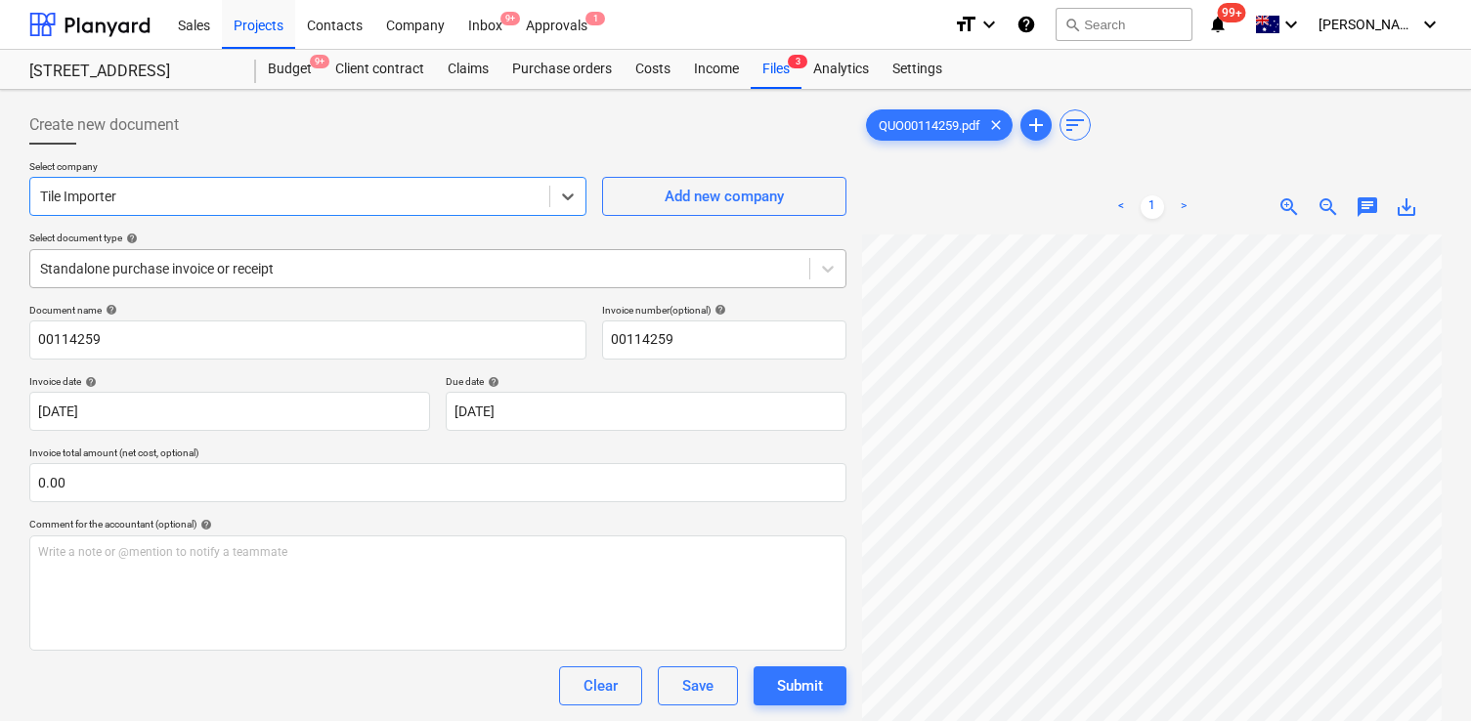
click at [428, 278] on div at bounding box center [420, 269] width 760 height 20
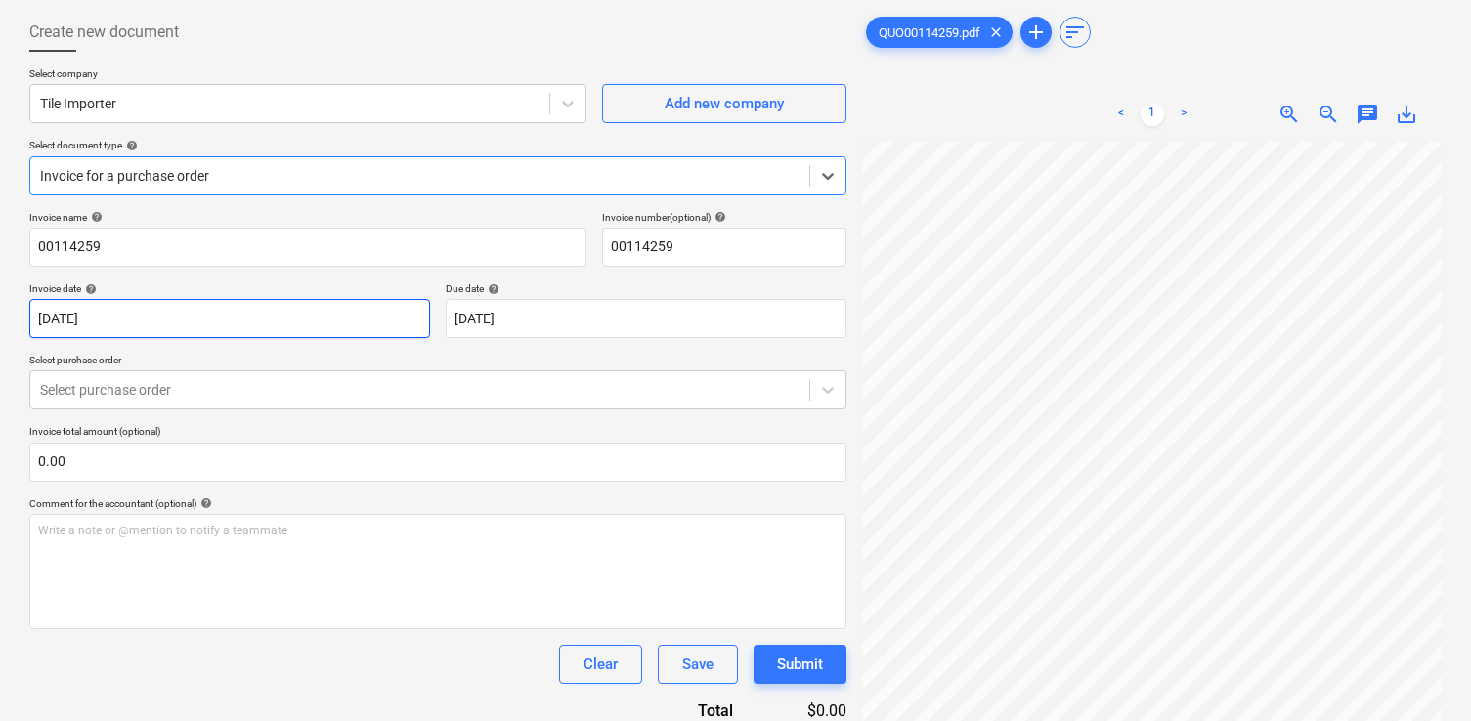
scroll to position [98, 0]
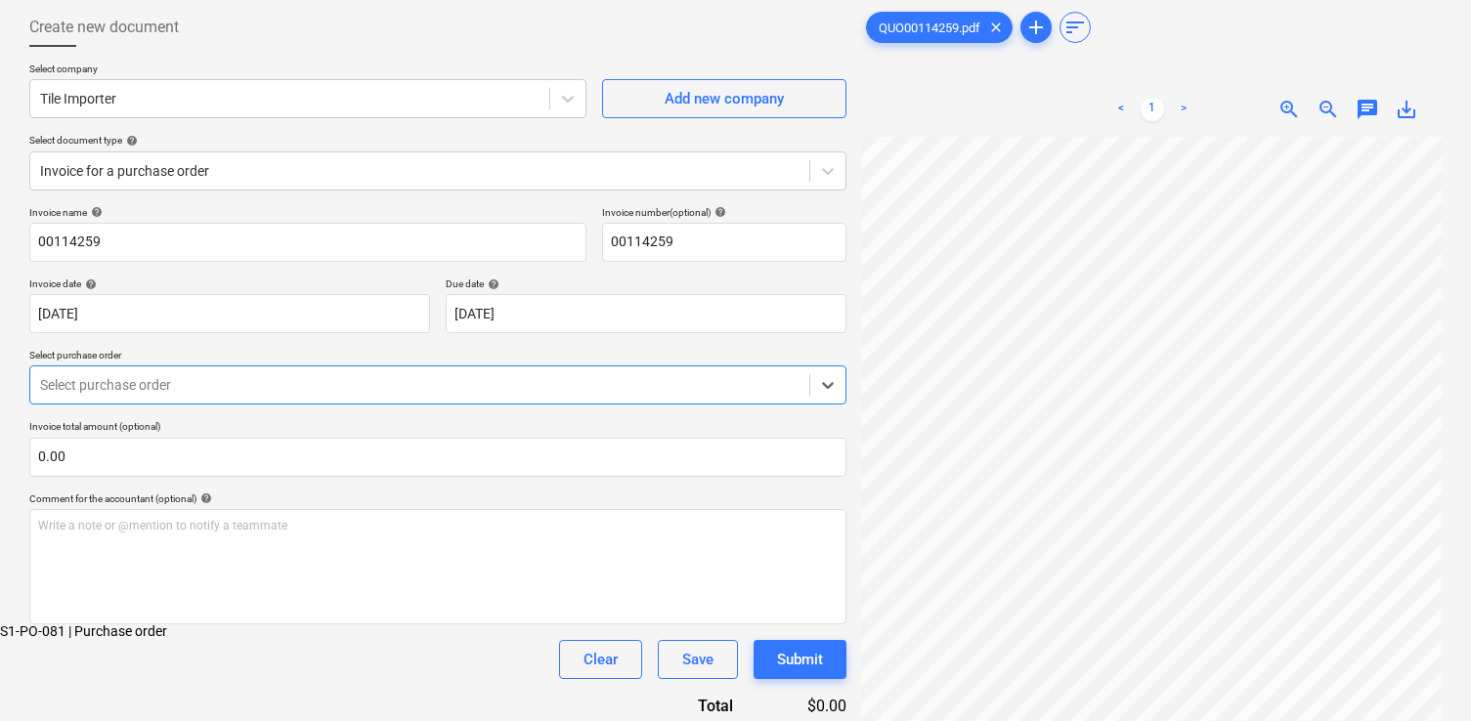
click at [410, 405] on div "Select purchase order" at bounding box center [437, 385] width 817 height 39
click at [410, 624] on div "S1-PO-081 | Purchase order" at bounding box center [735, 632] width 1471 height 16
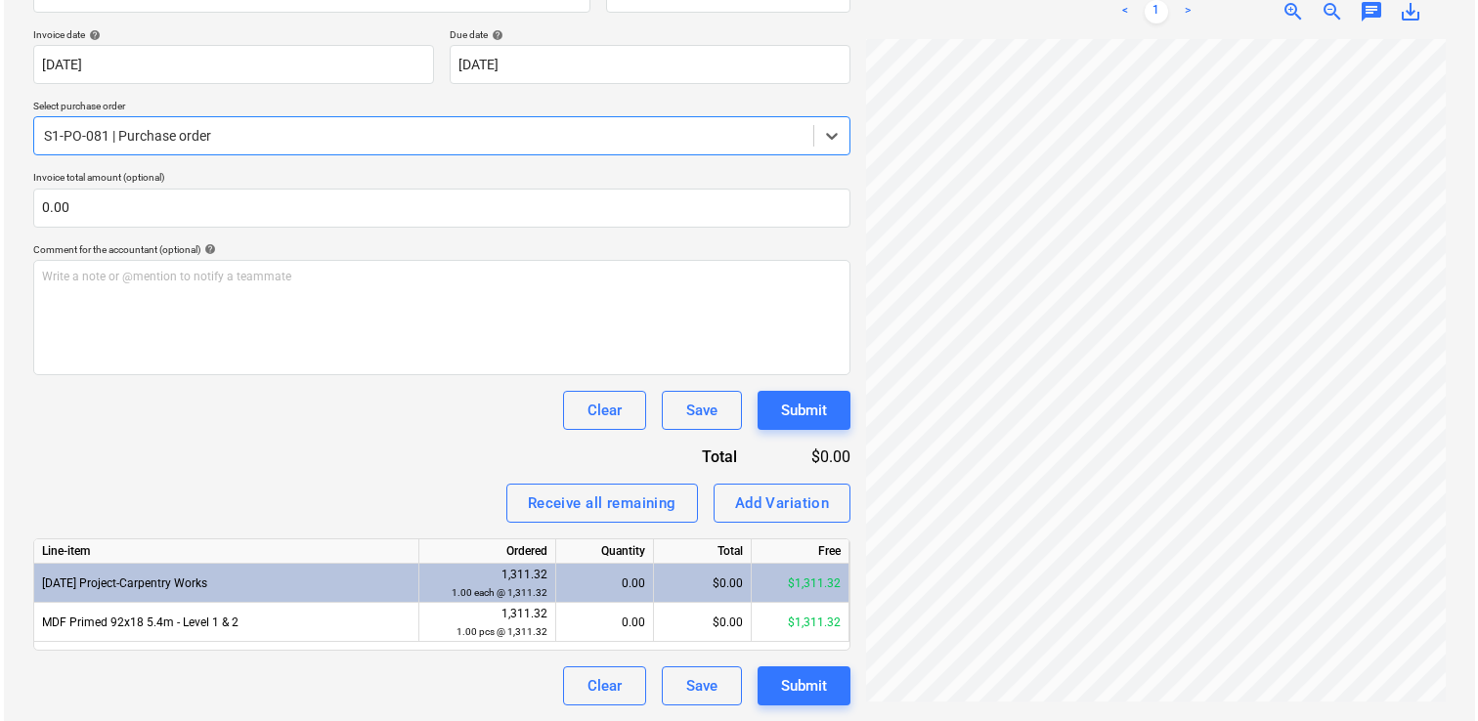
scroll to position [171, 13]
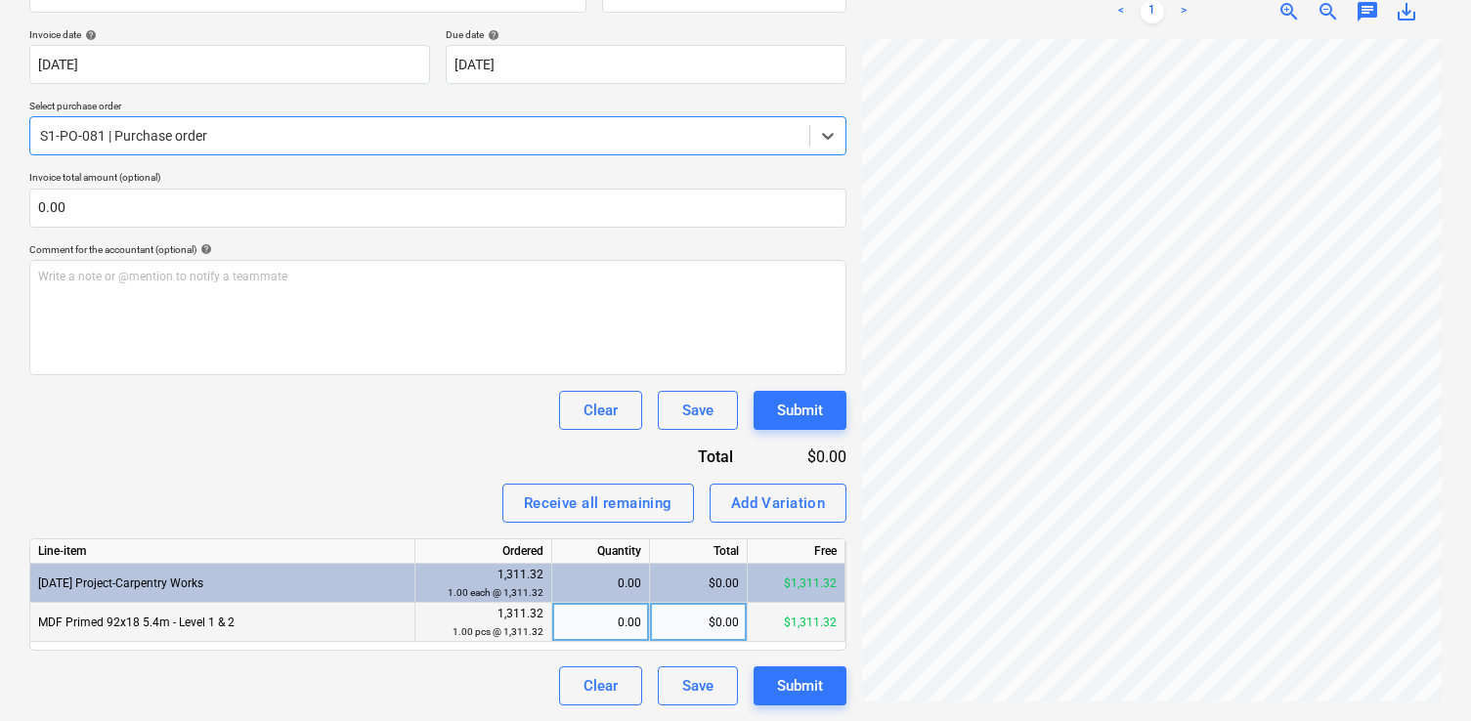
click at [668, 620] on div "$0.00" at bounding box center [699, 622] width 98 height 39
type input "1192.11"
click at [441, 477] on div "Invoice name help 00114259 Invoice number (optional) help 00114259 Invoice date…" at bounding box center [437, 331] width 817 height 749
click at [798, 678] on div "Submit" at bounding box center [800, 686] width 46 height 25
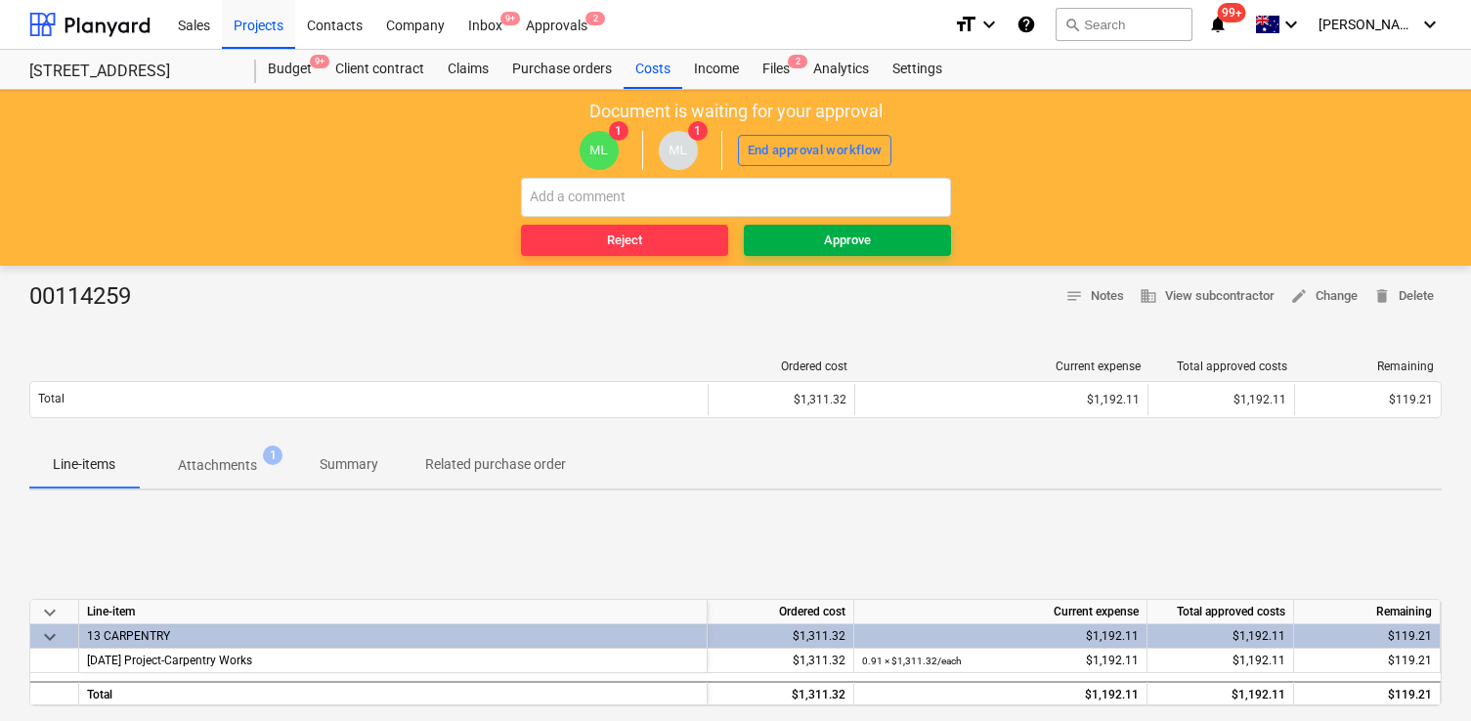
click at [853, 234] on div "Approve" at bounding box center [847, 241] width 47 height 22
